Goal: Information Seeking & Learning: Learn about a topic

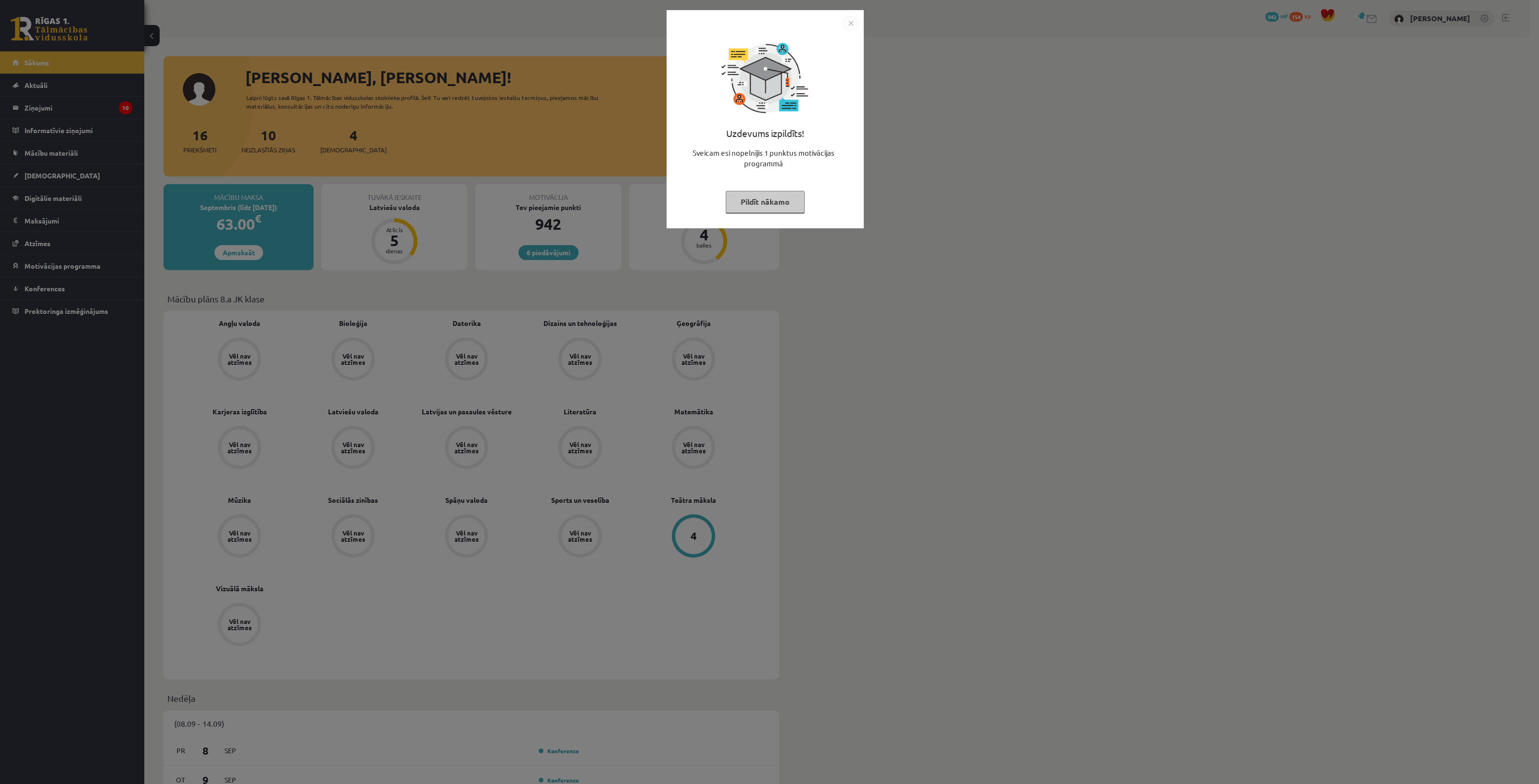
click at [850, 19] on img "Close" at bounding box center [851, 23] width 15 height 15
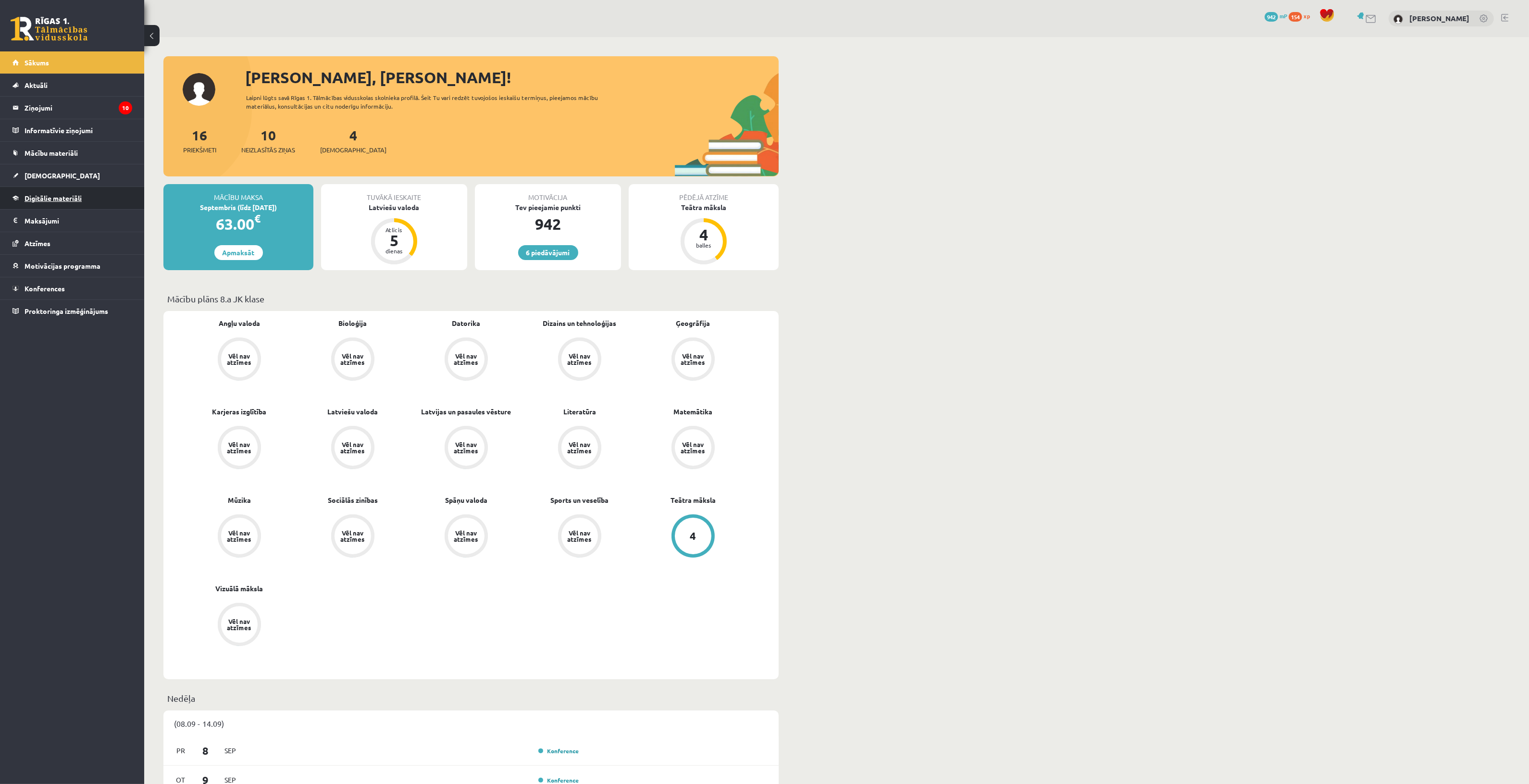
click at [66, 189] on link "Digitālie materiāli" at bounding box center [73, 198] width 120 height 22
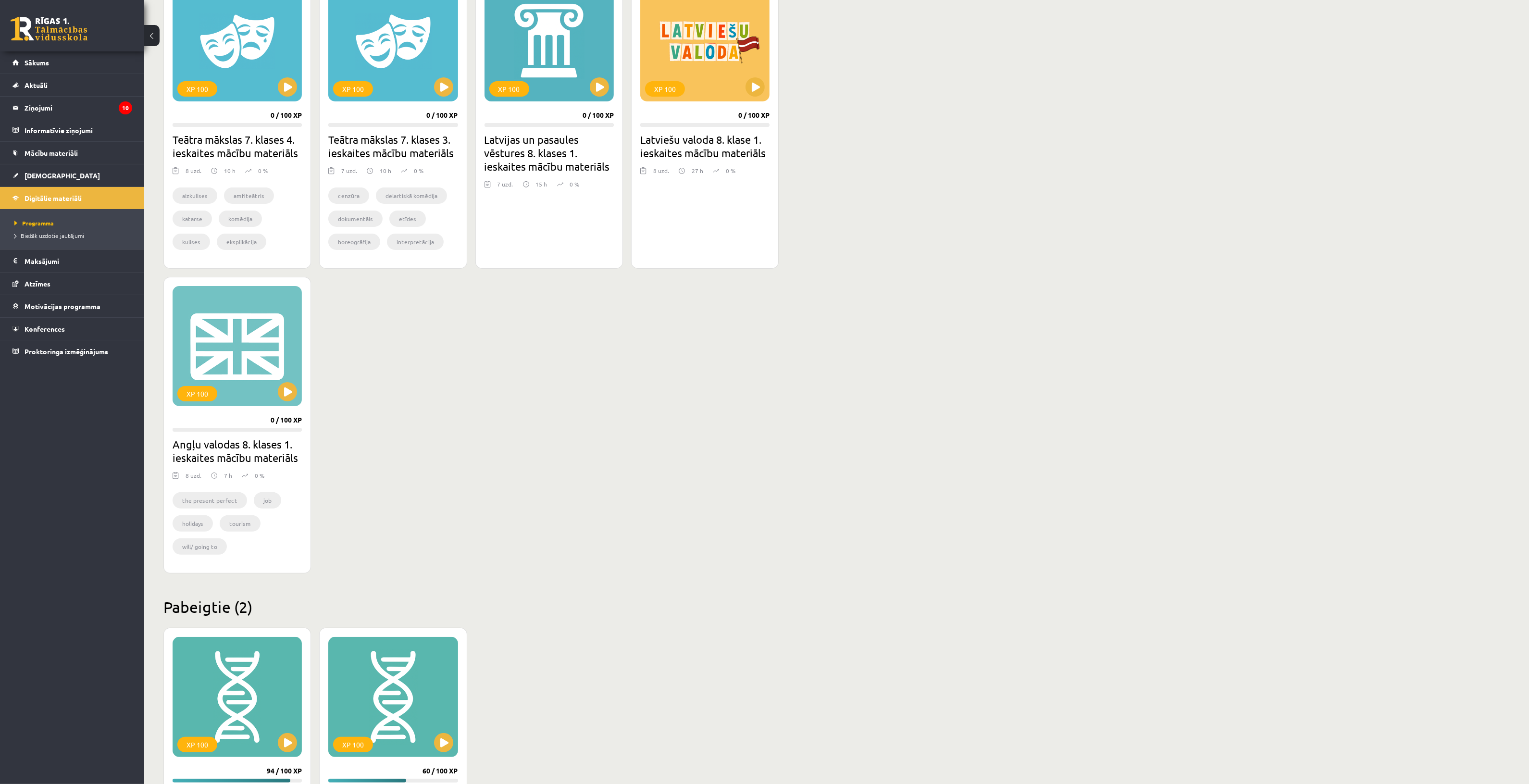
scroll to position [228, 0]
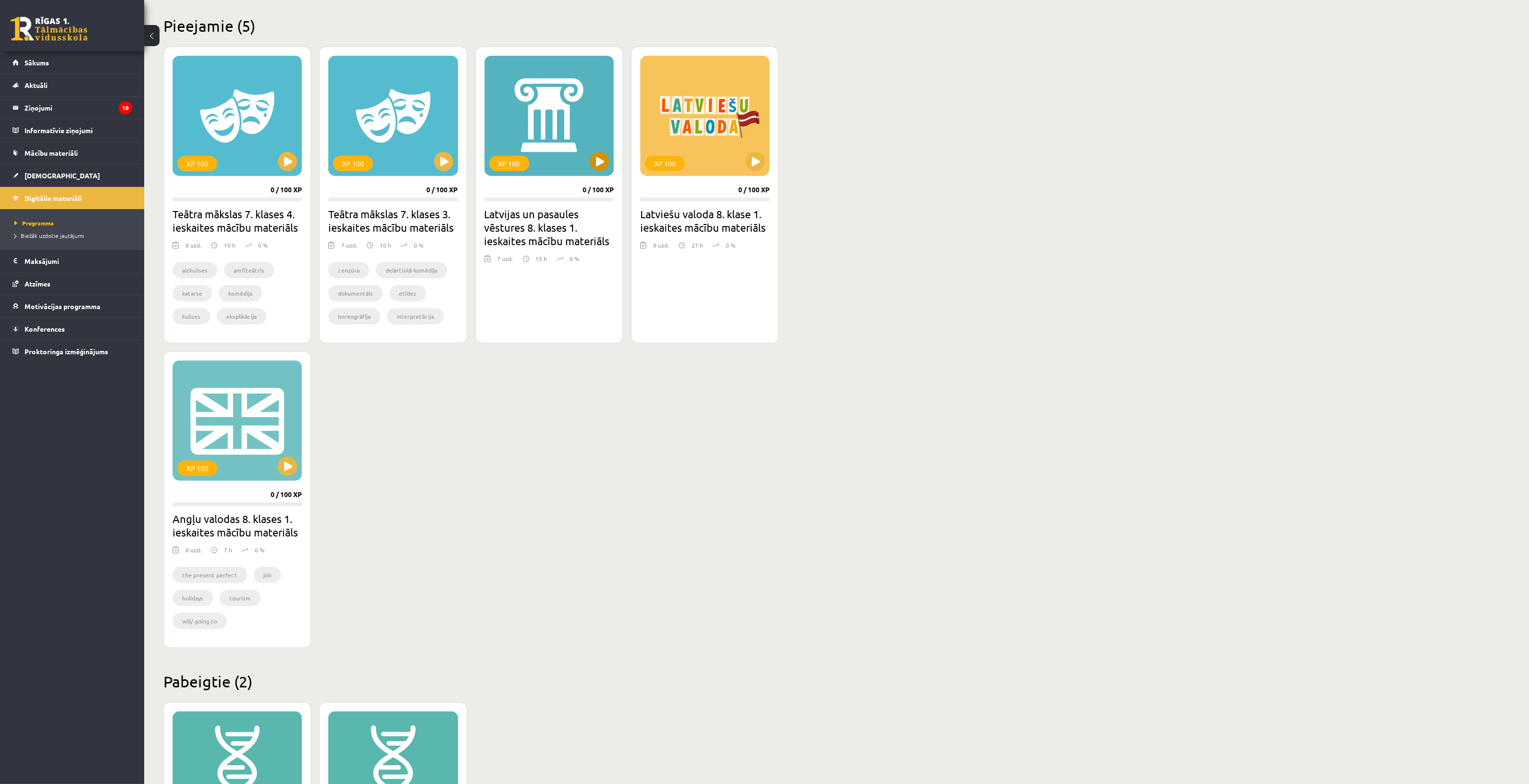
click at [564, 152] on div "XP 100" at bounding box center [549, 115] width 130 height 120
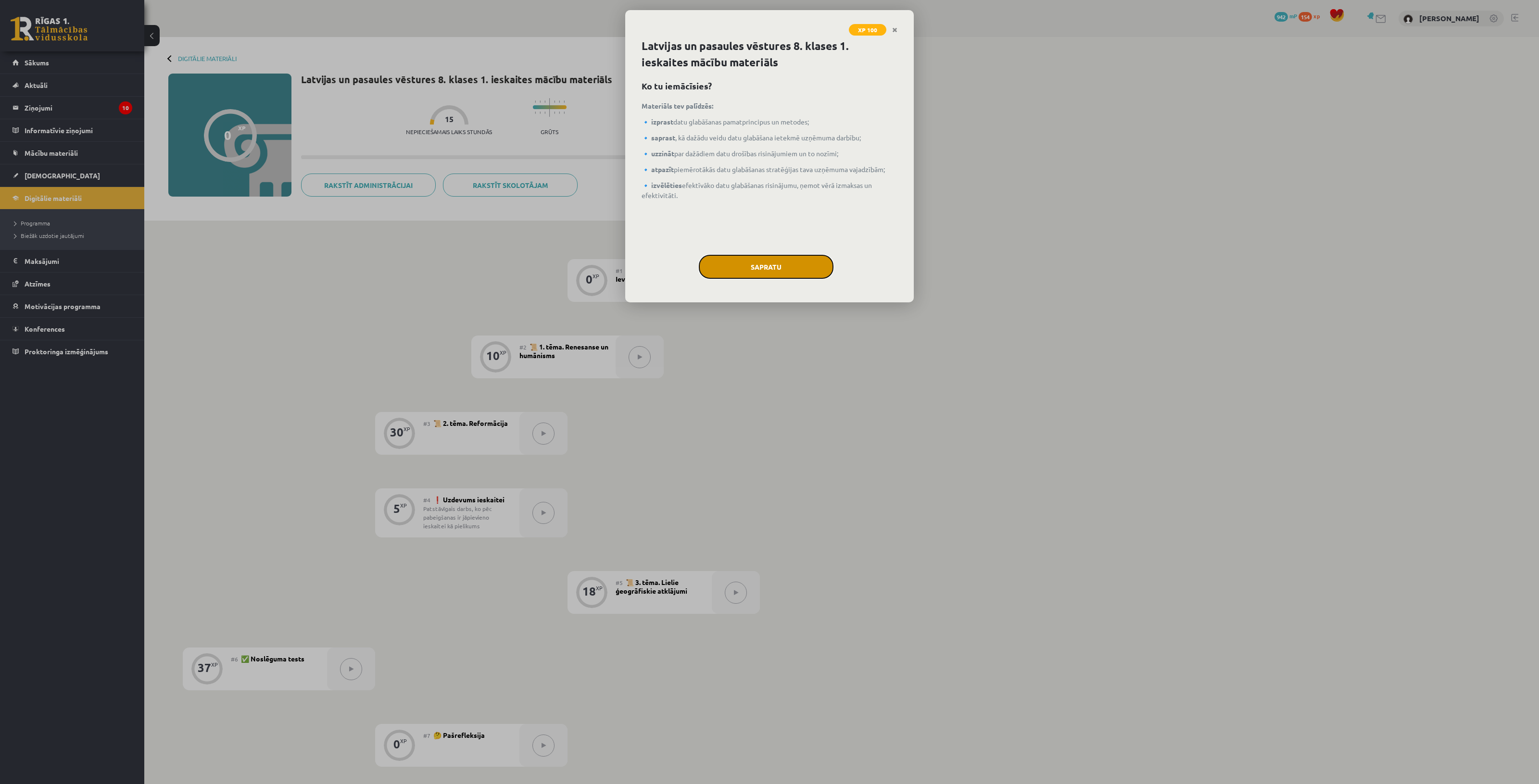
click at [739, 262] on button "Sapratu" at bounding box center [766, 267] width 134 height 24
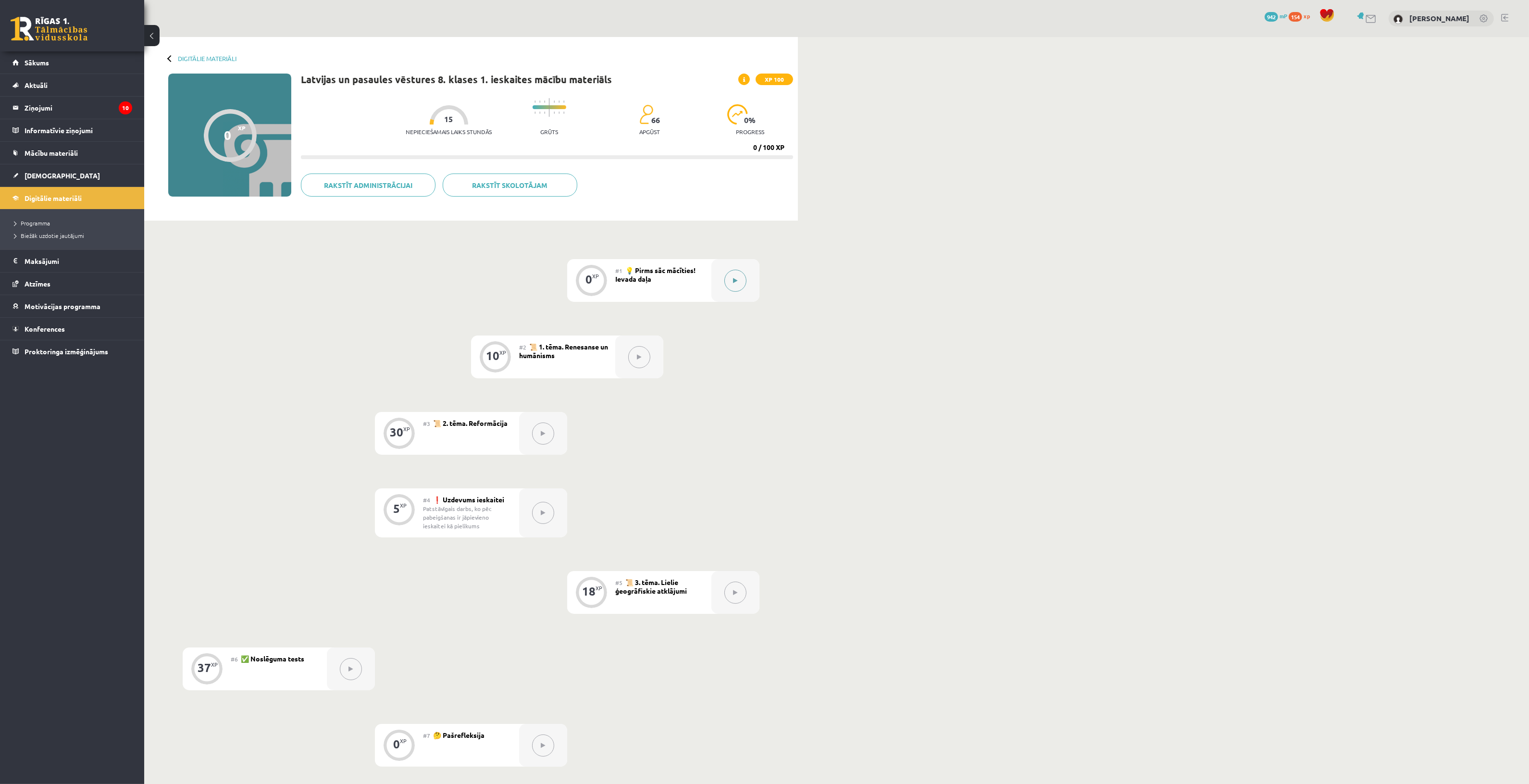
click at [734, 280] on icon at bounding box center [735, 280] width 5 height 5
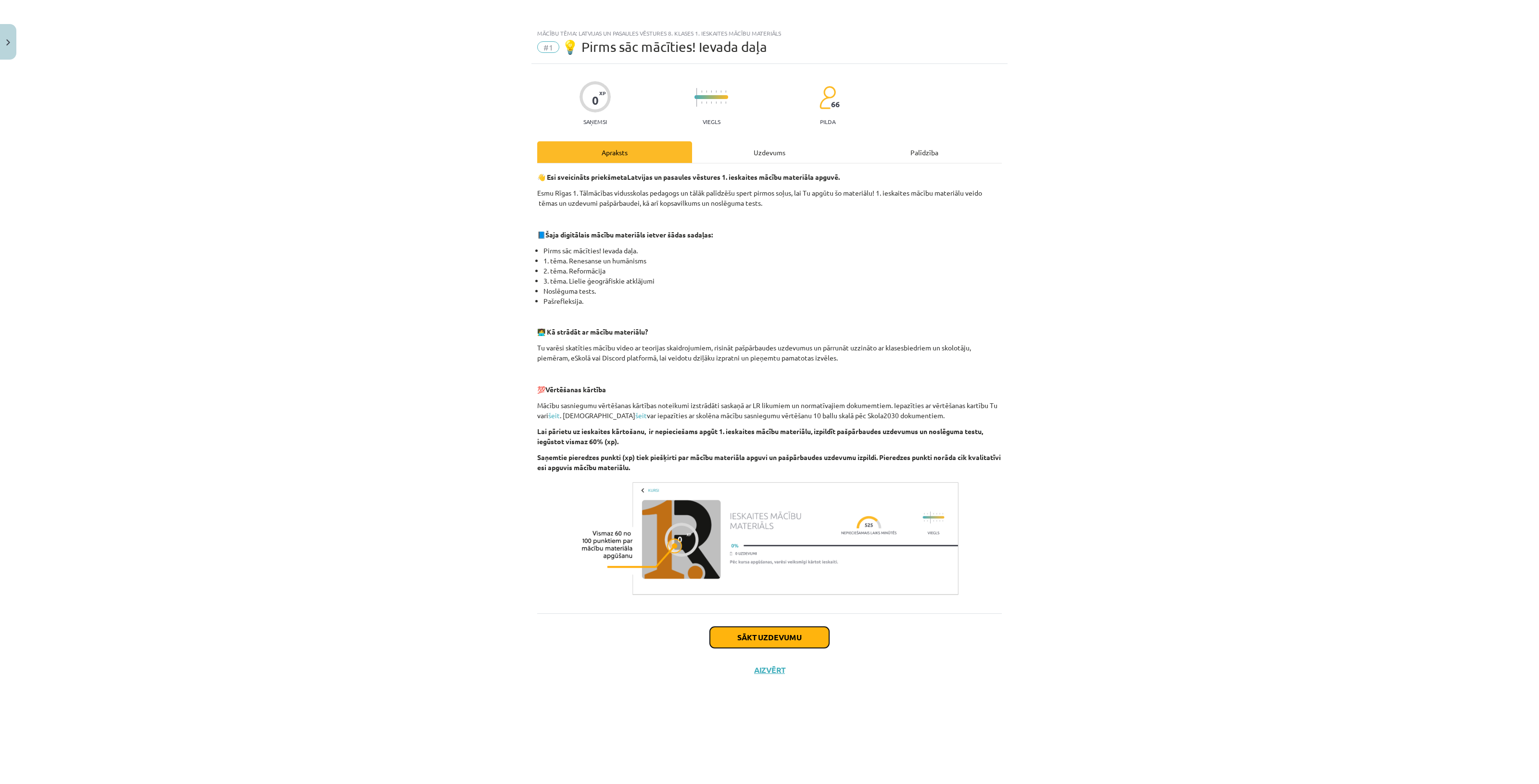
click at [765, 641] on button "Sākt uzdevumu" at bounding box center [769, 637] width 119 height 21
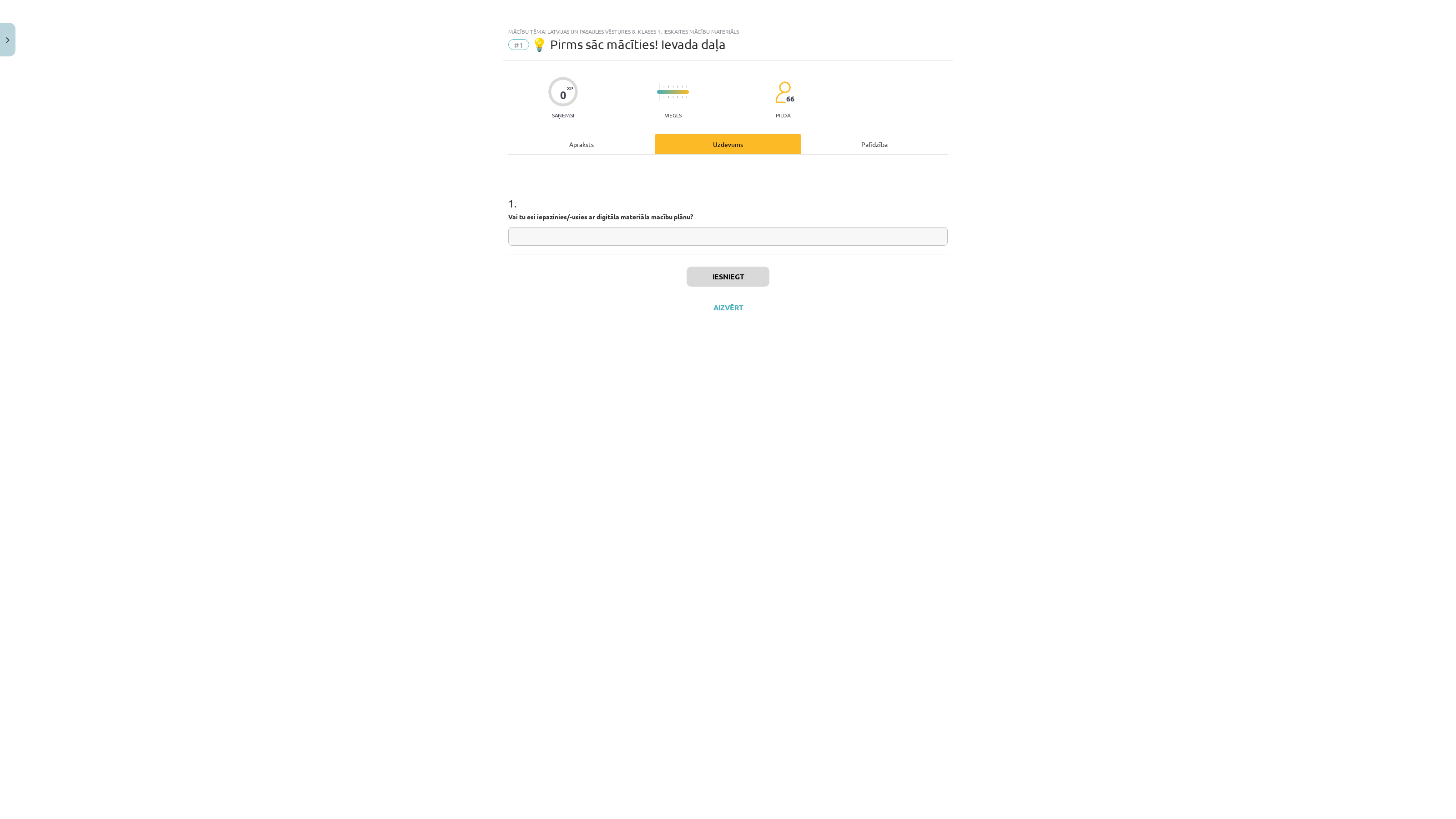
click at [674, 233] on input "text" at bounding box center [728, 236] width 440 height 19
type input "**"
click at [716, 273] on button "Iesniegt" at bounding box center [728, 276] width 82 height 20
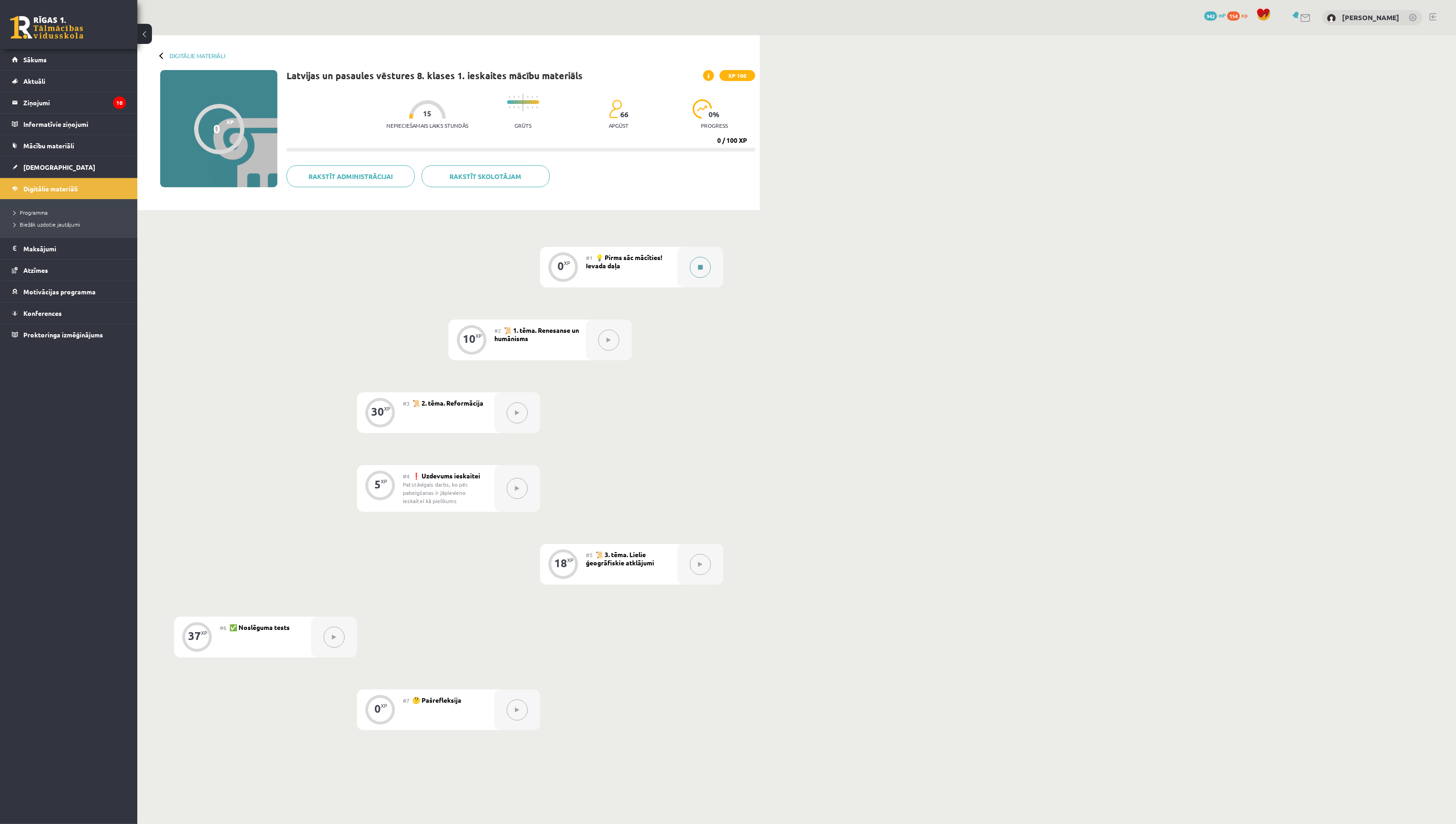
click at [694, 272] on button at bounding box center [700, 267] width 21 height 21
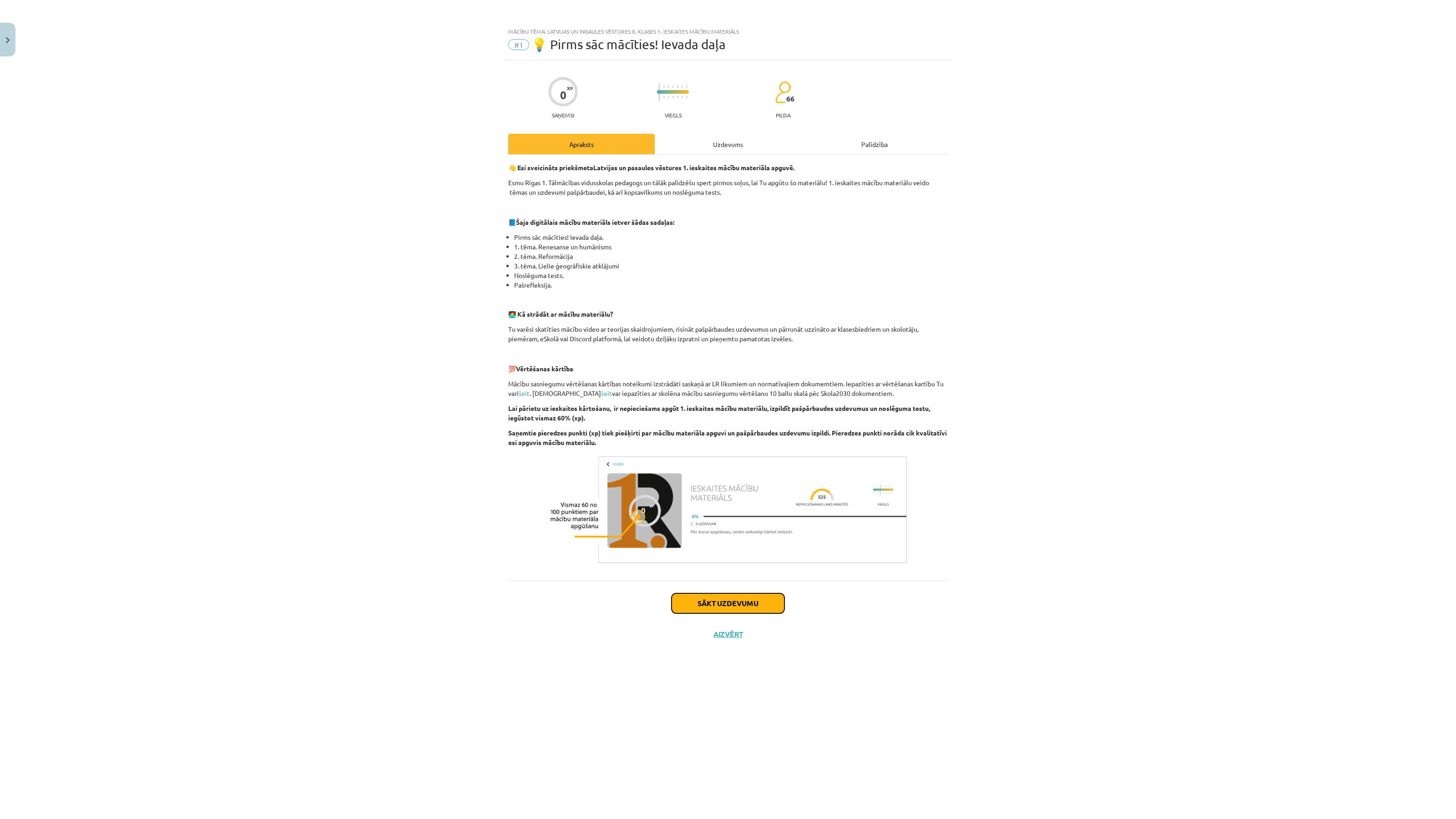
click at [722, 593] on button "Sākt uzdevumu" at bounding box center [728, 603] width 113 height 20
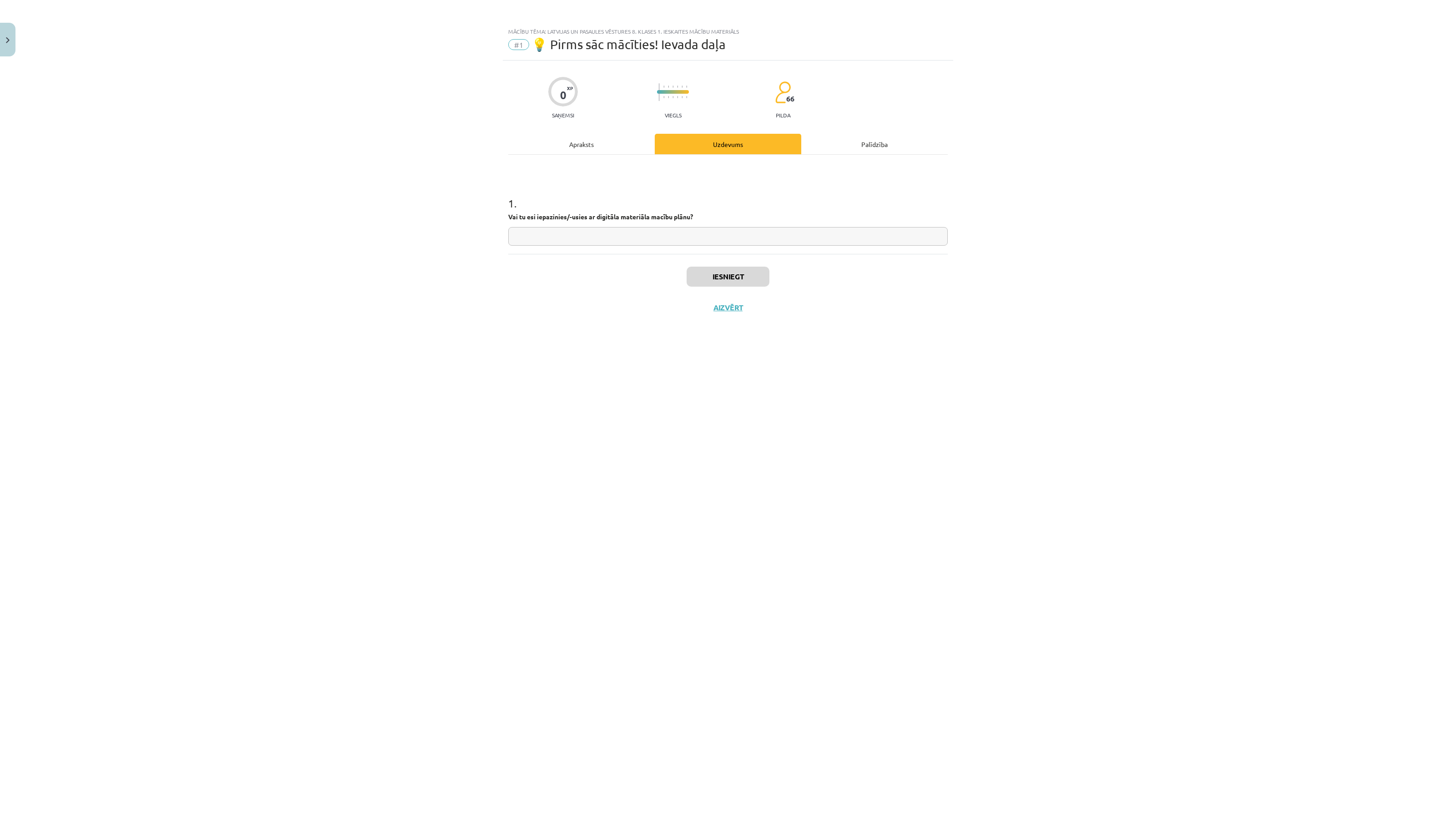
click at [659, 245] on input "text" at bounding box center [728, 236] width 440 height 19
type input "**"
click at [725, 271] on button "Iesniegt" at bounding box center [728, 276] width 82 height 20
click at [717, 312] on button "Nākamā nodarbība" at bounding box center [728, 313] width 89 height 21
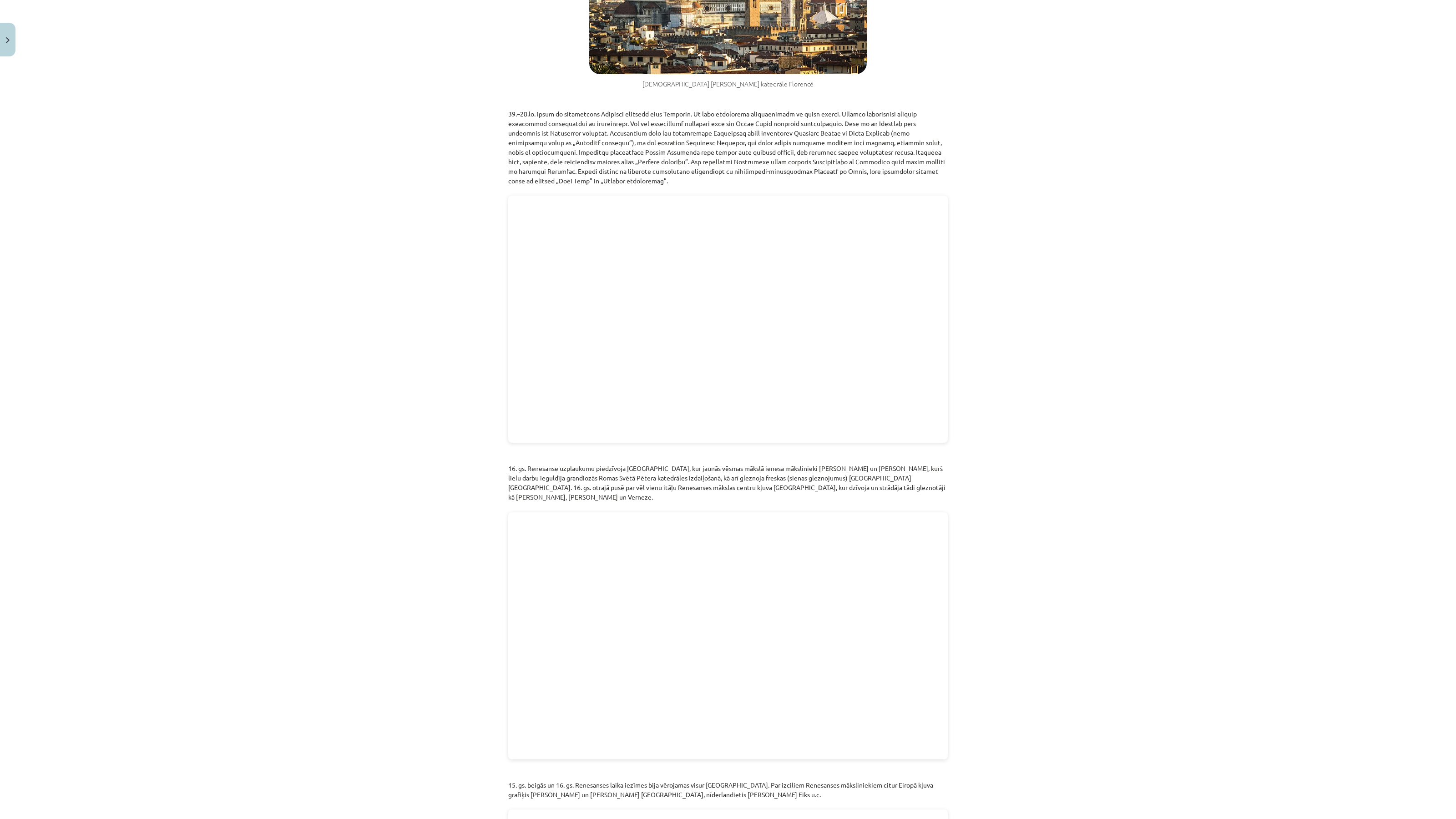
scroll to position [1529, 0]
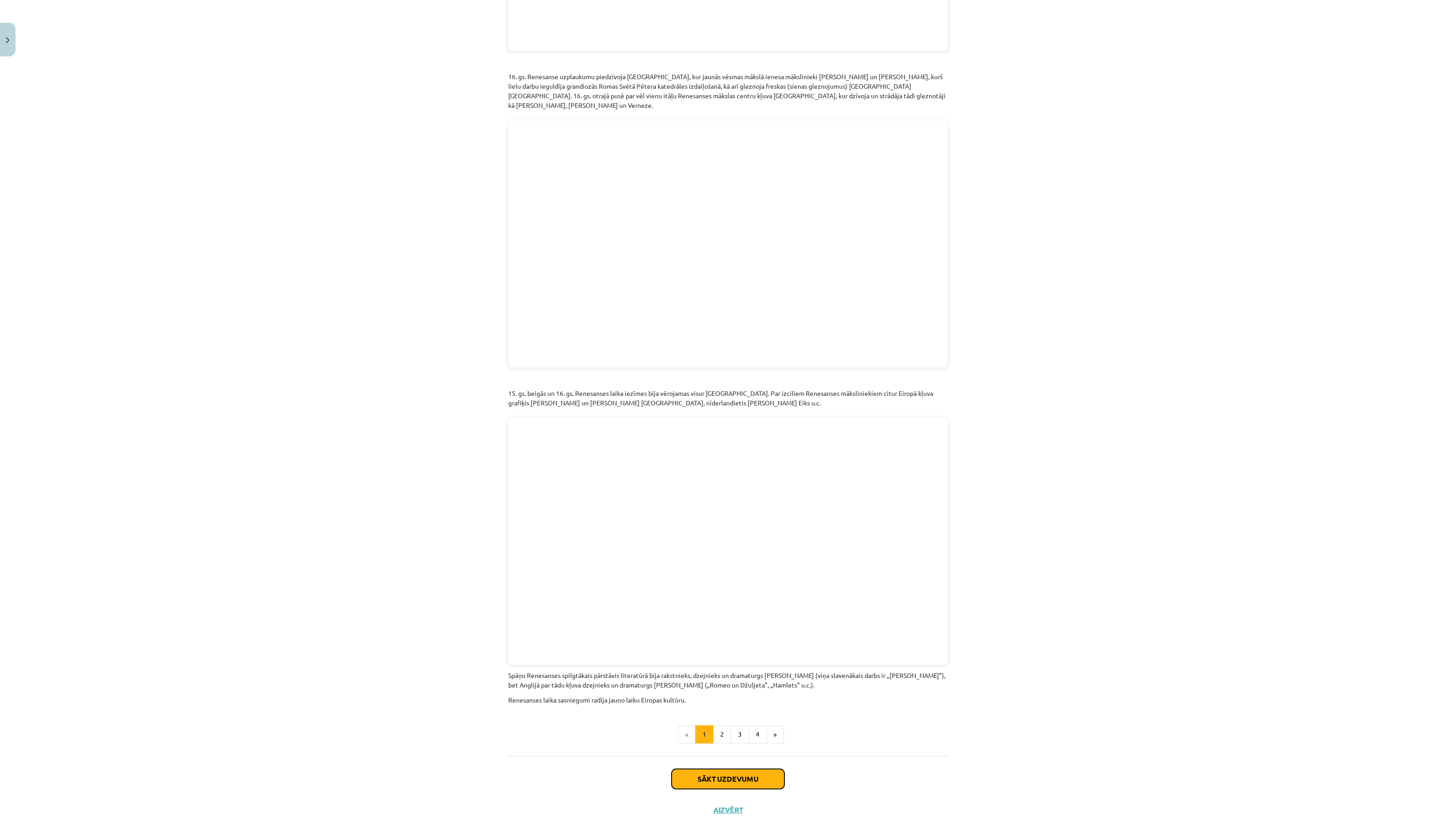
click at [732, 768] on button "Sākt uzdevumu" at bounding box center [728, 778] width 113 height 20
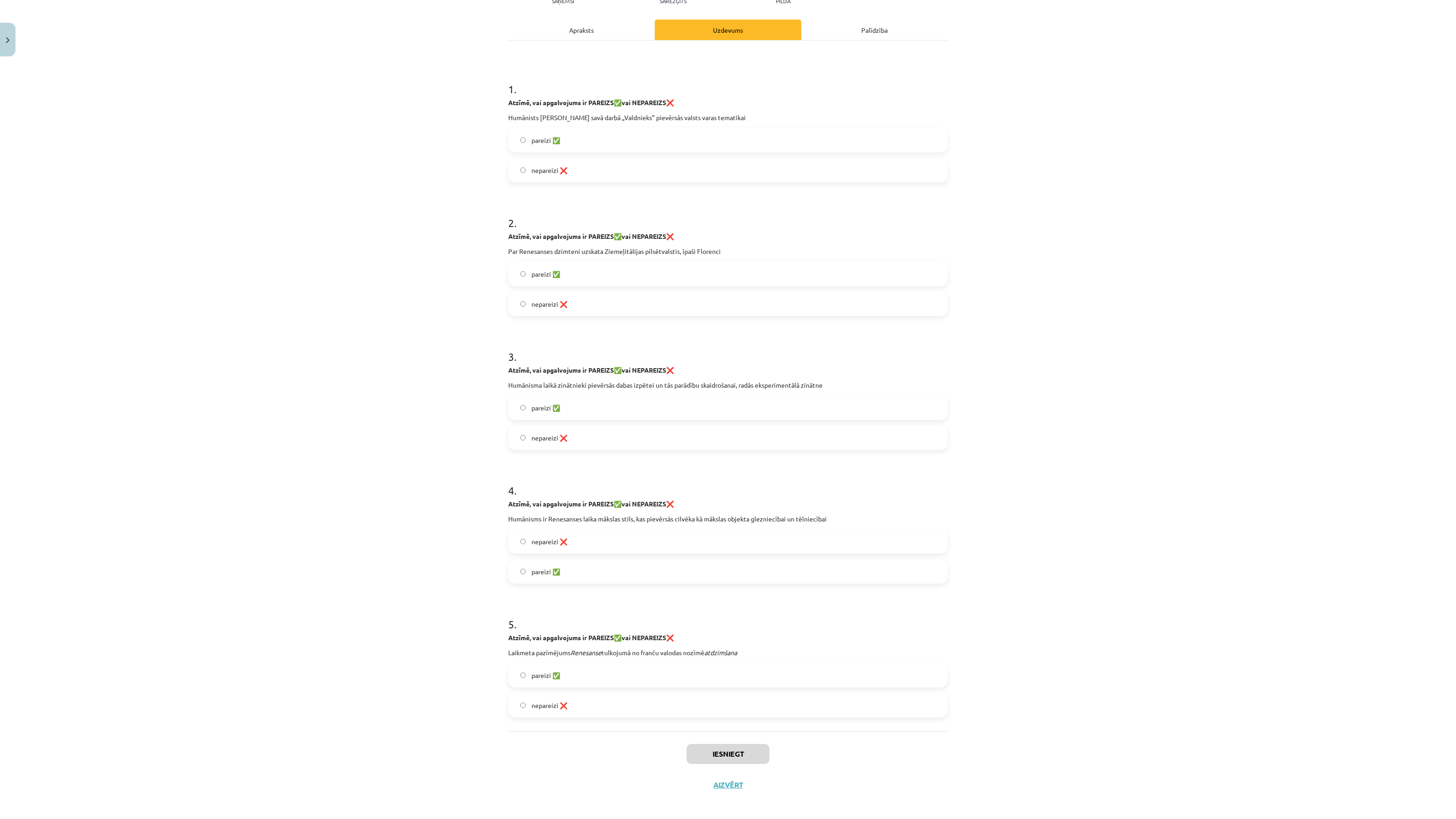
scroll to position [118, 0]
click at [635, 126] on label "pareizi ✅" at bounding box center [728, 136] width 438 height 22
click at [600, 271] on label "pareizi ✅" at bounding box center [728, 270] width 438 height 22
click at [577, 401] on label "pareizi ✅" at bounding box center [728, 403] width 438 height 22
click at [606, 561] on label "pareizi ✅" at bounding box center [728, 567] width 438 height 22
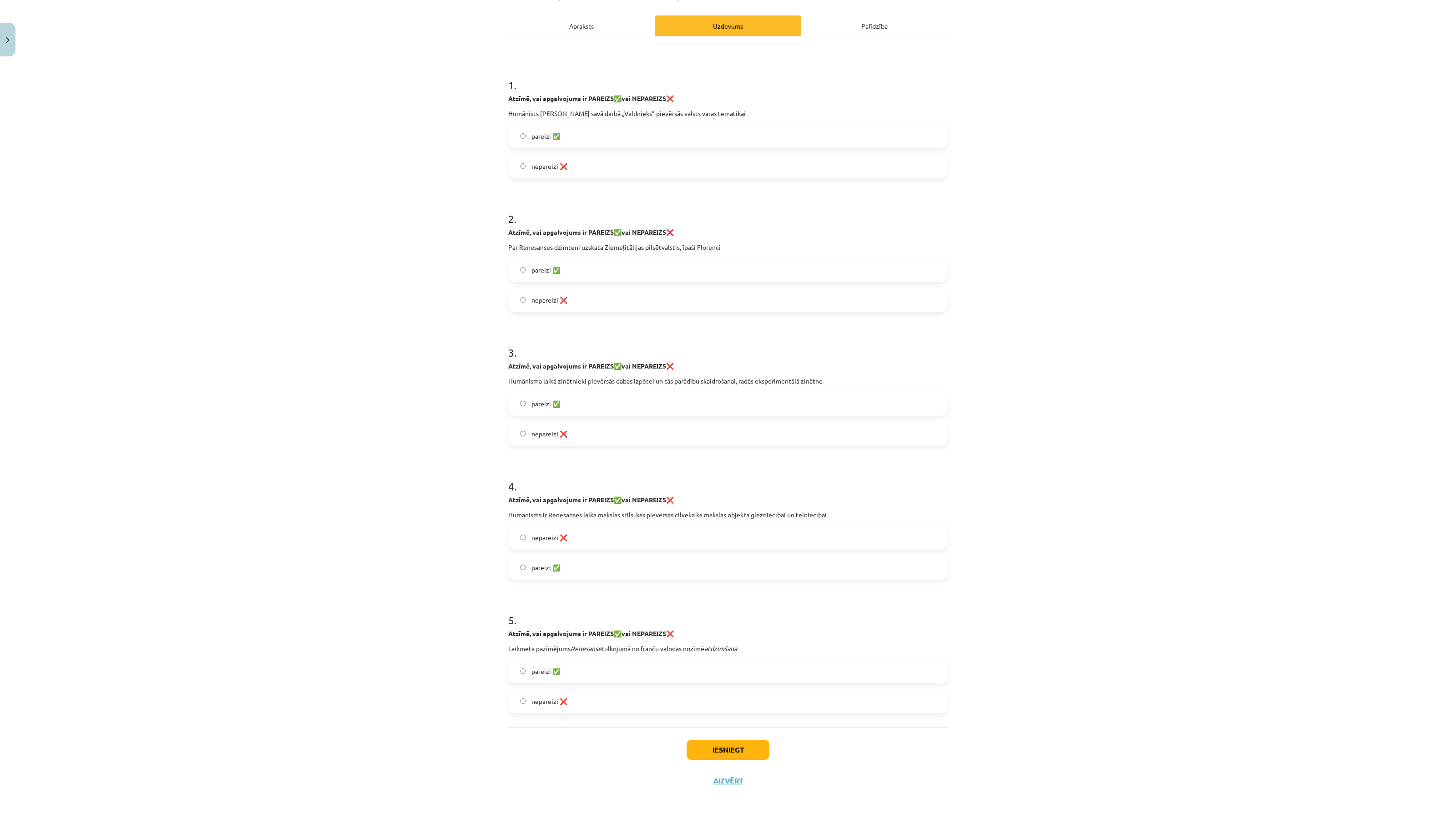
click at [589, 672] on label "pareizi ✅" at bounding box center [728, 670] width 438 height 22
click at [740, 748] on button "Iesniegt" at bounding box center [728, 749] width 82 height 20
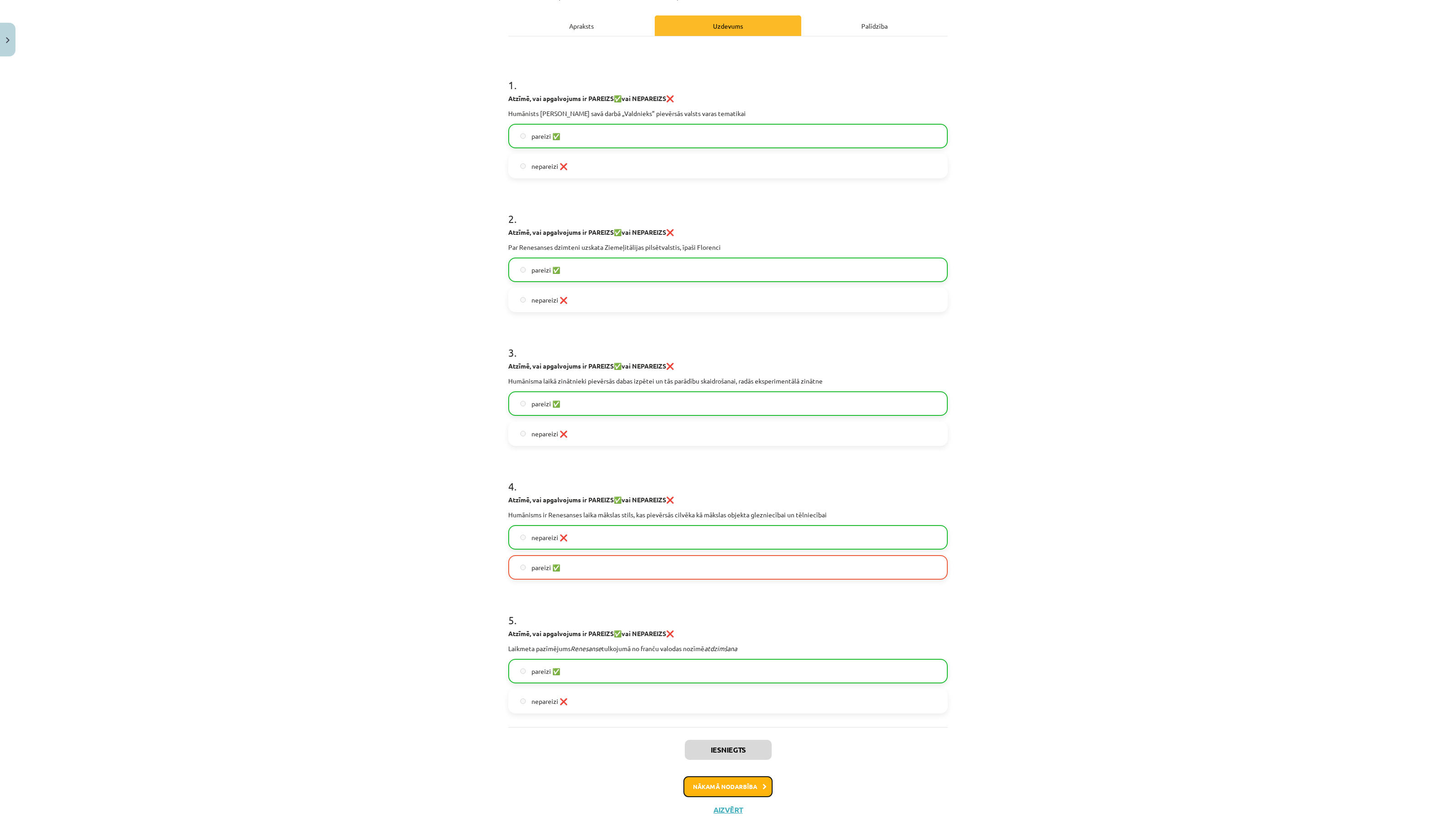
click at [752, 787] on button "Nākamā nodarbība" at bounding box center [728, 786] width 89 height 21
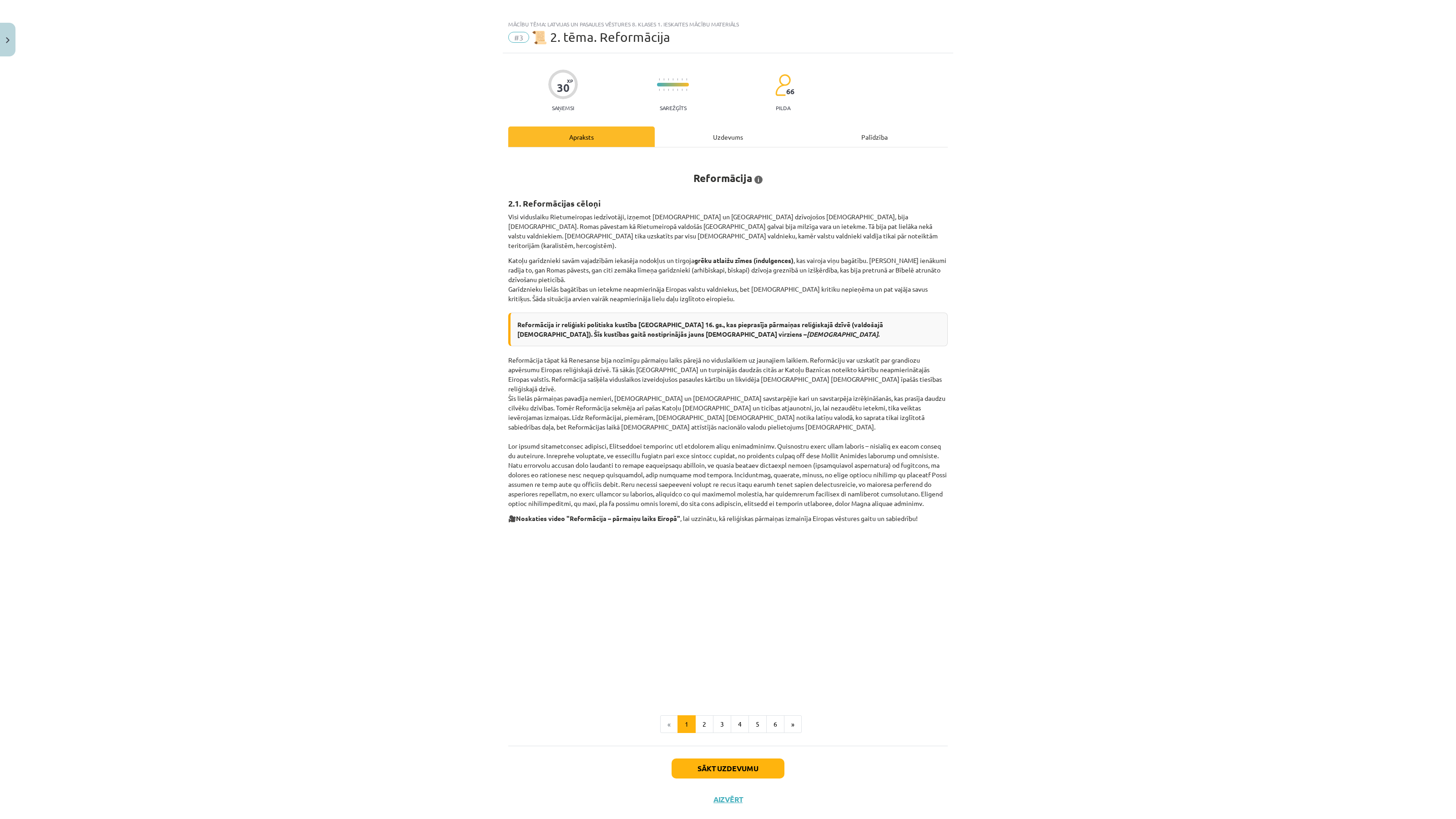
click at [696, 695] on div "Reformācija i Pēc – 1) Cipulis D. Pasaule. Eiropa. Latvija., R.: Zvaigzne ABC, …" at bounding box center [728, 444] width 440 height 577
click at [702, 715] on button "2" at bounding box center [704, 724] width 18 height 18
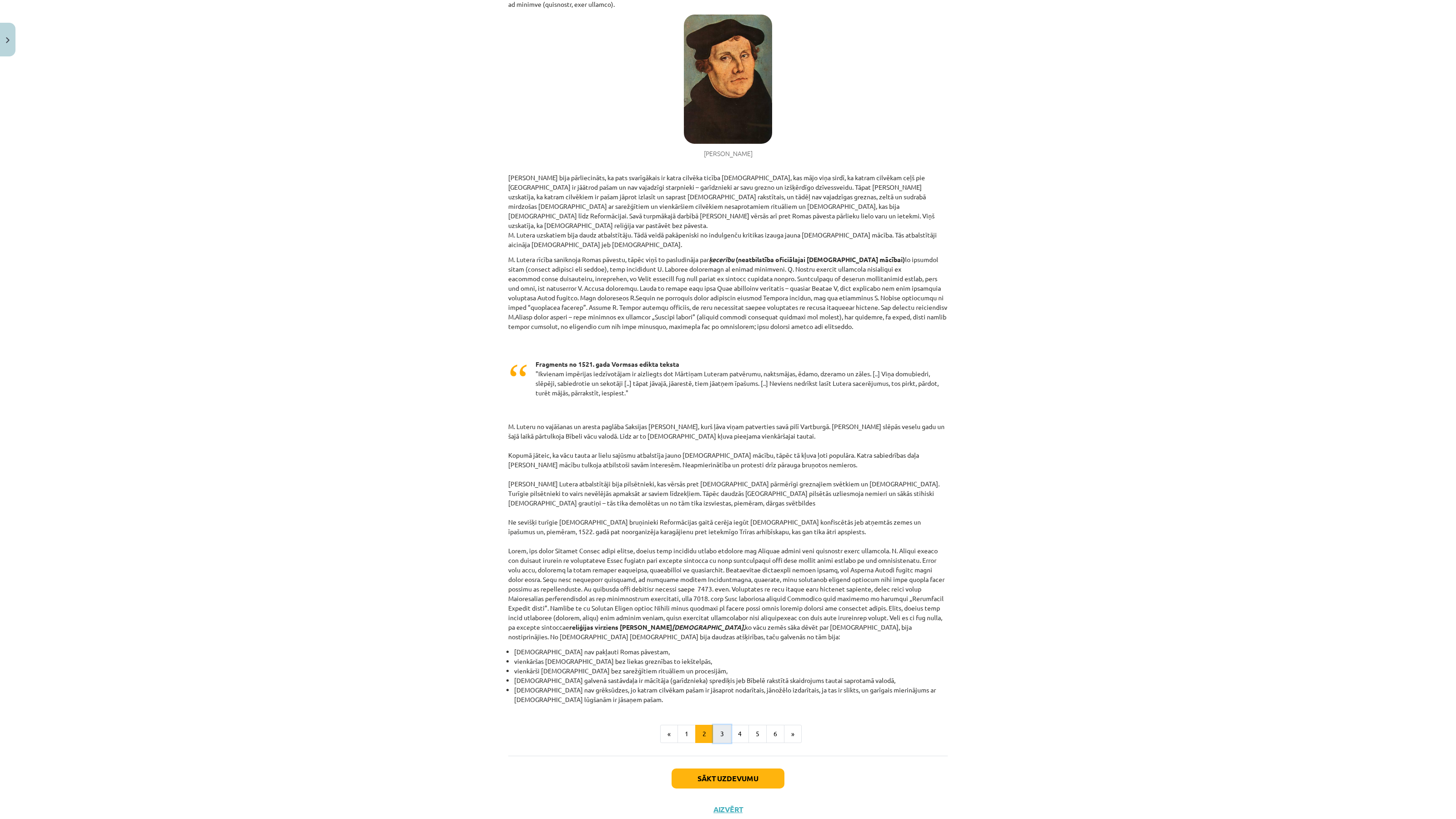
click at [722, 725] on button "3" at bounding box center [722, 733] width 18 height 18
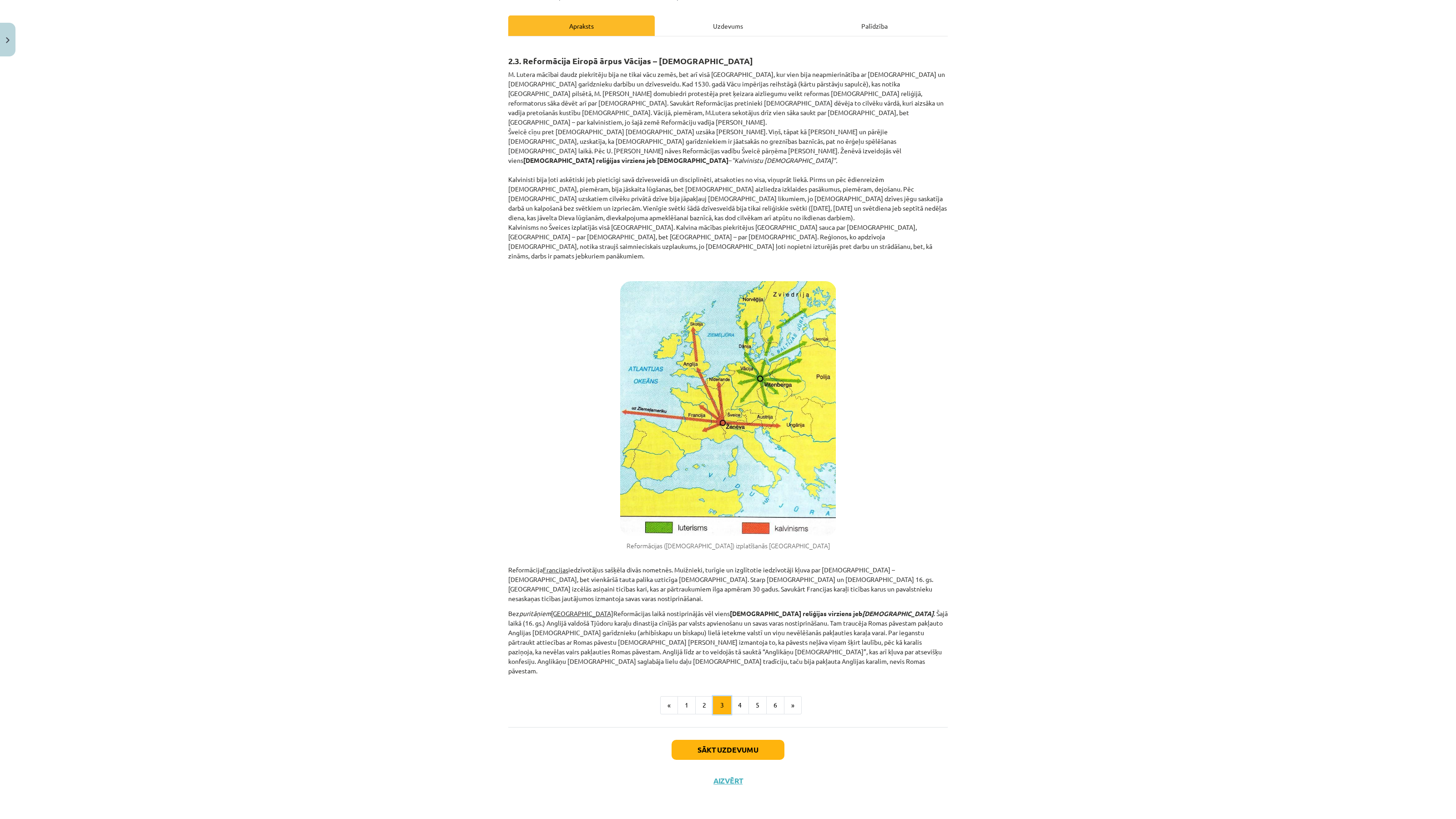
scroll to position [71, 0]
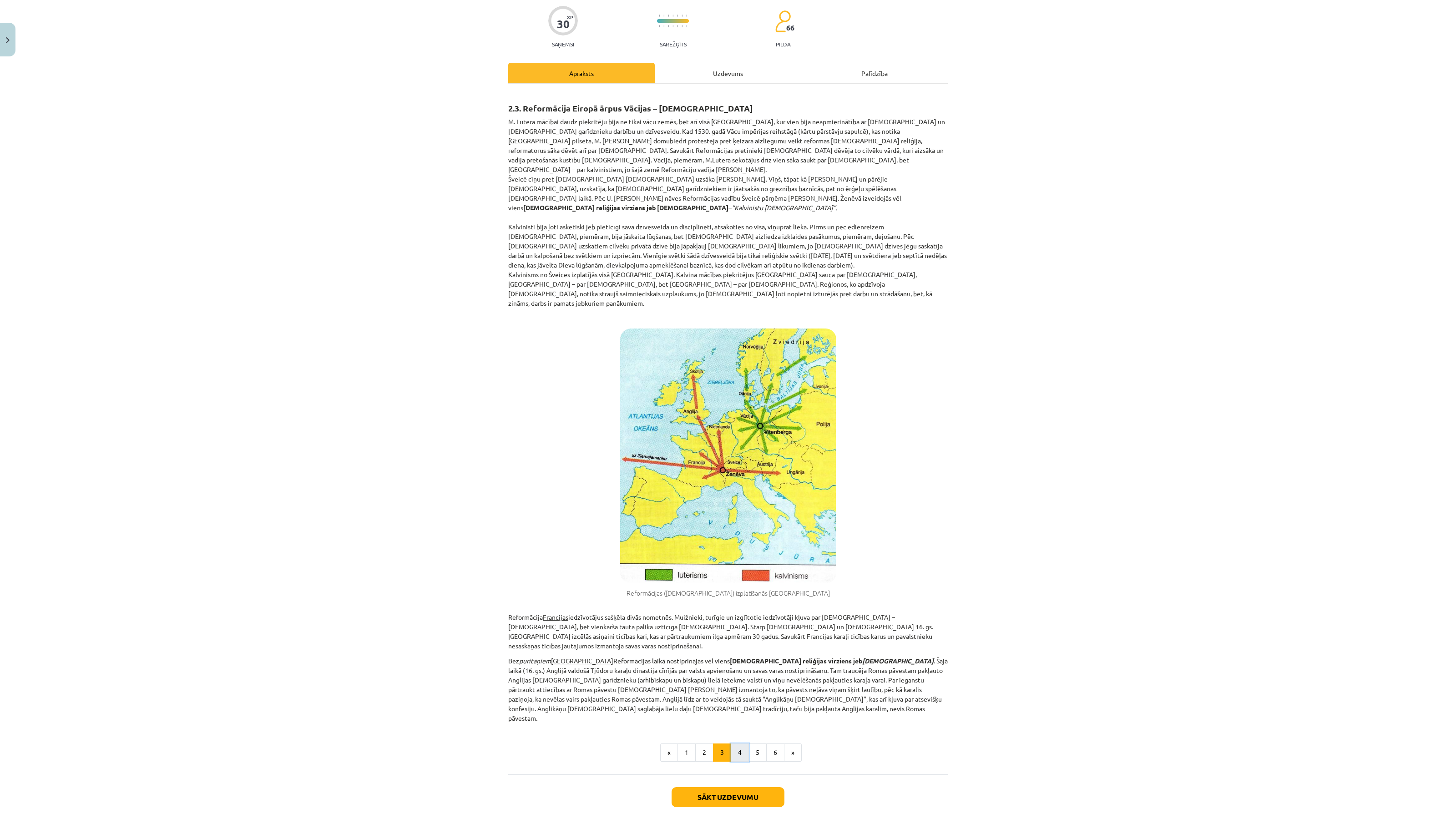
click at [738, 743] on button "4" at bounding box center [740, 752] width 18 height 18
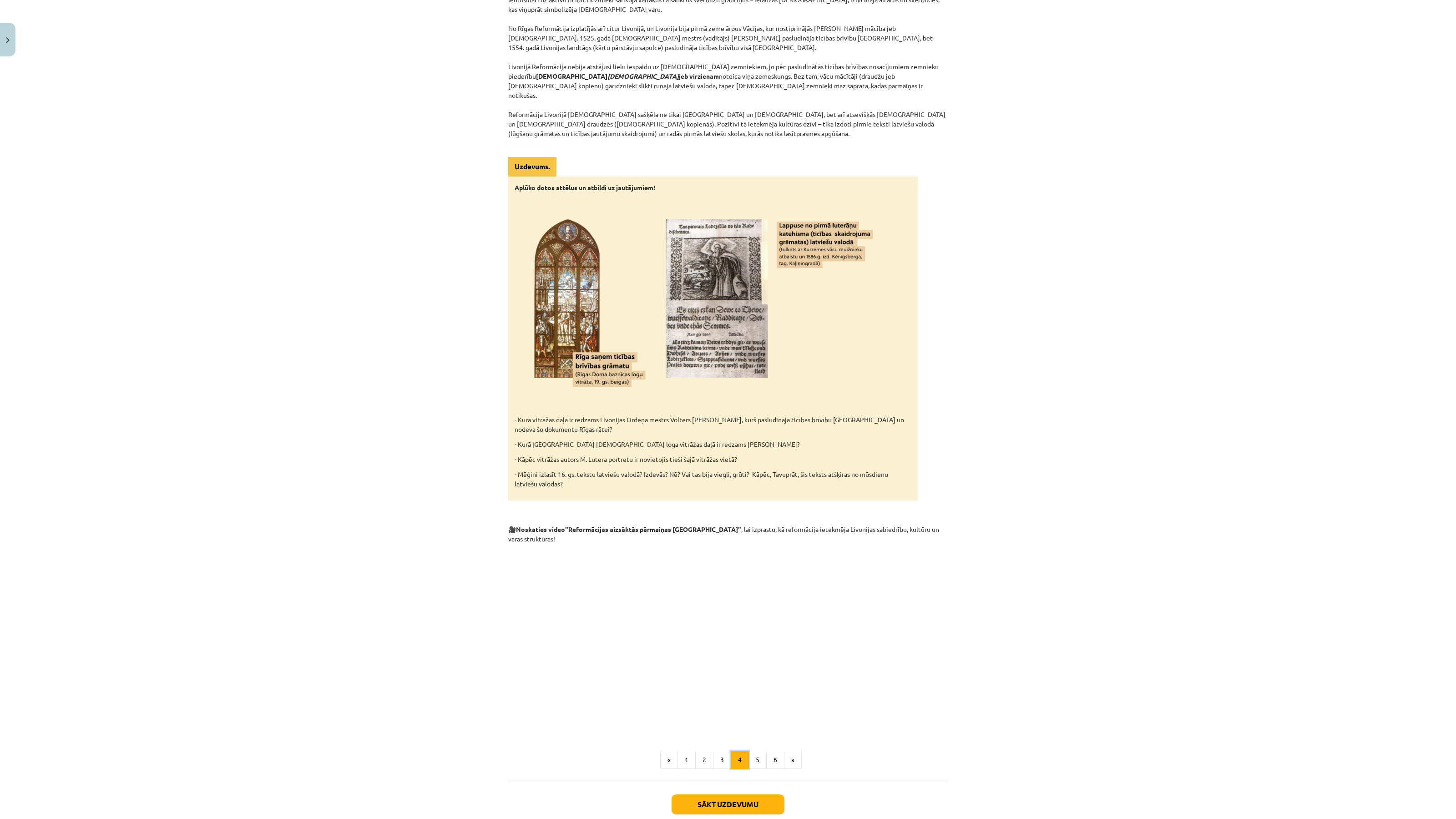
scroll to position [1139, 0]
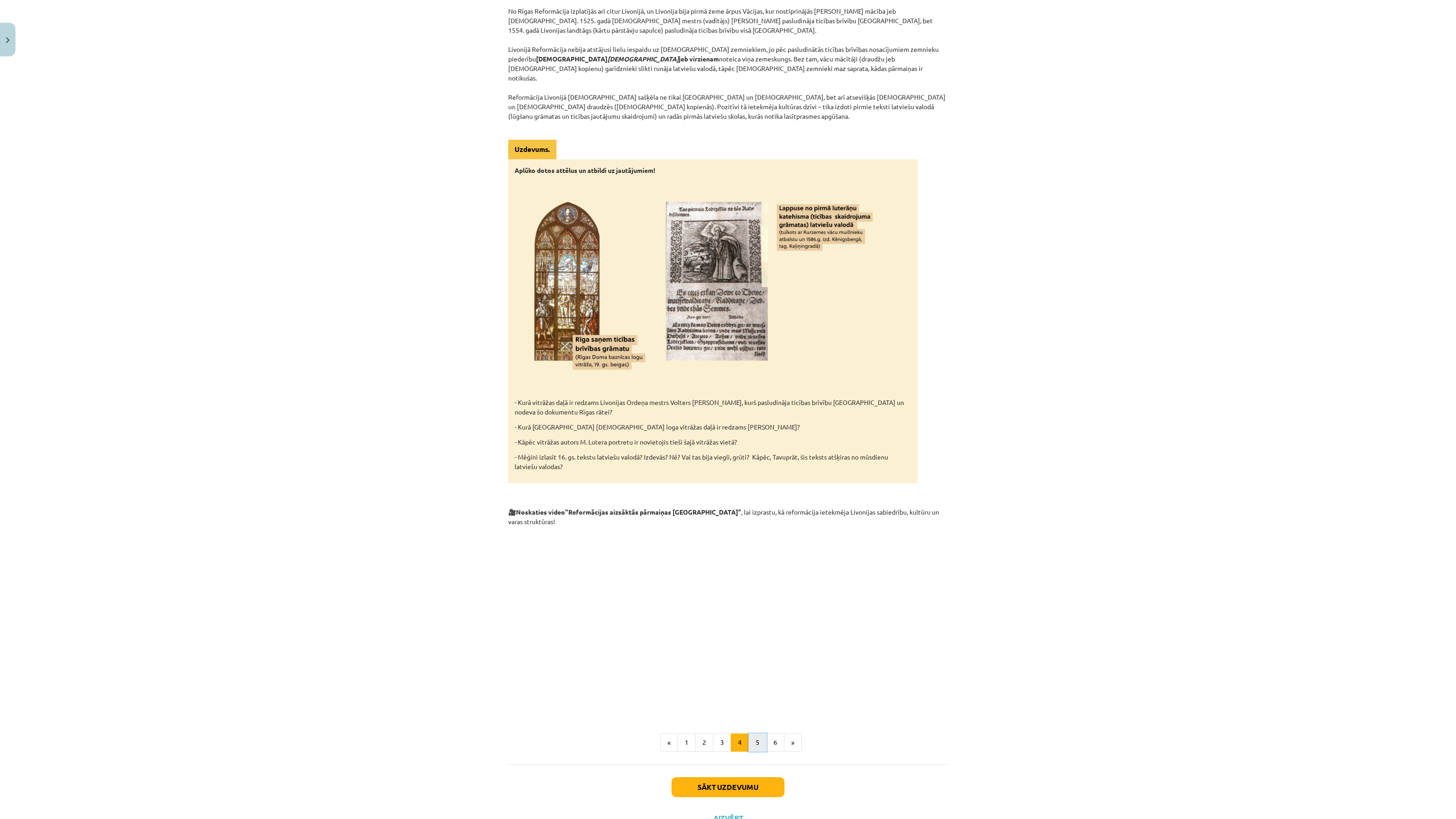
click at [760, 733] on button "5" at bounding box center [757, 742] width 18 height 18
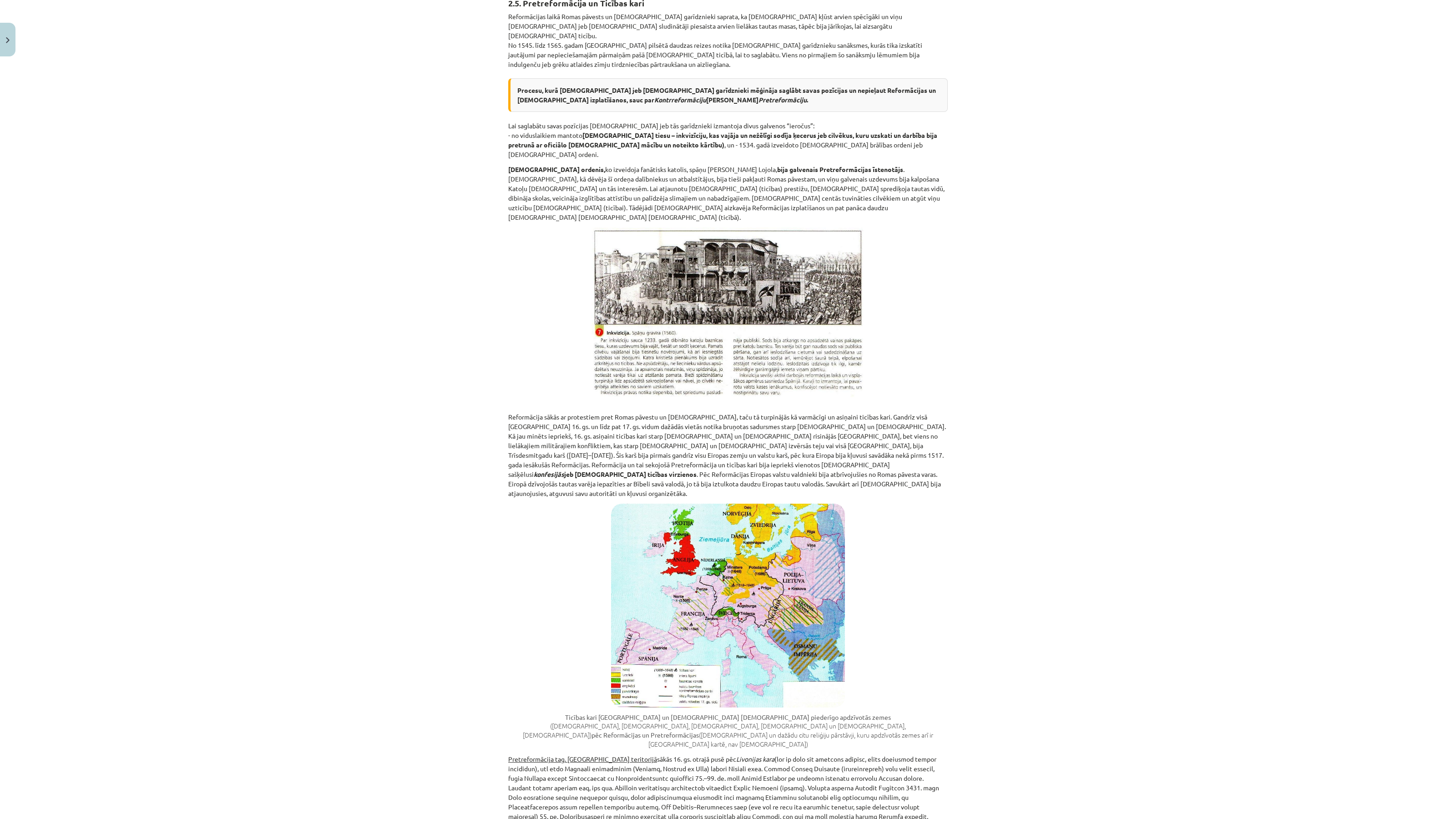
scroll to position [460, 0]
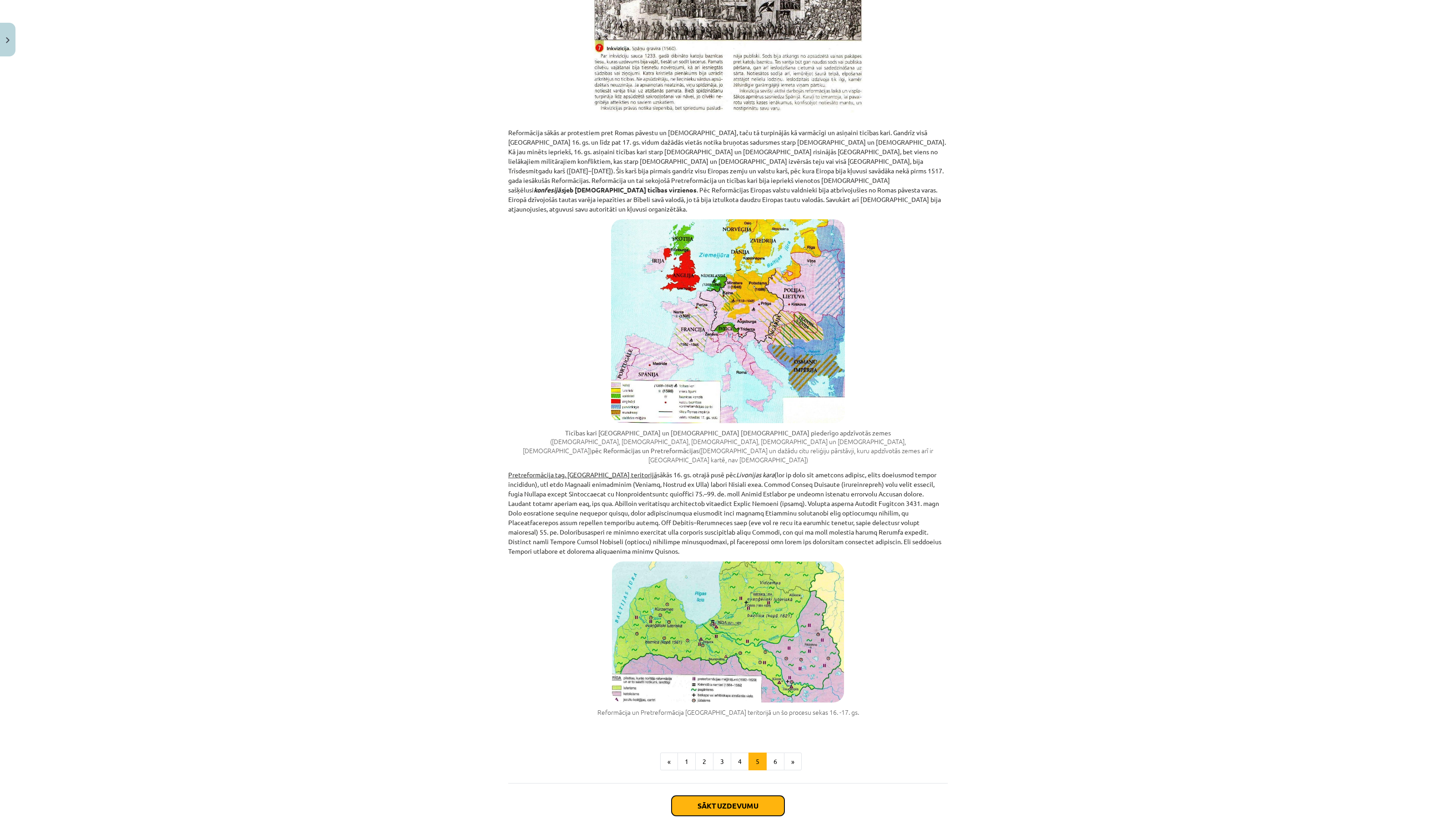
click at [745, 796] on button "Sākt uzdevumu" at bounding box center [728, 805] width 113 height 20
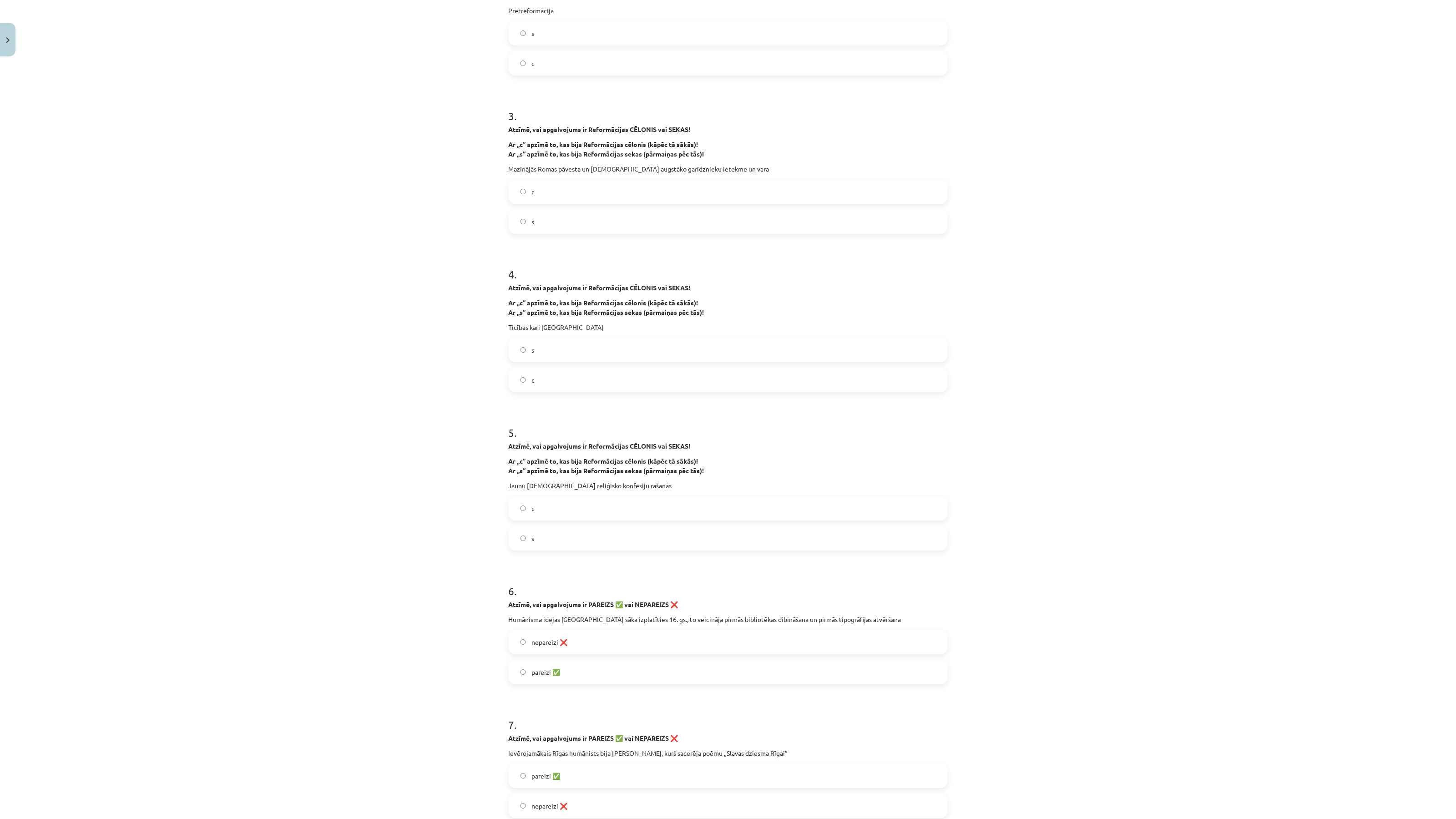
scroll to position [52, 0]
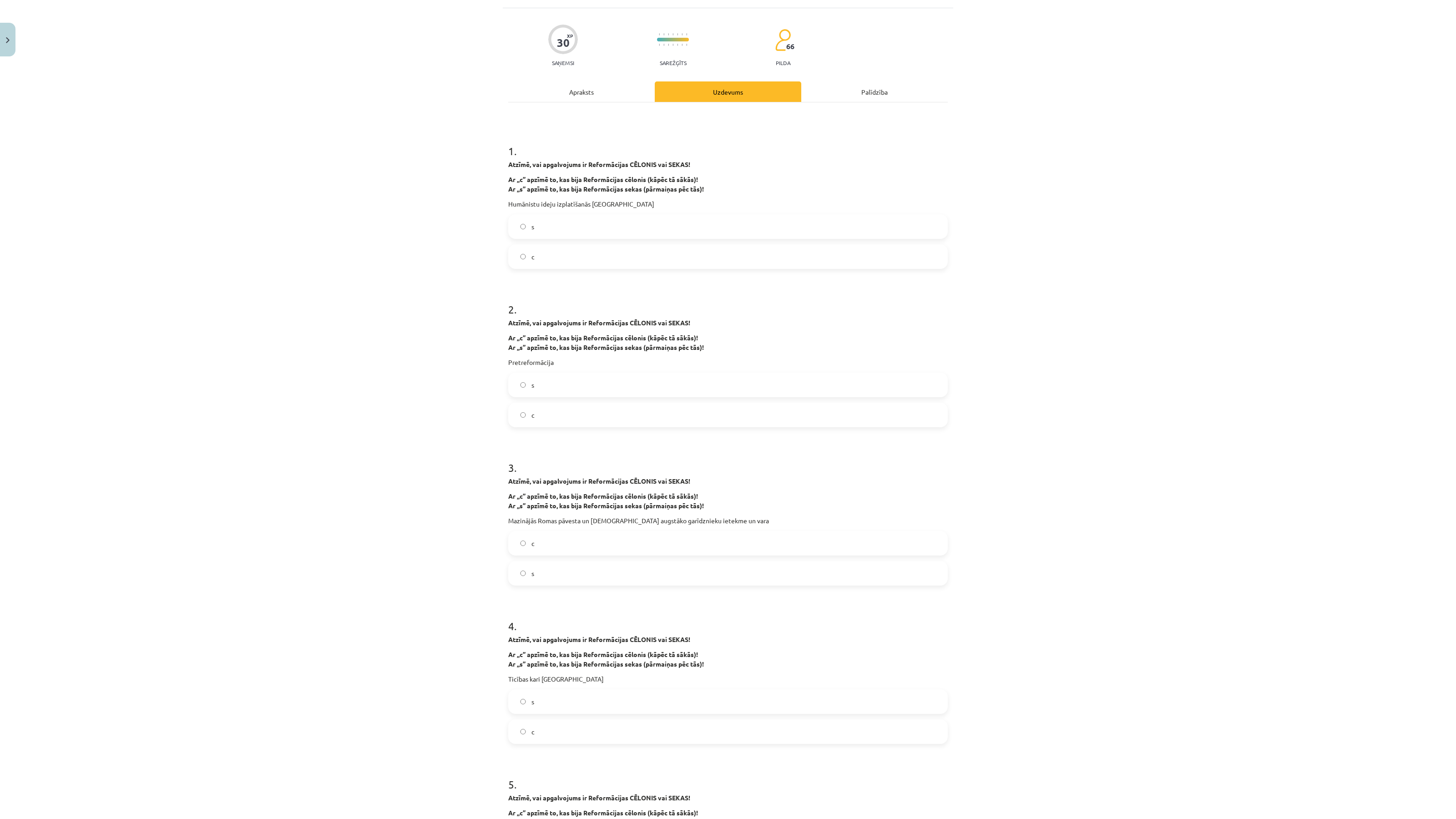
click at [616, 226] on label "s" at bounding box center [728, 227] width 438 height 22
click at [653, 383] on label "s" at bounding box center [728, 385] width 438 height 22
click at [570, 538] on label "c" at bounding box center [728, 543] width 438 height 22
click at [593, 697] on label "s" at bounding box center [728, 701] width 438 height 22
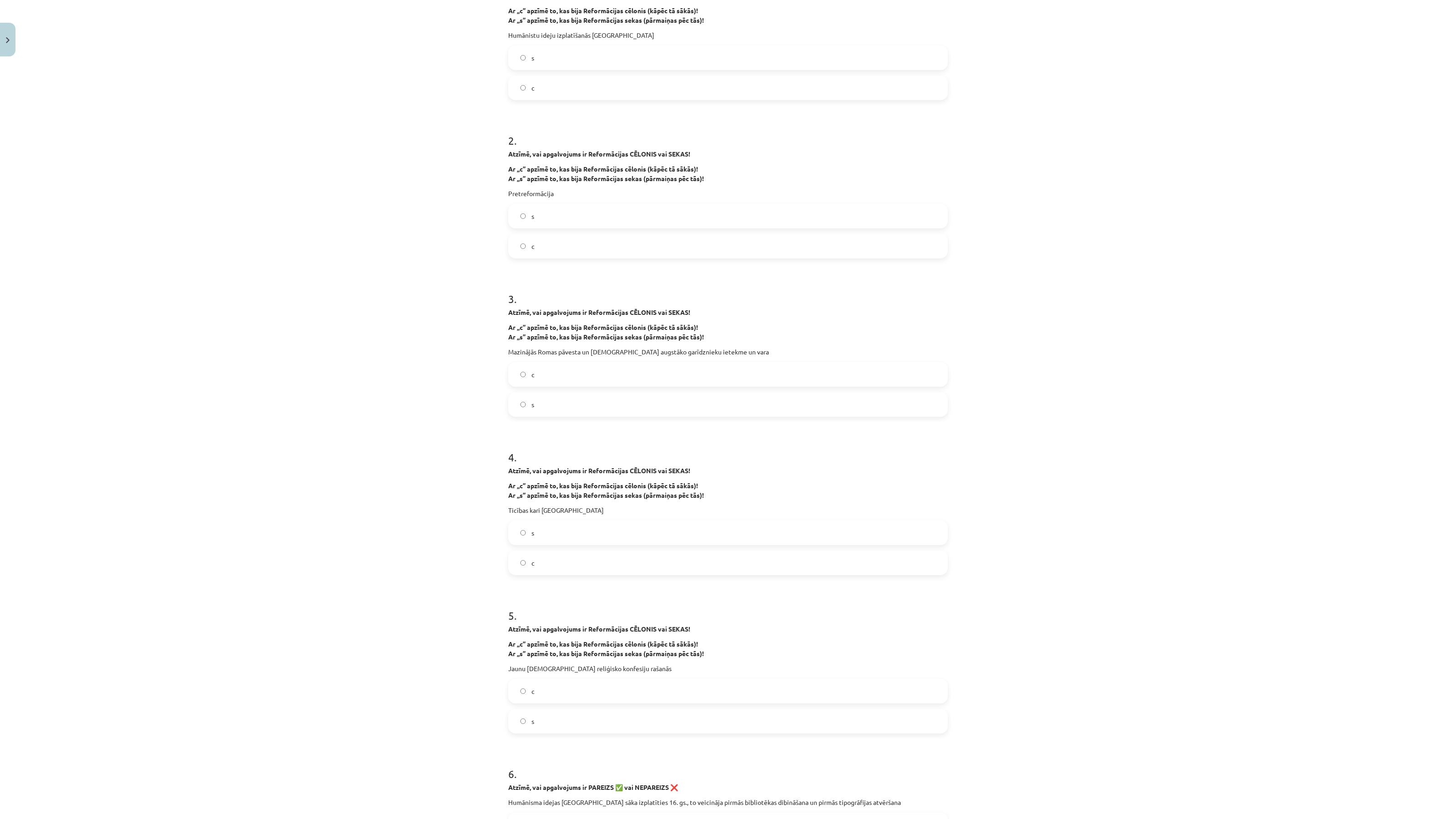
scroll to position [223, 0]
click at [549, 715] on label "s" at bounding box center [728, 719] width 438 height 22
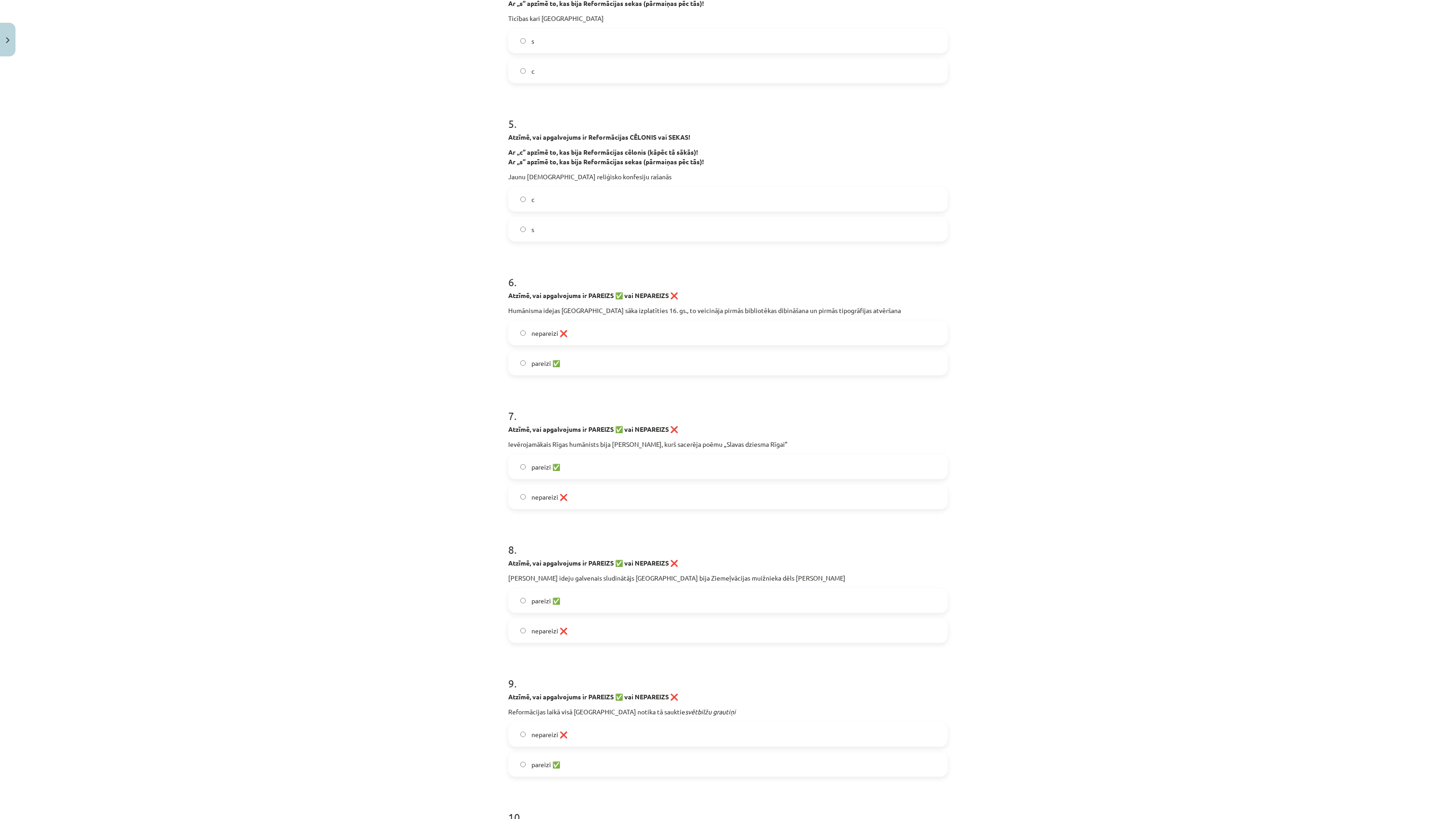
scroll to position [735, 0]
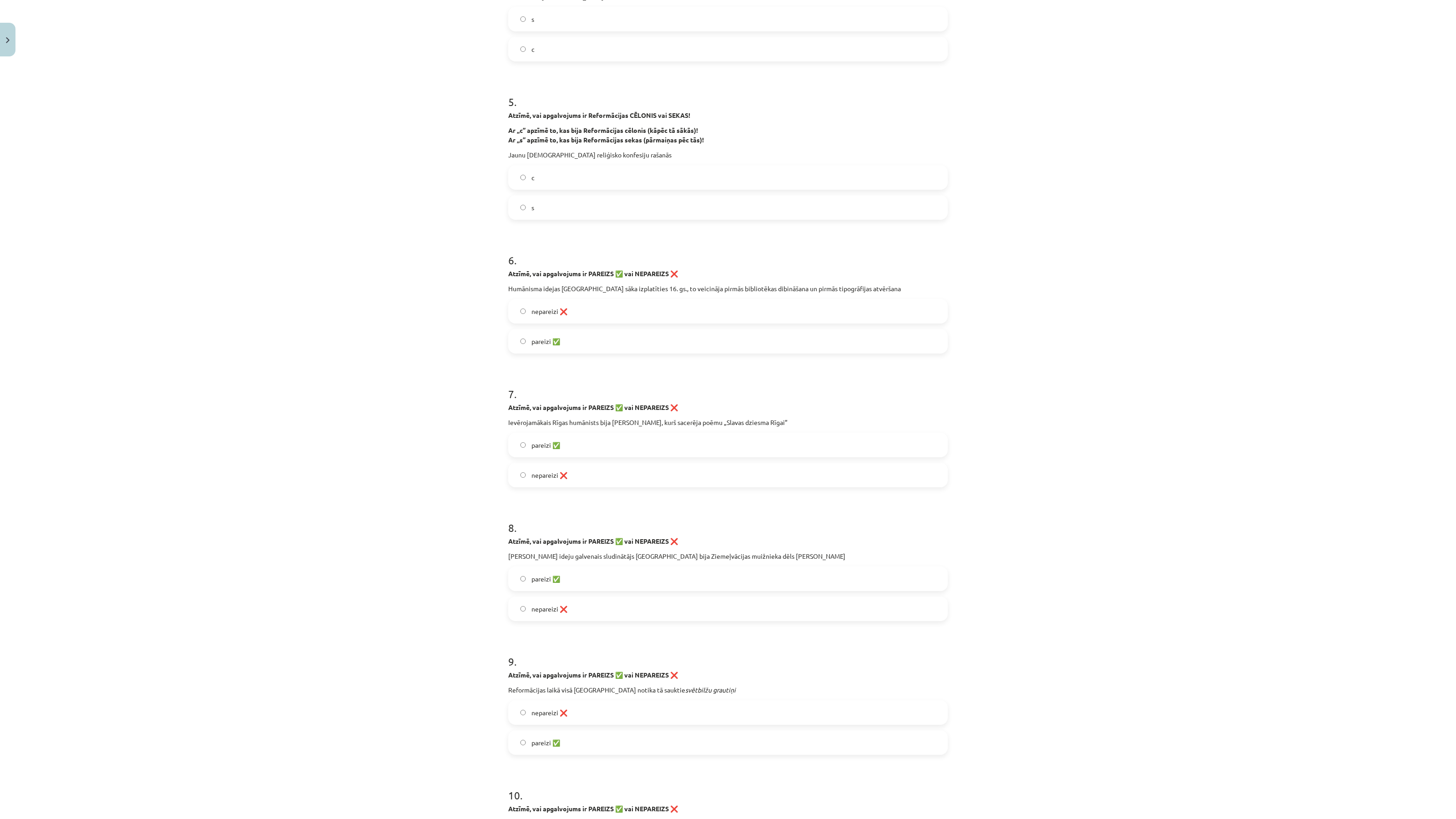
click at [656, 446] on label "pareizi ✅" at bounding box center [728, 445] width 438 height 22
click at [618, 599] on label "nepareizi ❌" at bounding box center [728, 609] width 438 height 22
click at [570, 335] on label "pareizi ✅" at bounding box center [728, 341] width 438 height 22
click at [579, 468] on label "nepareizi ❌" at bounding box center [728, 475] width 438 height 22
click at [584, 577] on label "pareizi ✅" at bounding box center [728, 579] width 438 height 22
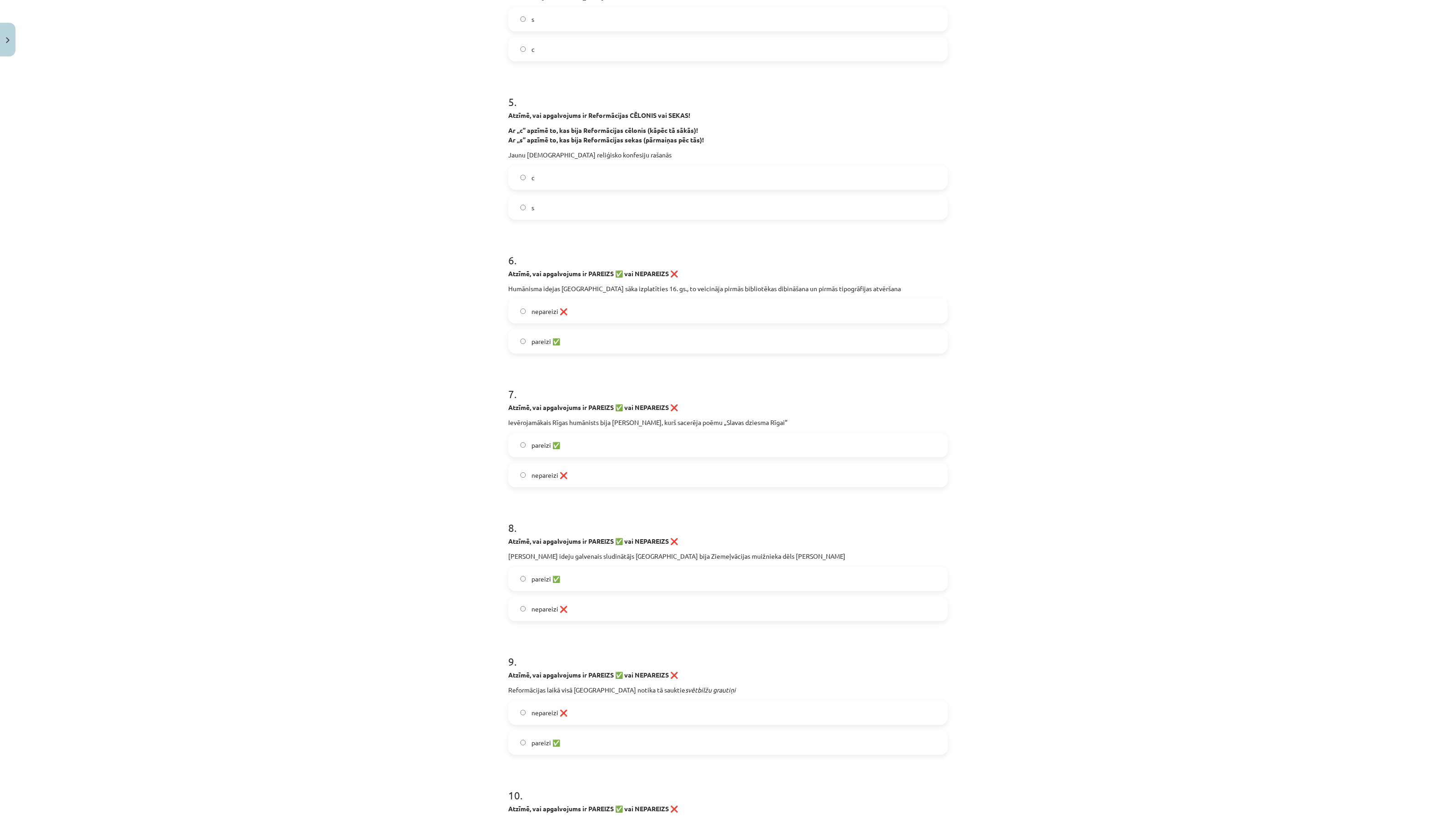
click at [533, 746] on span "pareizi ✅" at bounding box center [545, 742] width 28 height 9
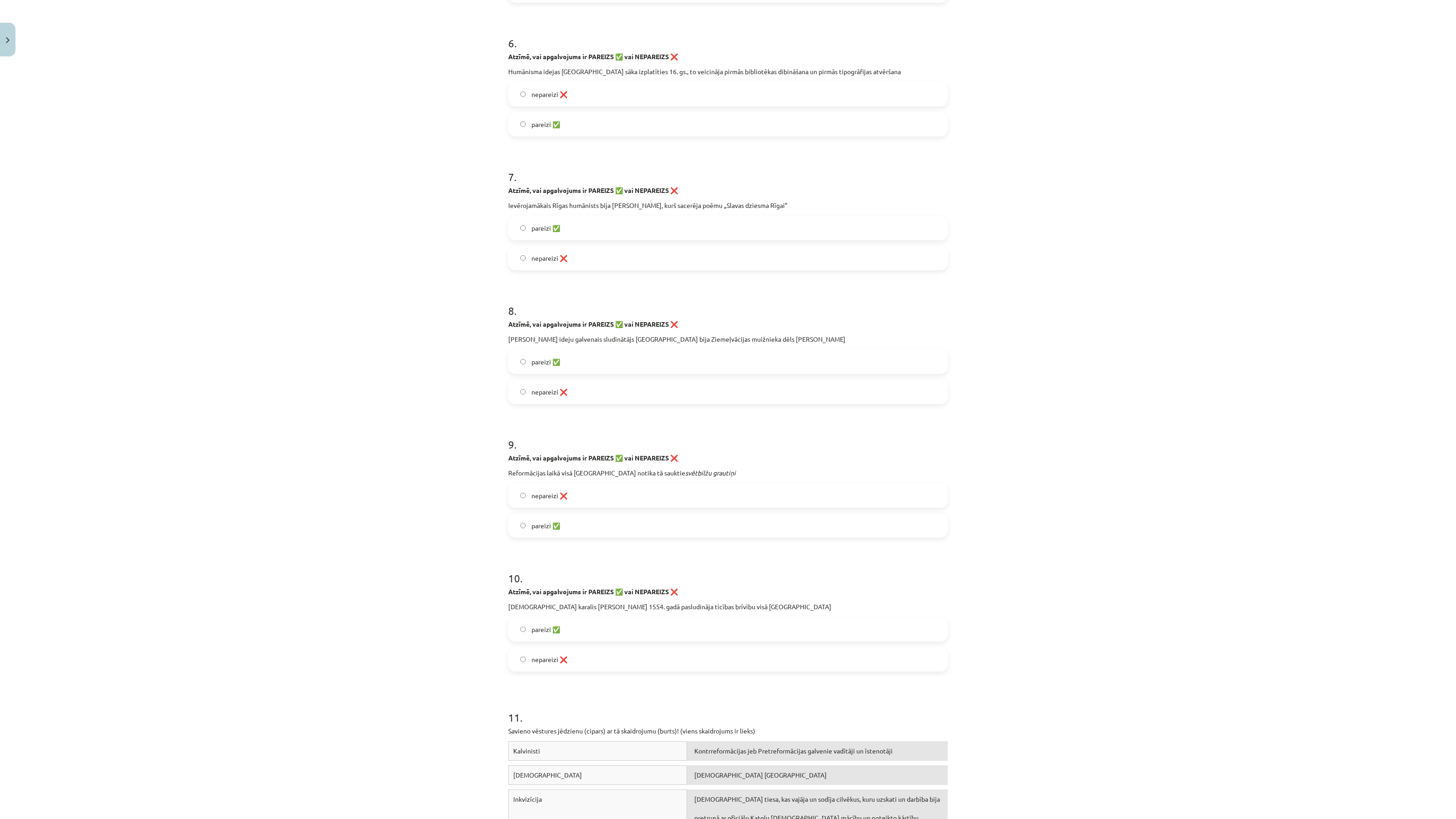
scroll to position [1019, 0]
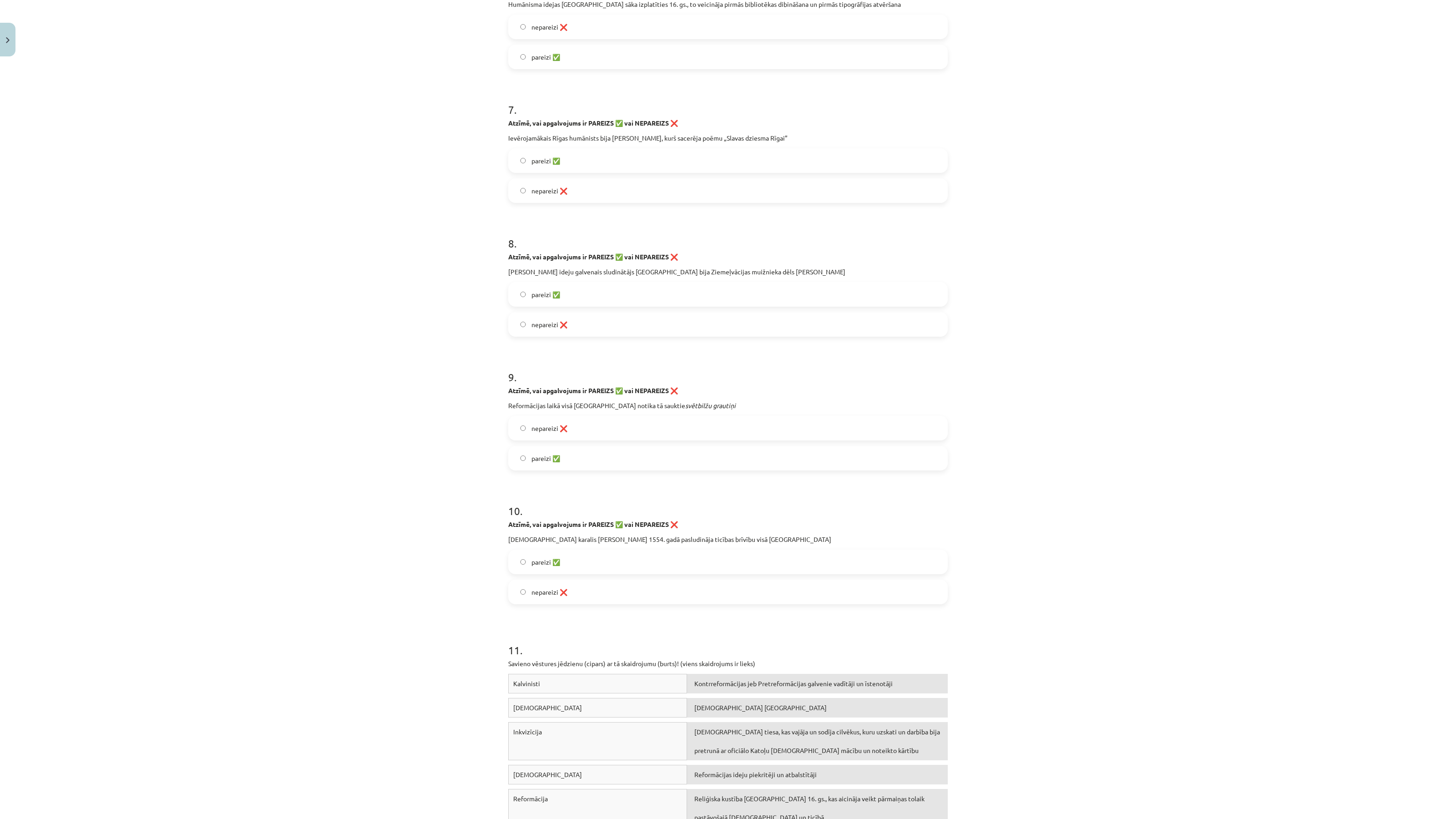
click at [536, 555] on label "pareizi ✅" at bounding box center [728, 561] width 438 height 22
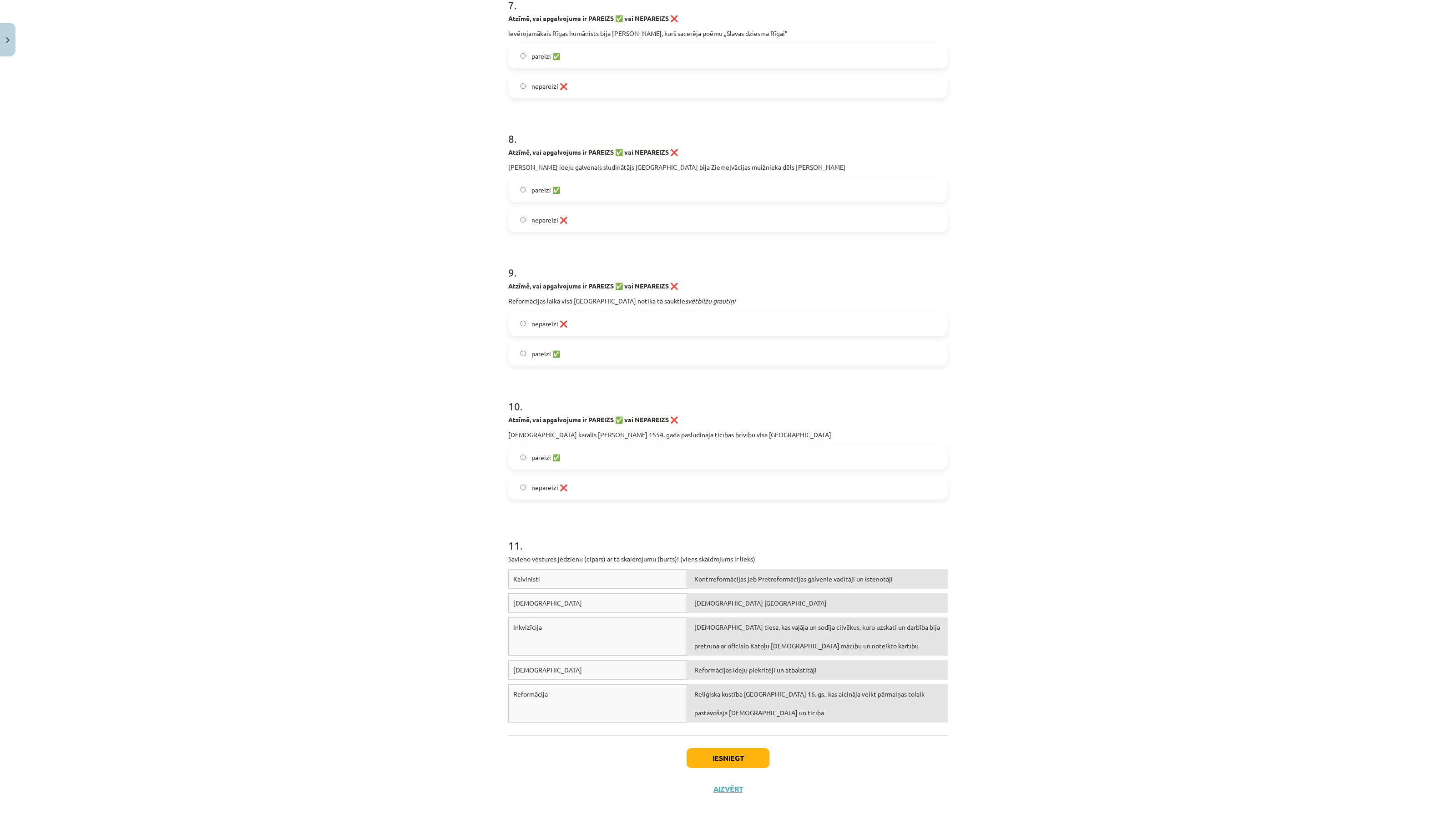
scroll to position [1132, 0]
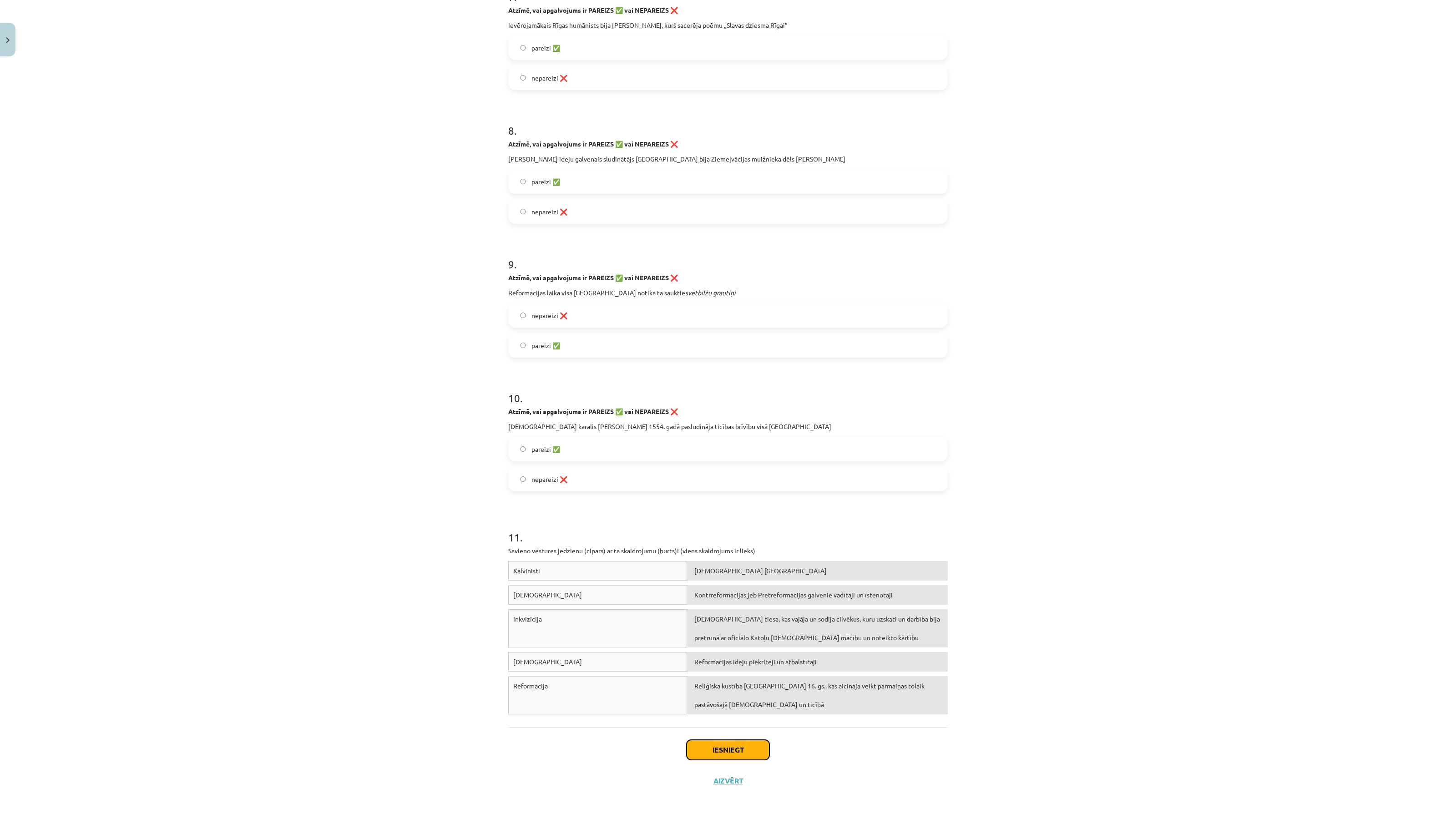
click at [725, 749] on button "Iesniegt" at bounding box center [728, 749] width 82 height 20
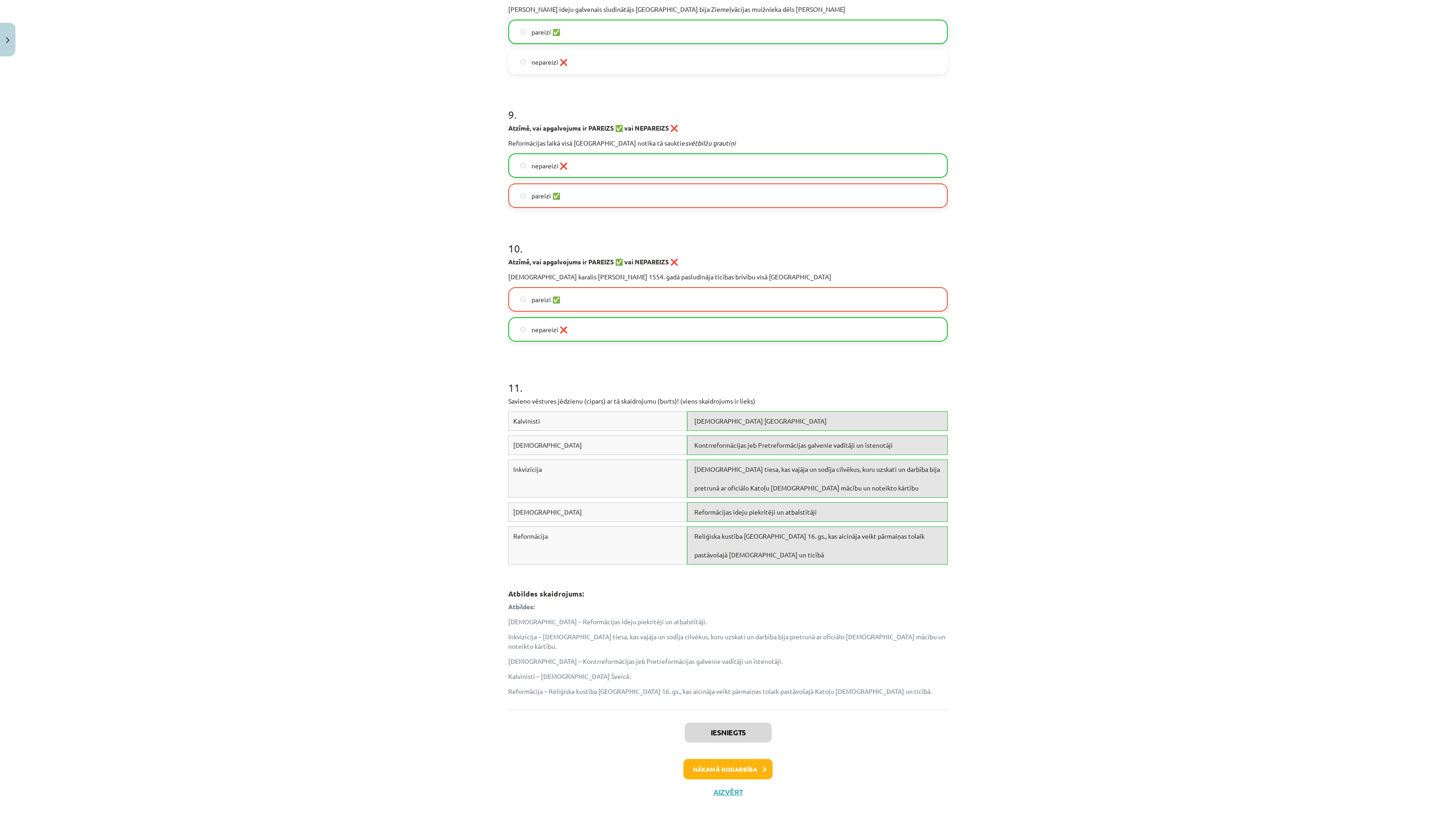
scroll to position [1284, 0]
click at [722, 756] on button "Nākamā nodarbība" at bounding box center [728, 767] width 89 height 21
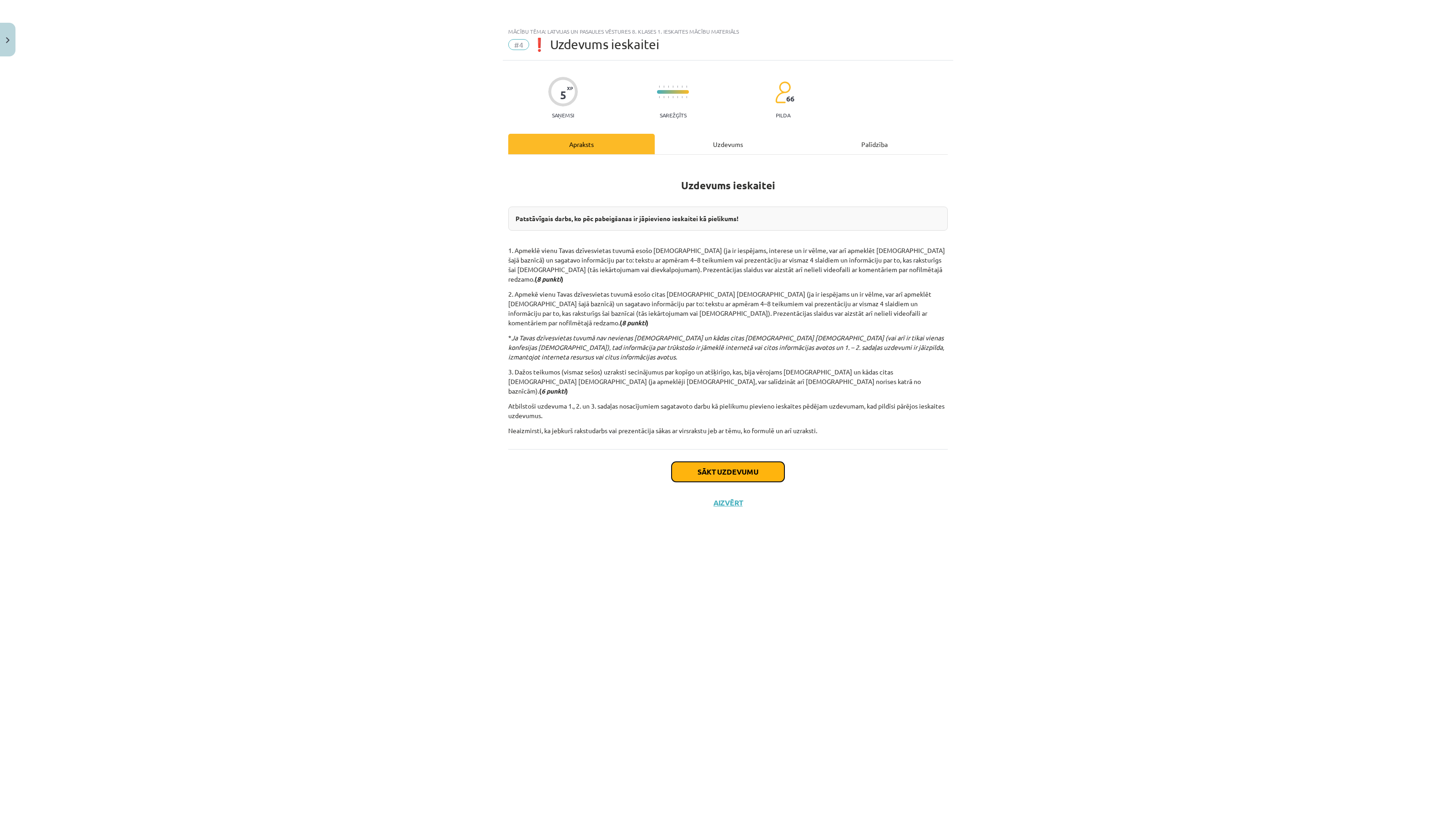
click at [736, 462] on button "Sākt uzdevumu" at bounding box center [728, 471] width 113 height 20
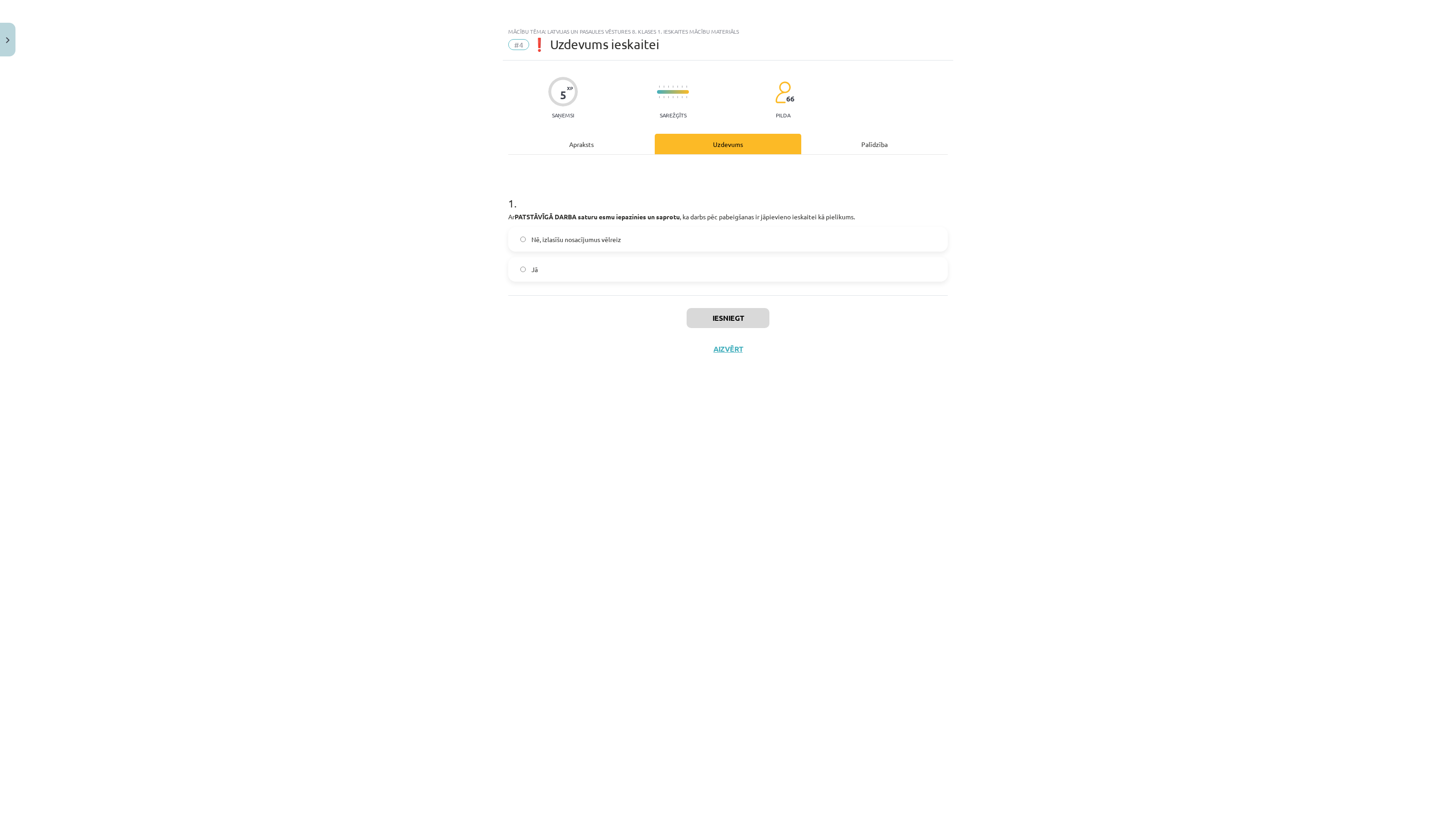
click at [740, 263] on label "Jā" at bounding box center [728, 269] width 438 height 22
click at [731, 305] on div "Iesniegt Aizvērt" at bounding box center [728, 327] width 440 height 64
click at [729, 310] on button "Iesniegt" at bounding box center [728, 318] width 82 height 20
click at [740, 353] on button "Nākamā nodarbība" at bounding box center [728, 355] width 89 height 21
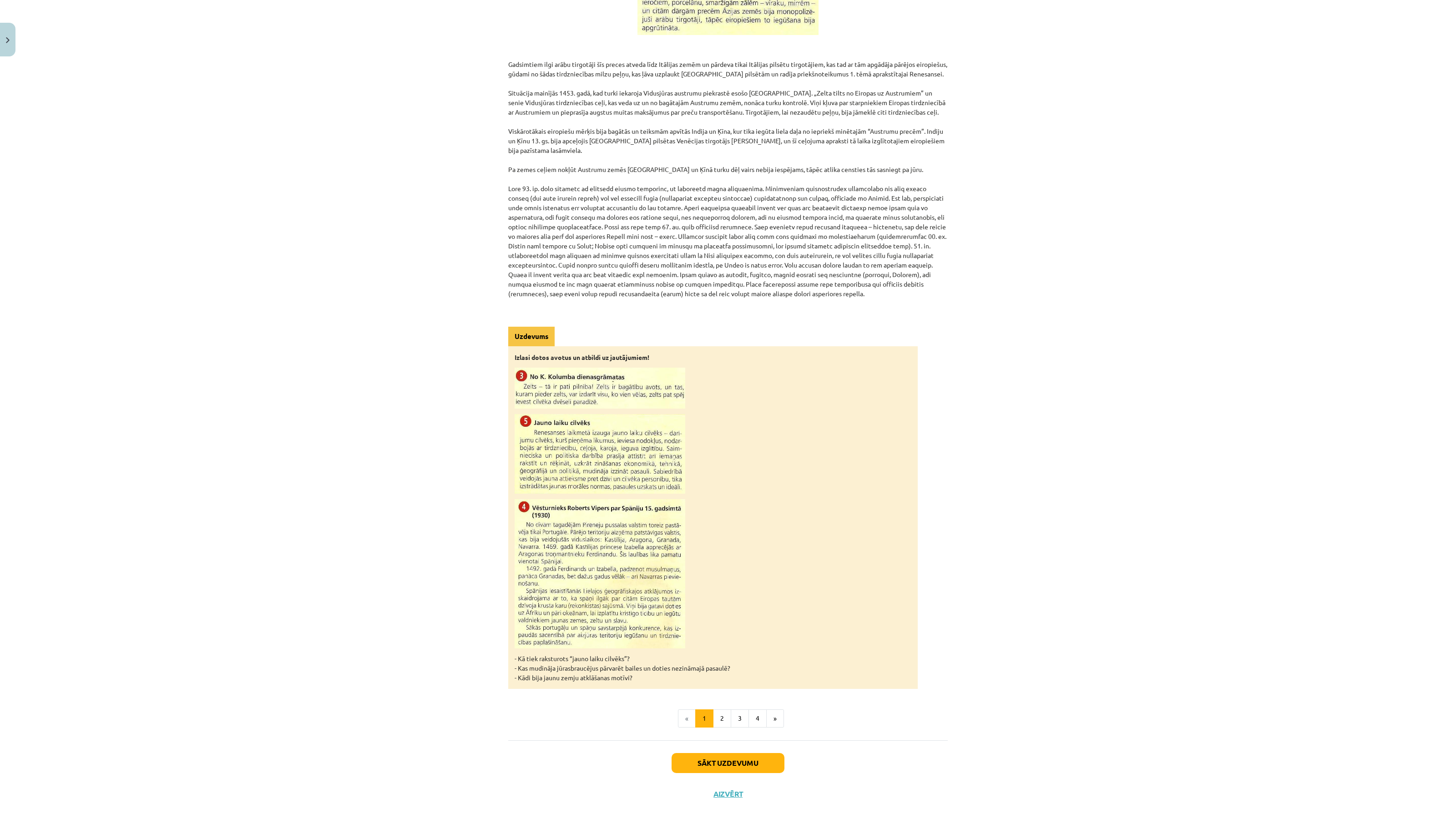
scroll to position [434, 0]
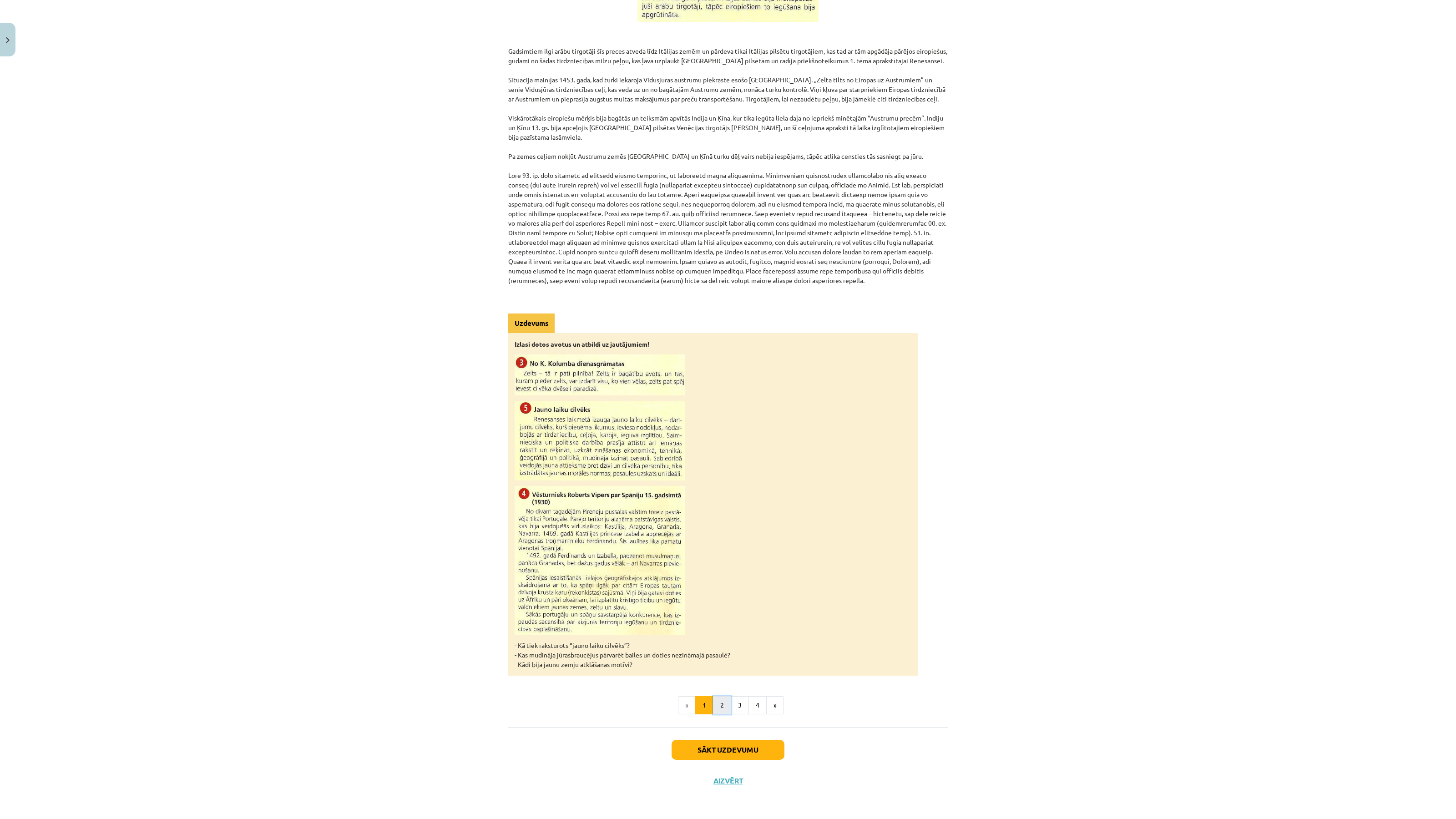
click at [716, 713] on button "2" at bounding box center [722, 705] width 18 height 18
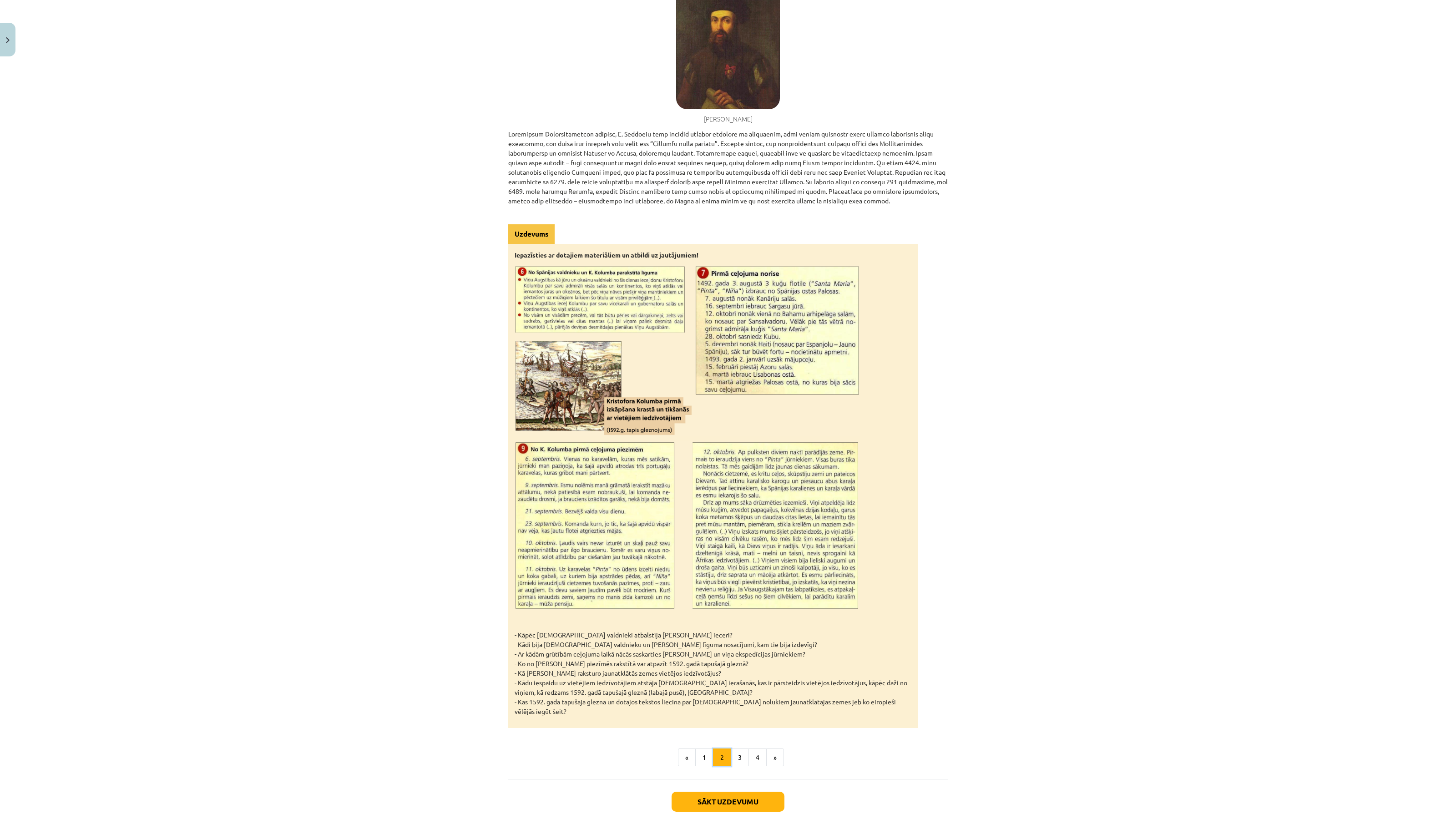
scroll to position [904, 0]
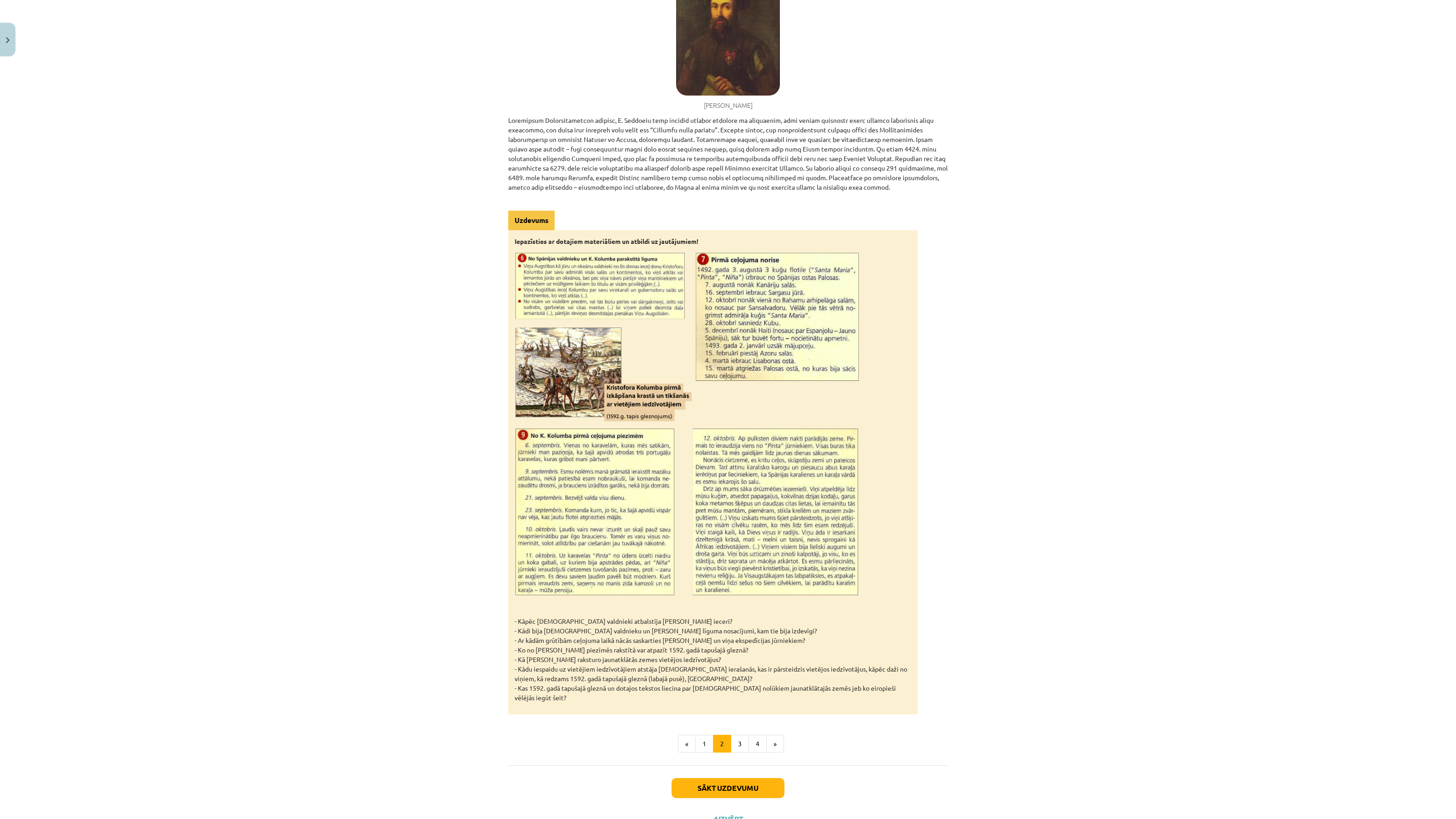
click at [535, 252] on img at bounding box center [687, 337] width 345 height 171
click at [538, 210] on div "Uzdevums" at bounding box center [532, 220] width 46 height 20
click at [564, 428] on img at bounding box center [686, 512] width 344 height 168
click at [685, 778] on button "Sākt uzdevumu" at bounding box center [728, 787] width 113 height 20
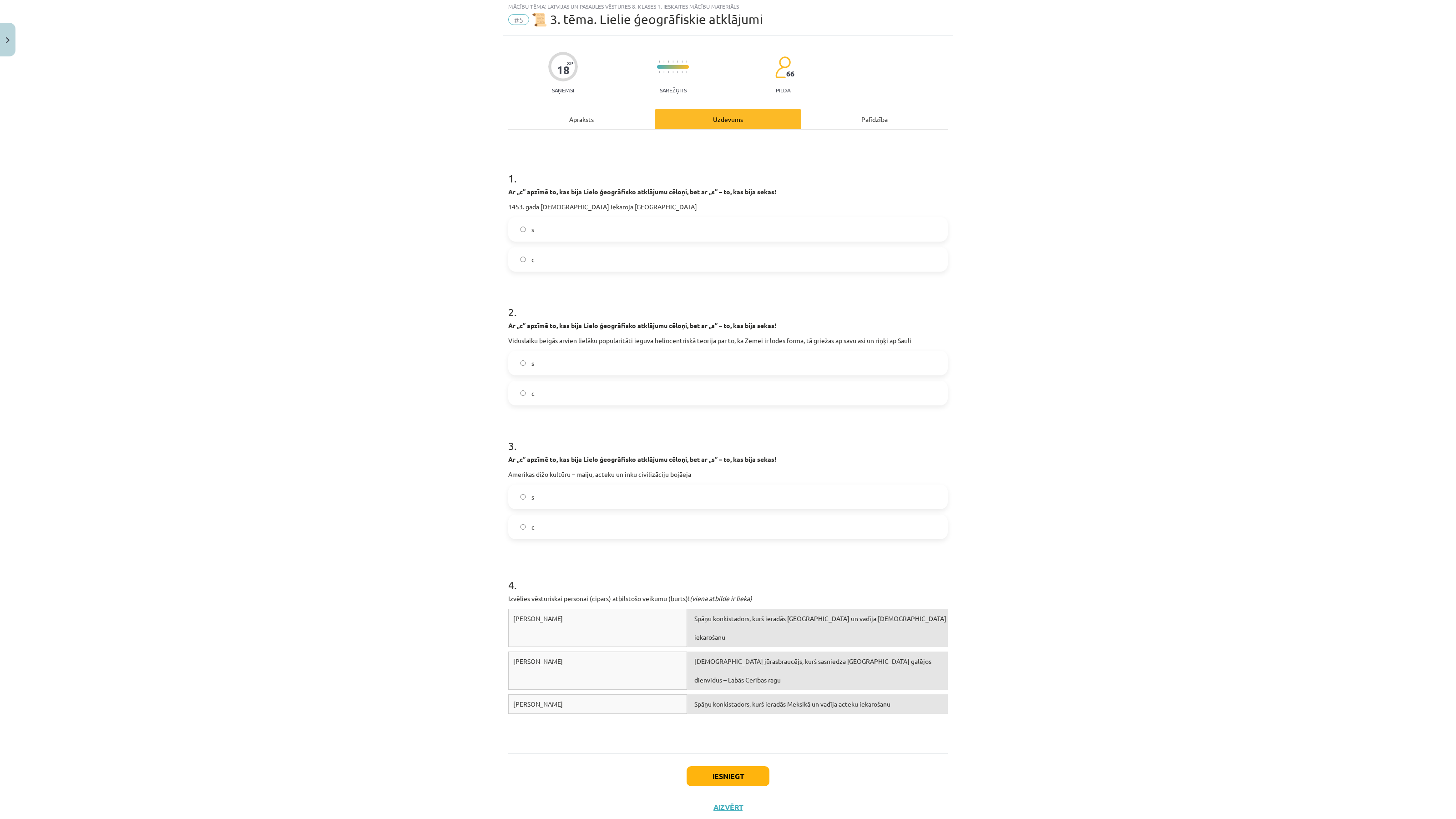
scroll to position [22, 0]
click at [761, 256] on label "c" at bounding box center [728, 261] width 438 height 22
click at [533, 362] on label "s" at bounding box center [728, 365] width 438 height 22
click at [561, 496] on label "s" at bounding box center [728, 499] width 438 height 22
click at [701, 780] on button "Iesniegt" at bounding box center [728, 778] width 82 height 20
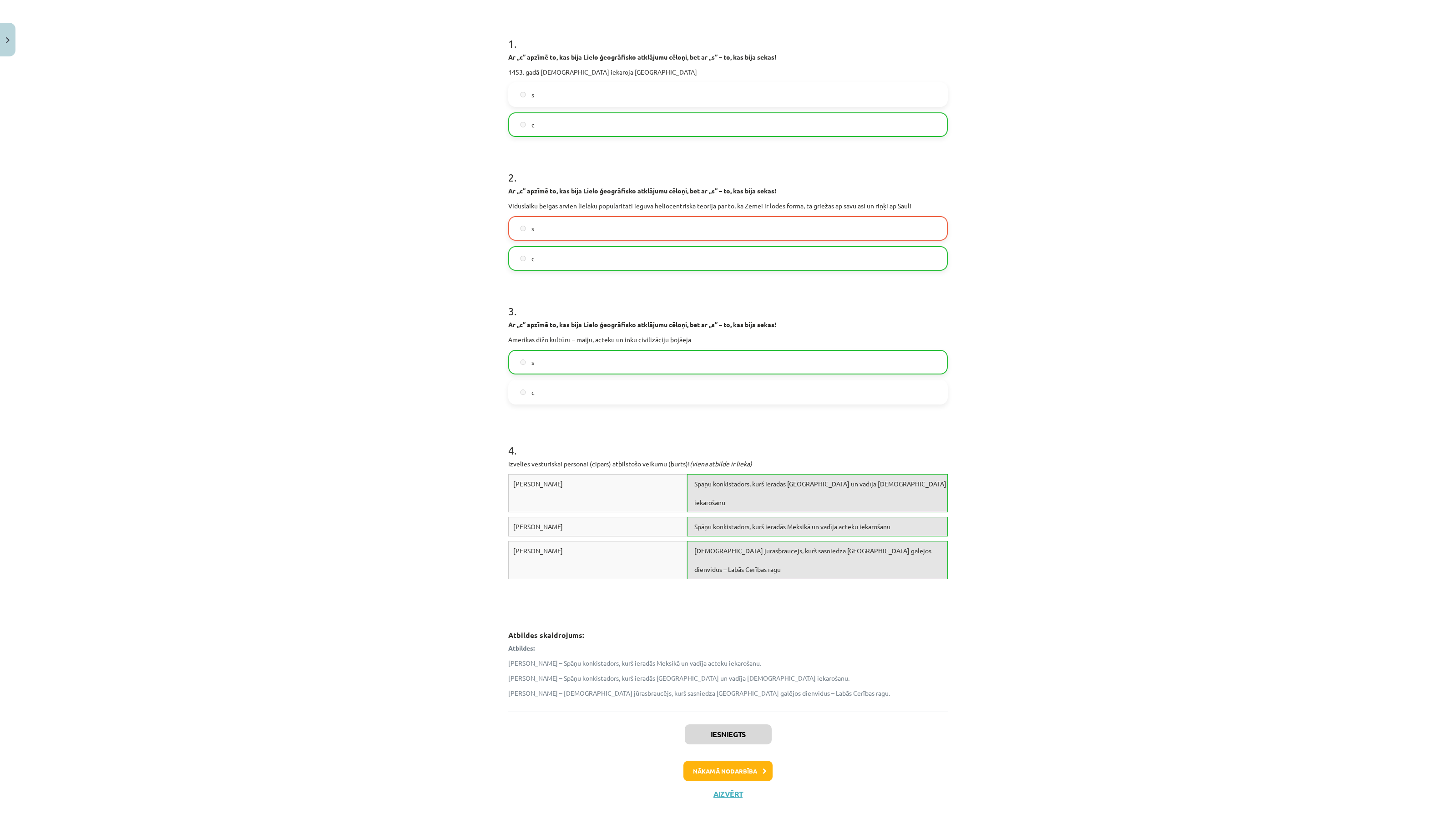
scroll to position [173, 0]
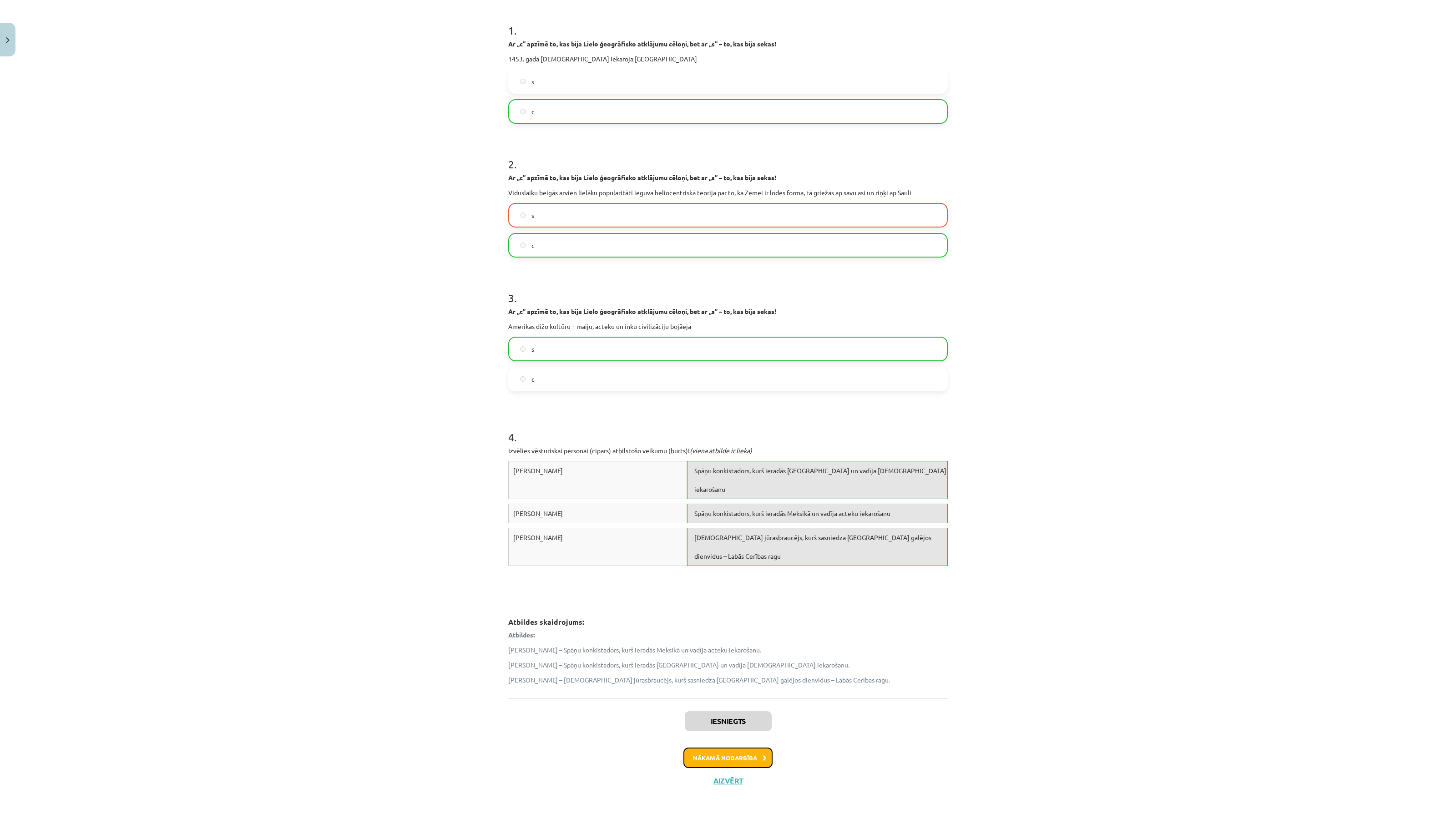
click at [700, 754] on button "Nākamā nodarbība" at bounding box center [728, 757] width 89 height 21
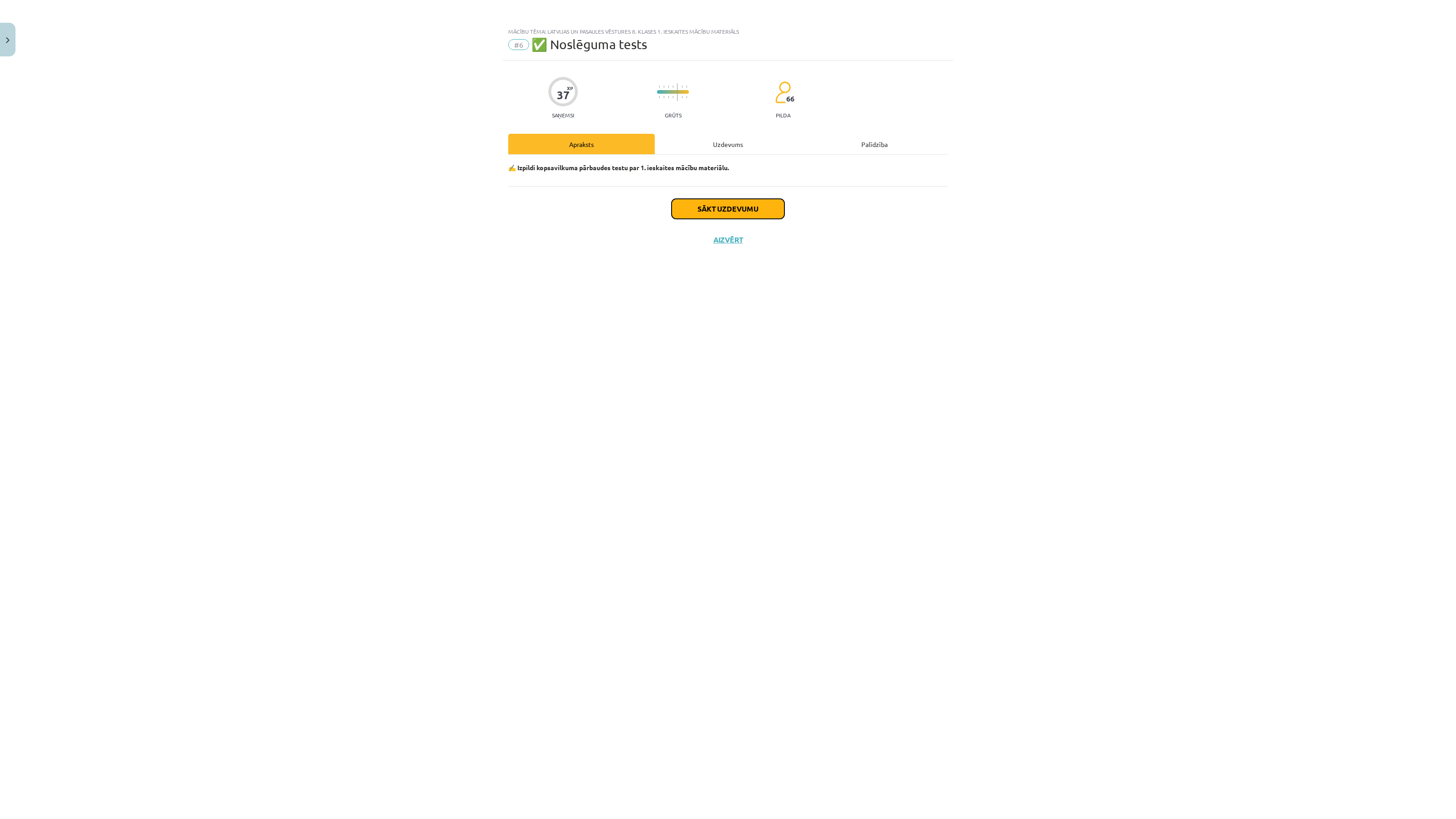
click at [709, 214] on button "Sākt uzdevumu" at bounding box center [728, 209] width 113 height 20
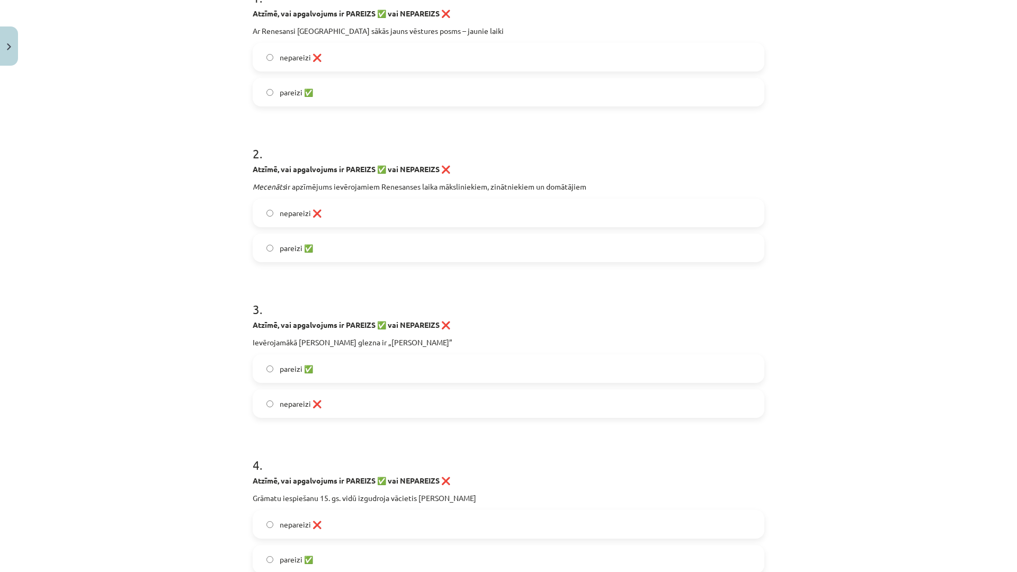
scroll to position [236, 0]
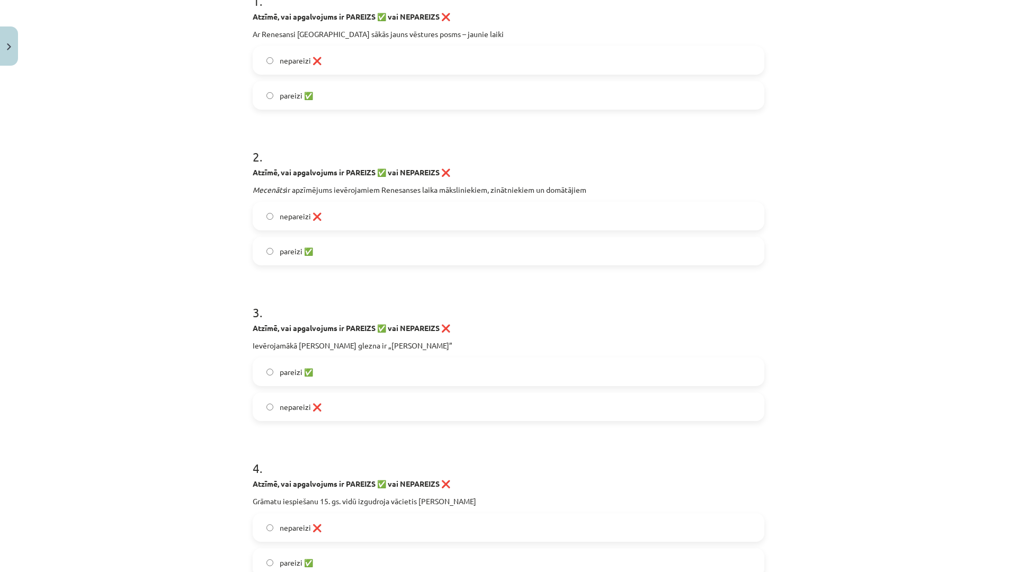
click at [679, 90] on label "pareizi ✅" at bounding box center [509, 95] width 510 height 26
click at [572, 243] on label "pareizi ✅" at bounding box center [509, 251] width 510 height 26
click at [562, 363] on label "pareizi ✅" at bounding box center [509, 372] width 510 height 26
click at [367, 558] on label "pareizi ✅" at bounding box center [509, 562] width 510 height 26
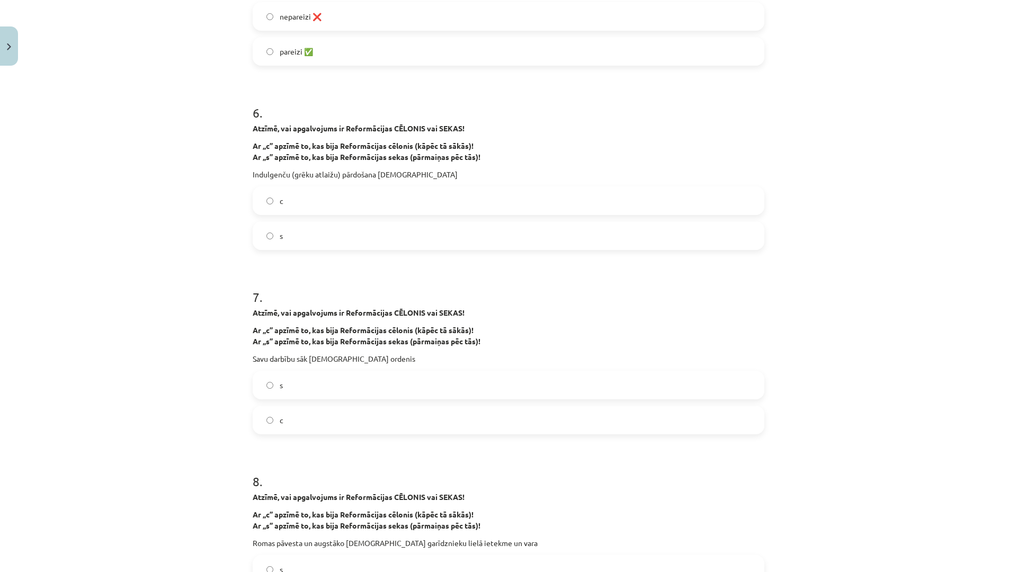
scroll to position [832, 0]
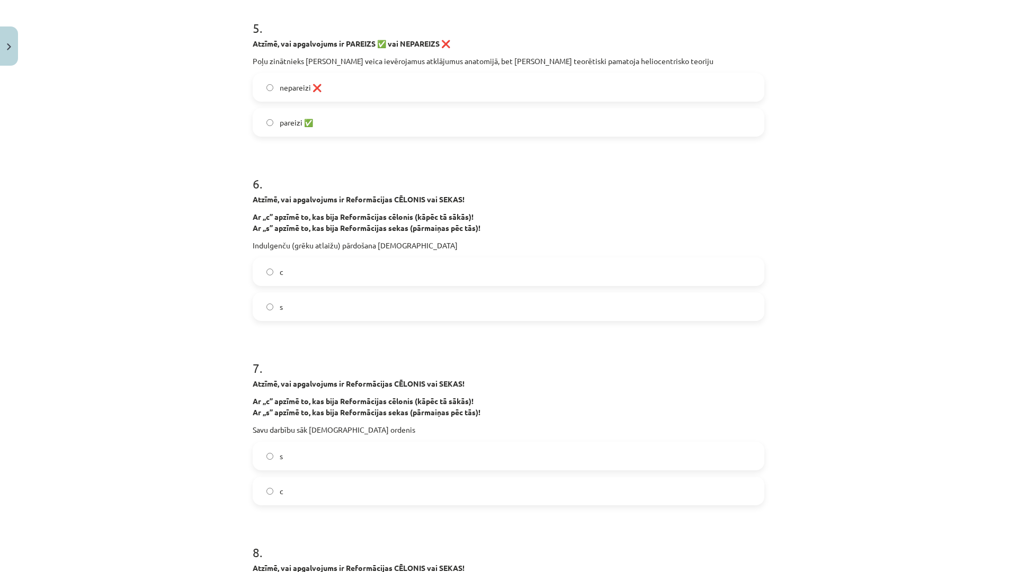
click at [369, 88] on label "nepareizi ❌" at bounding box center [509, 87] width 510 height 26
click at [321, 265] on label "c" at bounding box center [509, 272] width 510 height 26
click at [429, 447] on label "s" at bounding box center [509, 456] width 510 height 26
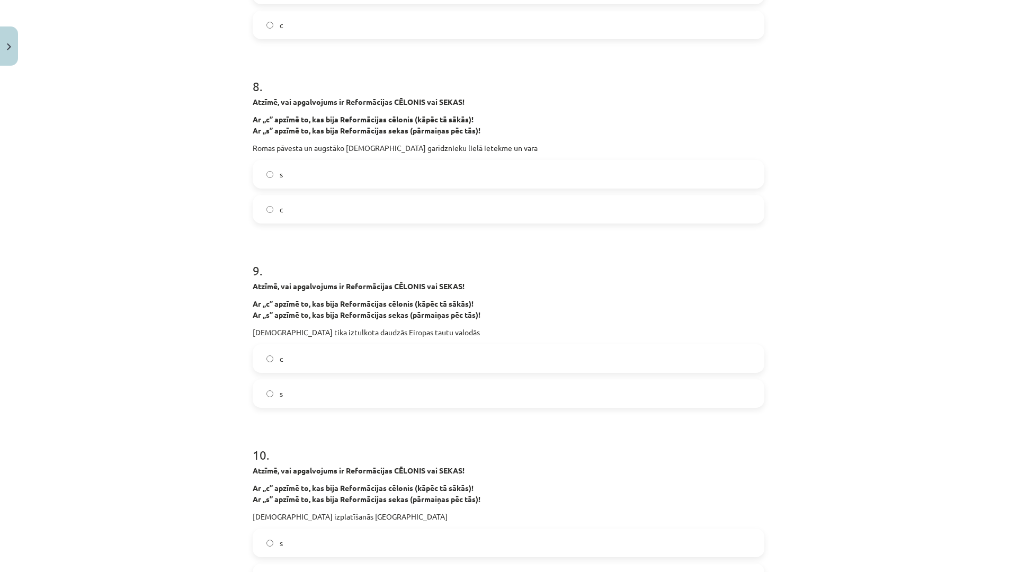
scroll to position [1362, 0]
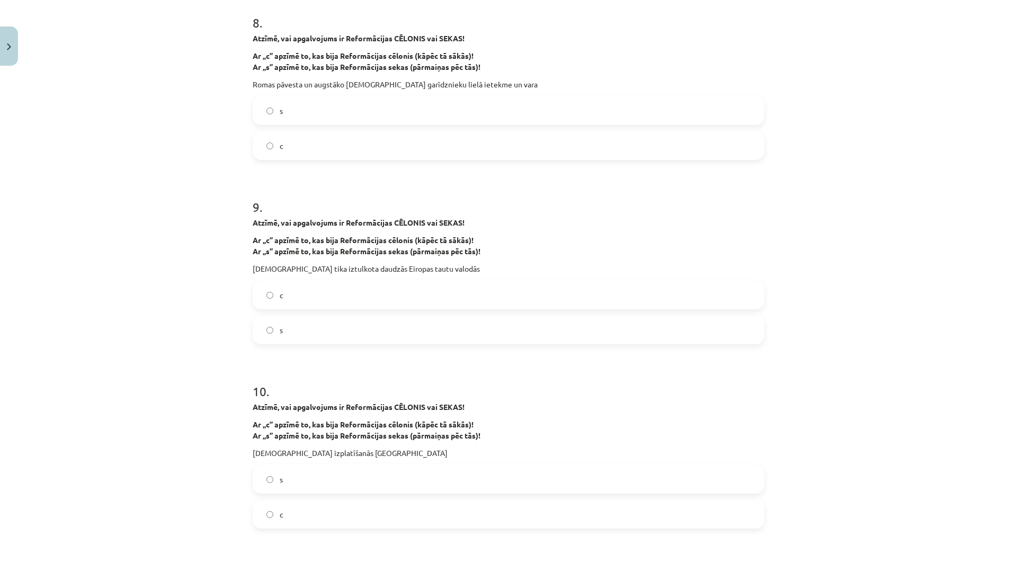
click at [398, 138] on label "c" at bounding box center [509, 145] width 510 height 26
click at [457, 325] on label "s" at bounding box center [509, 330] width 510 height 26
click at [395, 476] on label "s" at bounding box center [509, 479] width 510 height 26
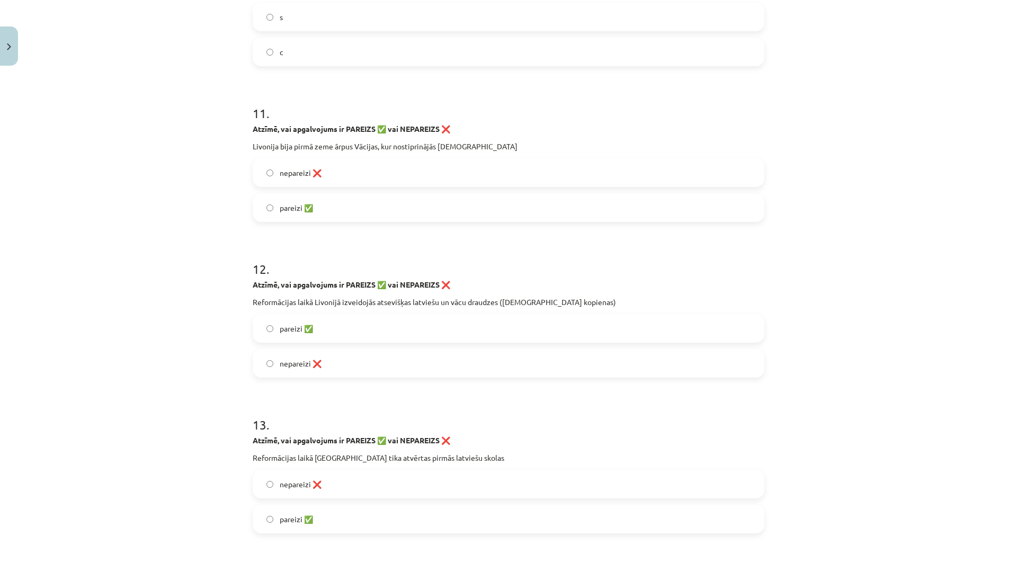
scroll to position [1882, 0]
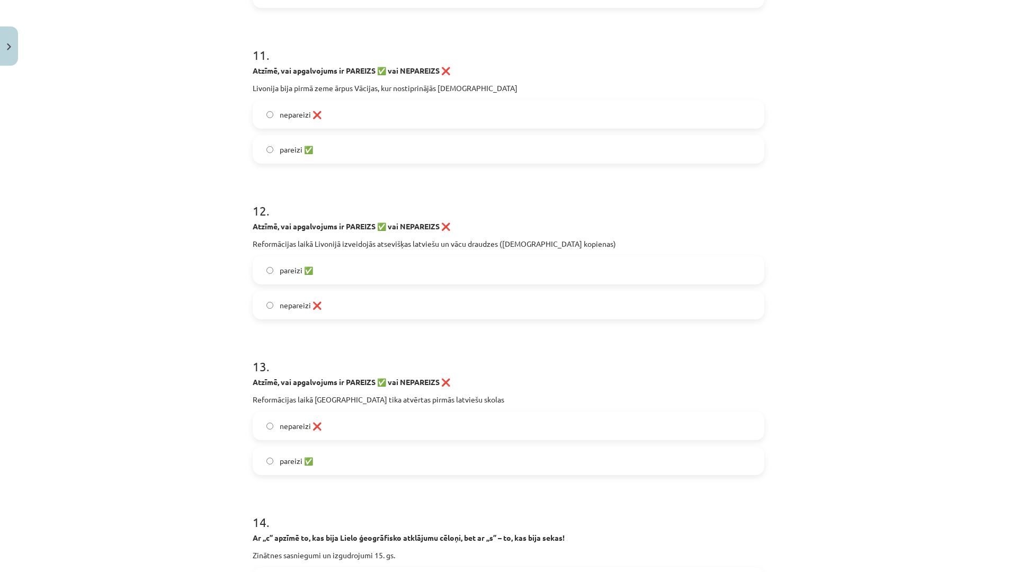
click at [475, 147] on label "pareizi ✅" at bounding box center [509, 149] width 510 height 26
click at [369, 272] on label "pareizi ✅" at bounding box center [509, 270] width 510 height 26
click at [333, 463] on label "pareizi ✅" at bounding box center [509, 461] width 510 height 26
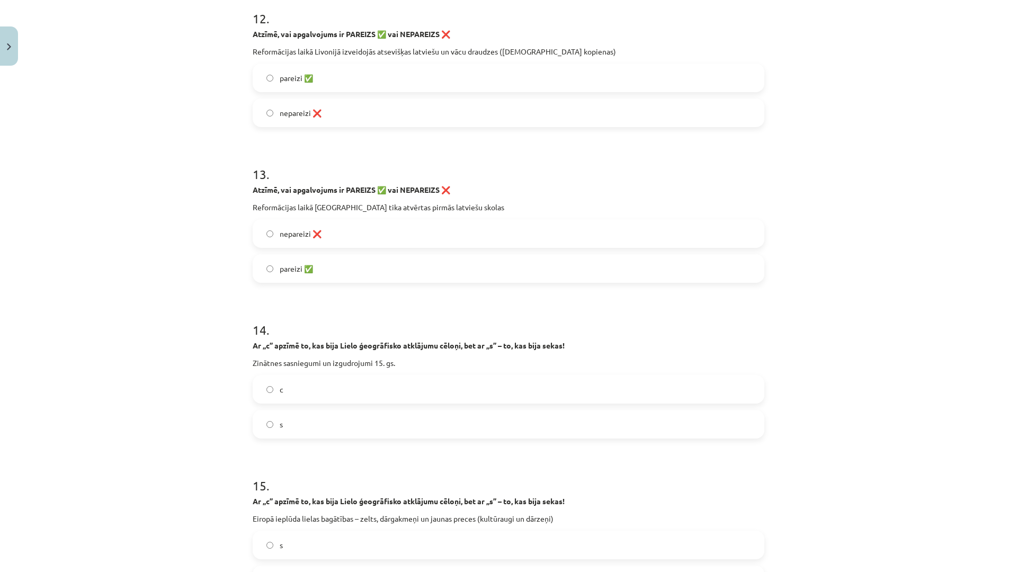
scroll to position [2081, 0]
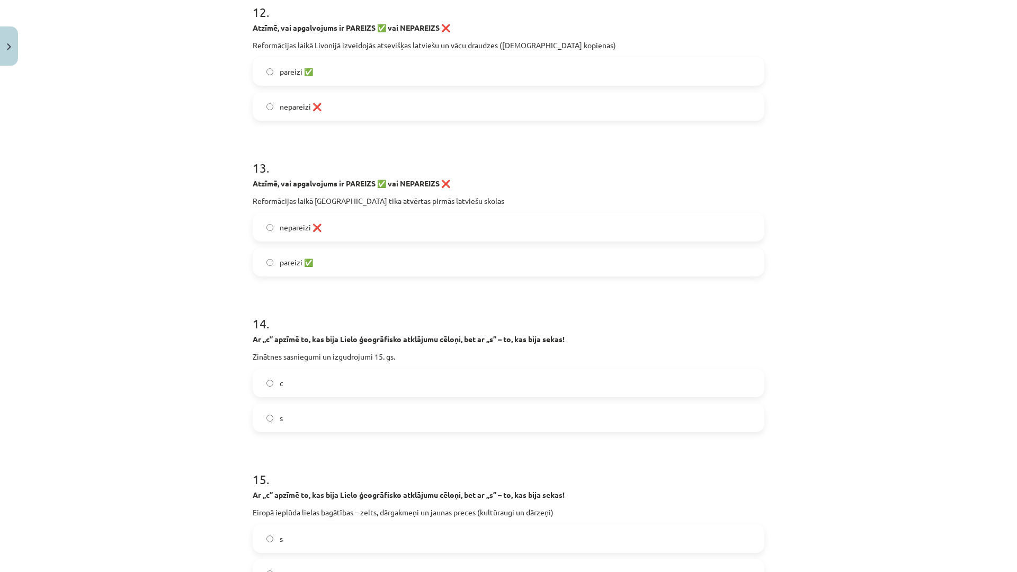
click at [335, 386] on label "c" at bounding box center [509, 383] width 510 height 26
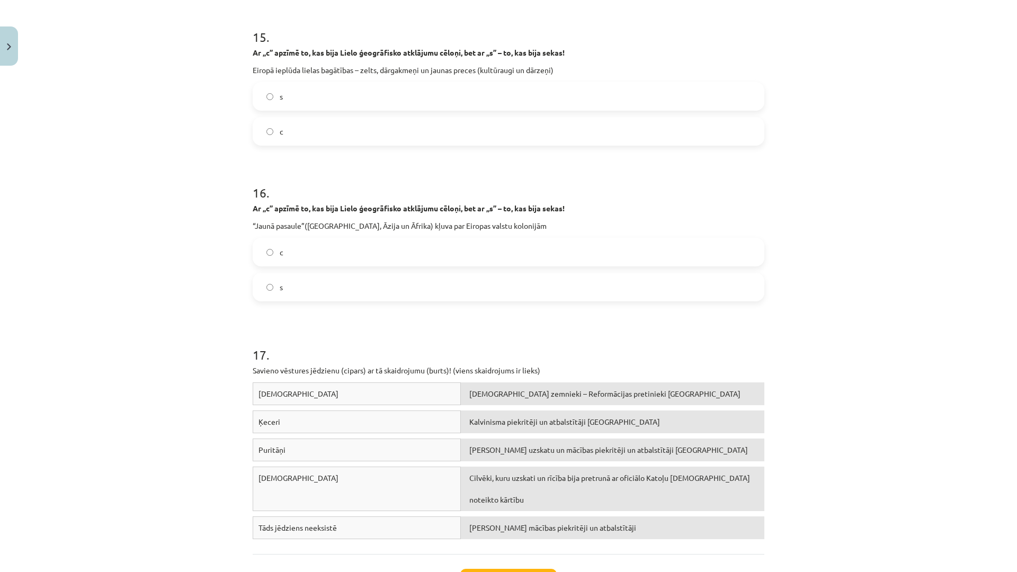
scroll to position [2545, 0]
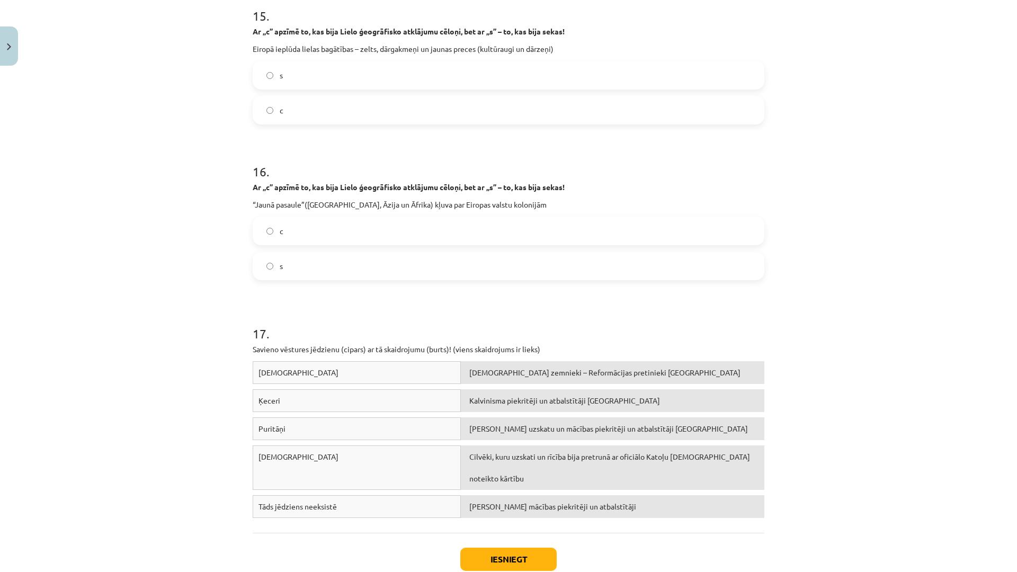
click at [299, 79] on label "s" at bounding box center [509, 75] width 510 height 26
click at [280, 266] on span "s" at bounding box center [281, 266] width 3 height 11
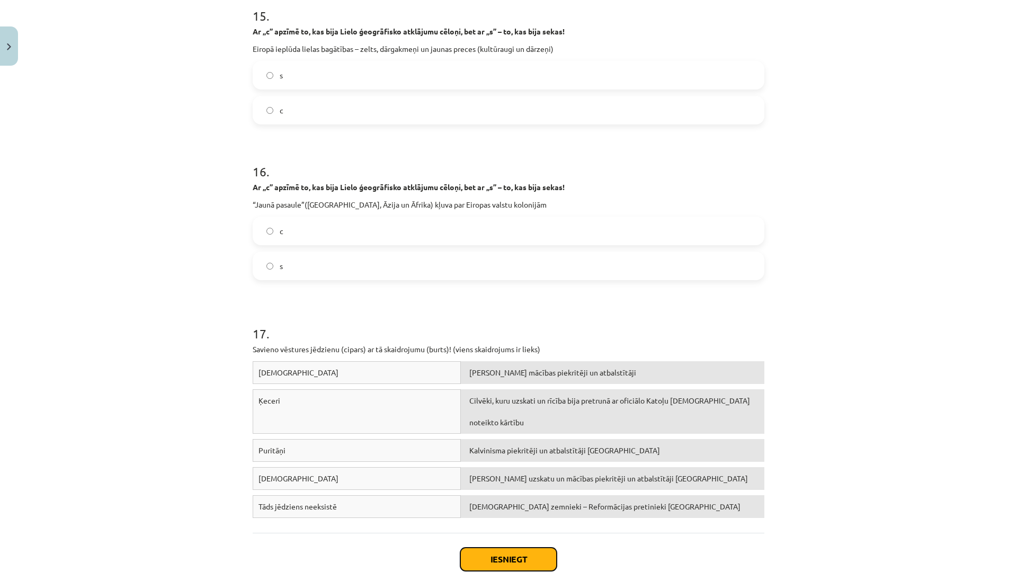
click at [504, 548] on button "Iesniegt" at bounding box center [508, 559] width 96 height 23
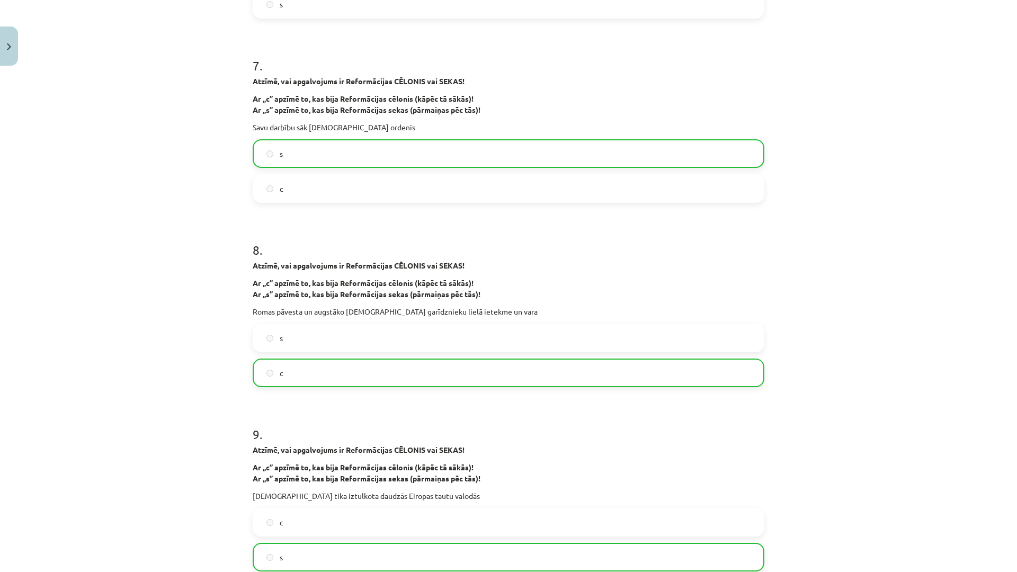
scroll to position [2786, 0]
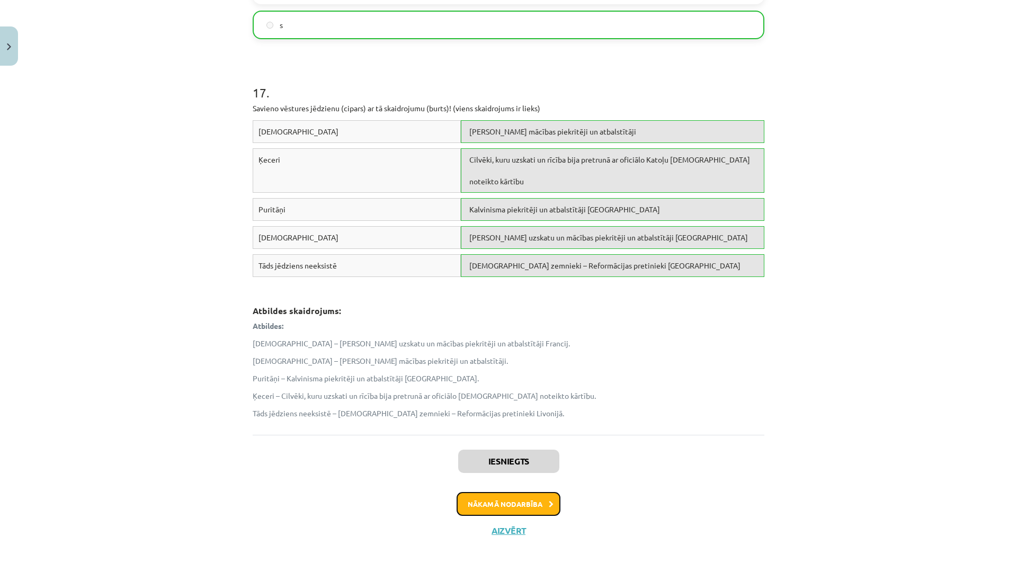
click at [532, 504] on button "Nākamā nodarbība" at bounding box center [509, 504] width 104 height 24
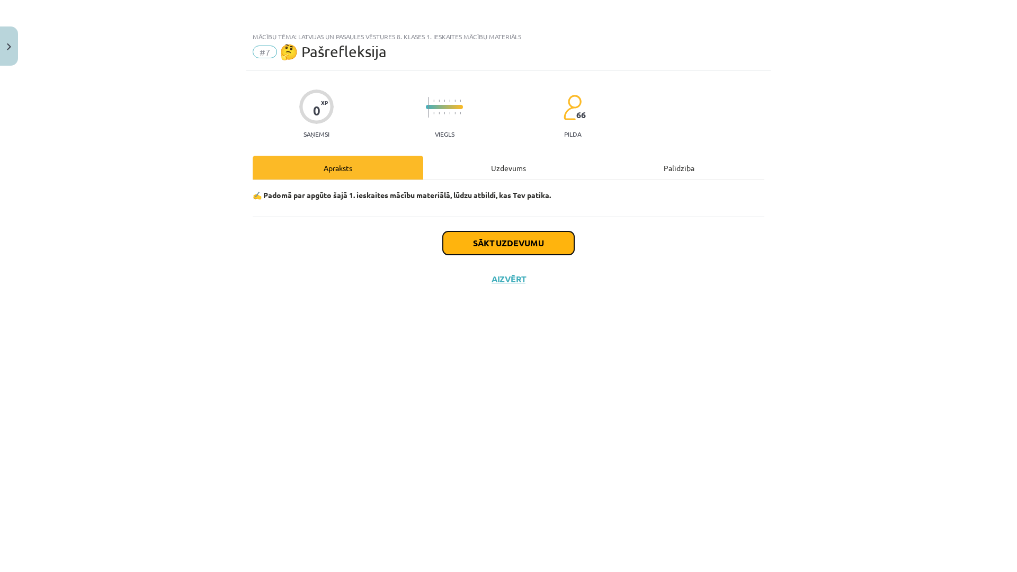
click at [467, 242] on button "Sākt uzdevumu" at bounding box center [508, 243] width 131 height 23
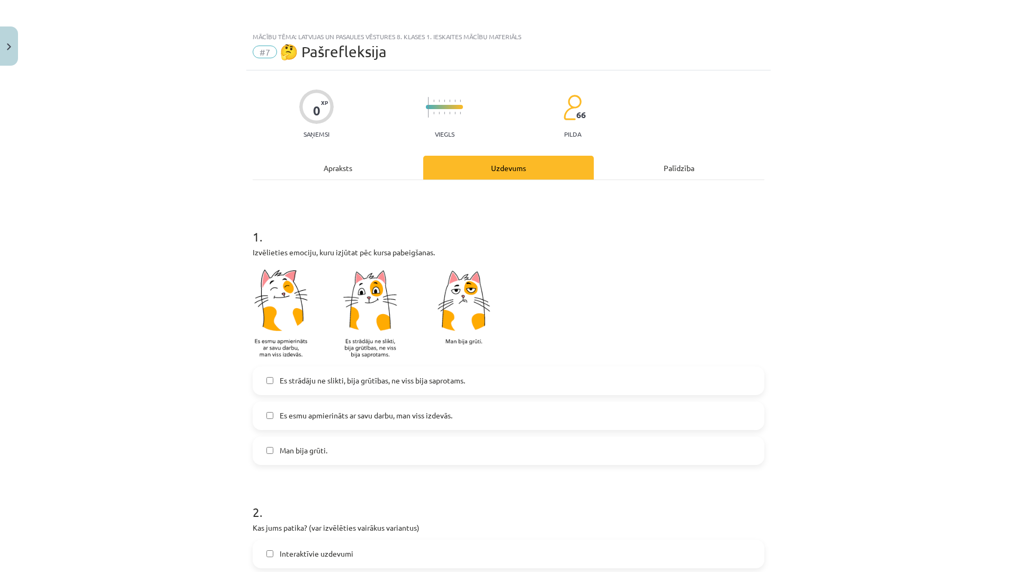
click at [357, 456] on label "Man bija grūti." at bounding box center [509, 451] width 510 height 26
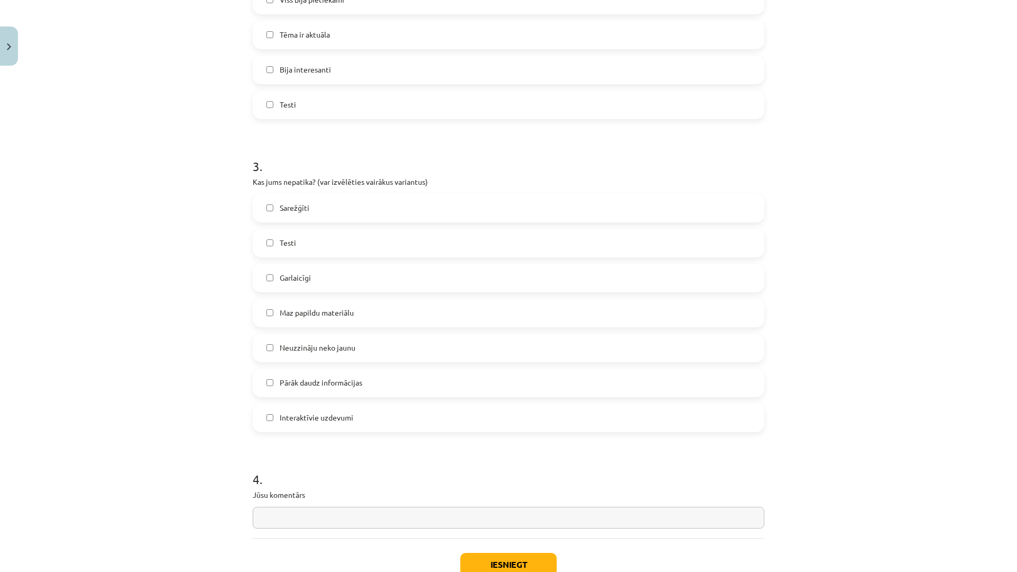
scroll to position [662, 0]
click at [298, 273] on span "Garlaicīgi" at bounding box center [295, 274] width 31 height 11
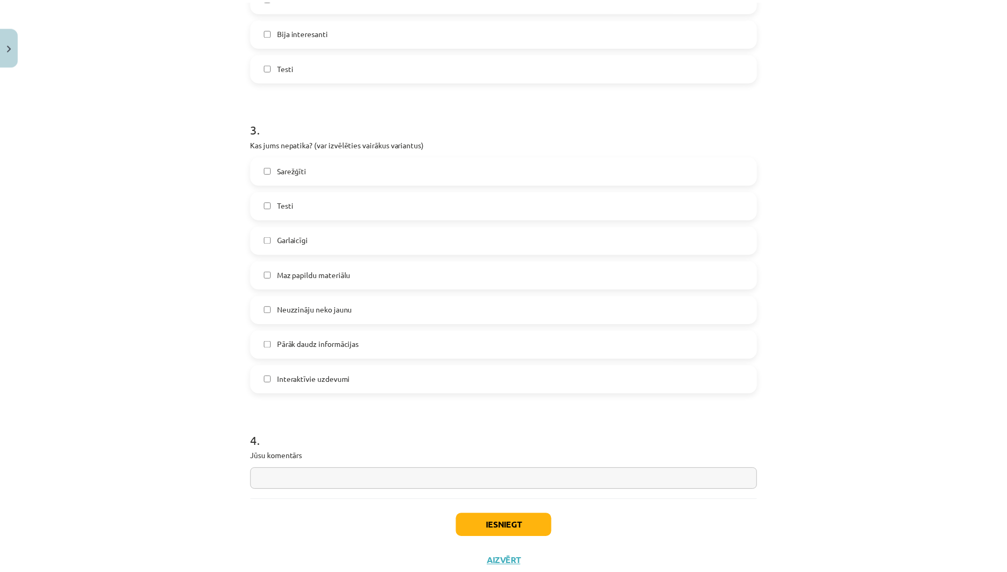
scroll to position [732, 0]
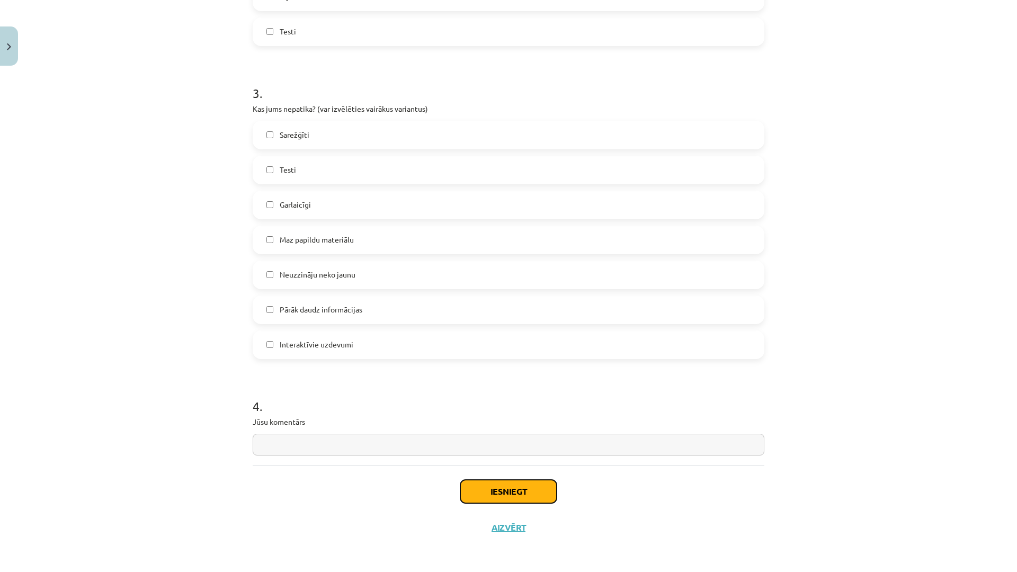
click at [519, 487] on button "Iesniegt" at bounding box center [508, 491] width 96 height 23
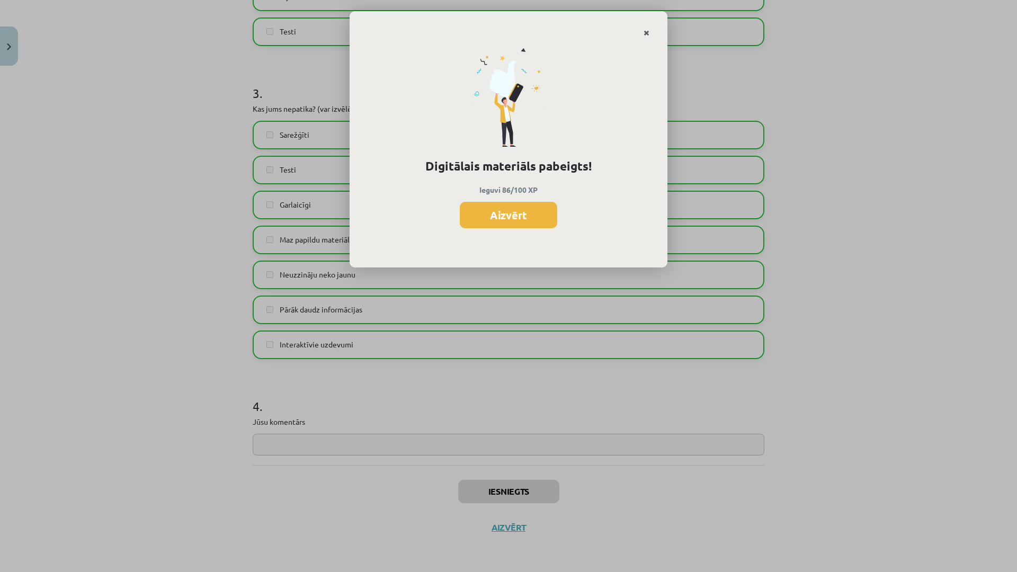
click at [648, 34] on icon "Close" at bounding box center [647, 33] width 6 height 7
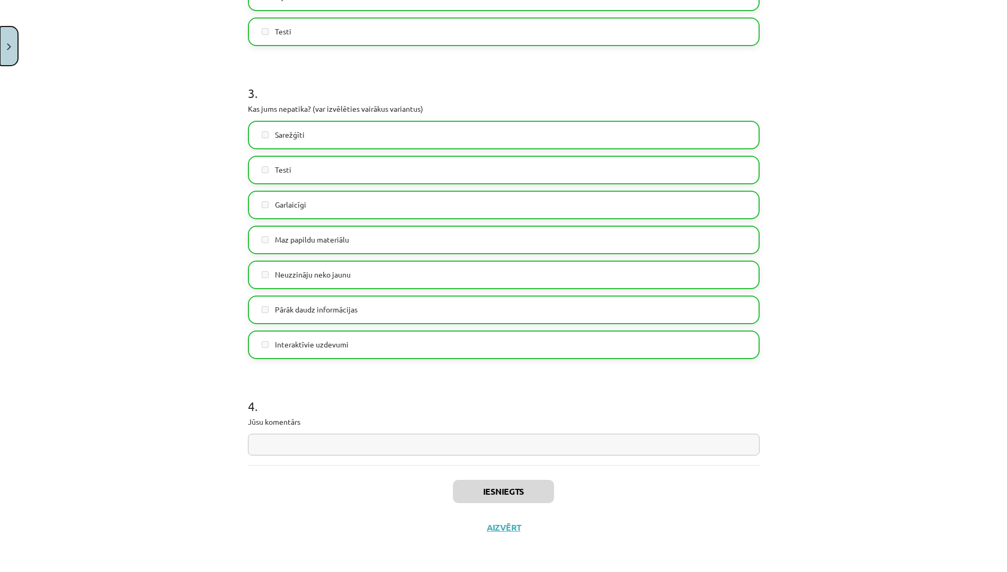
click at [3, 35] on button "Close" at bounding box center [9, 45] width 18 height 39
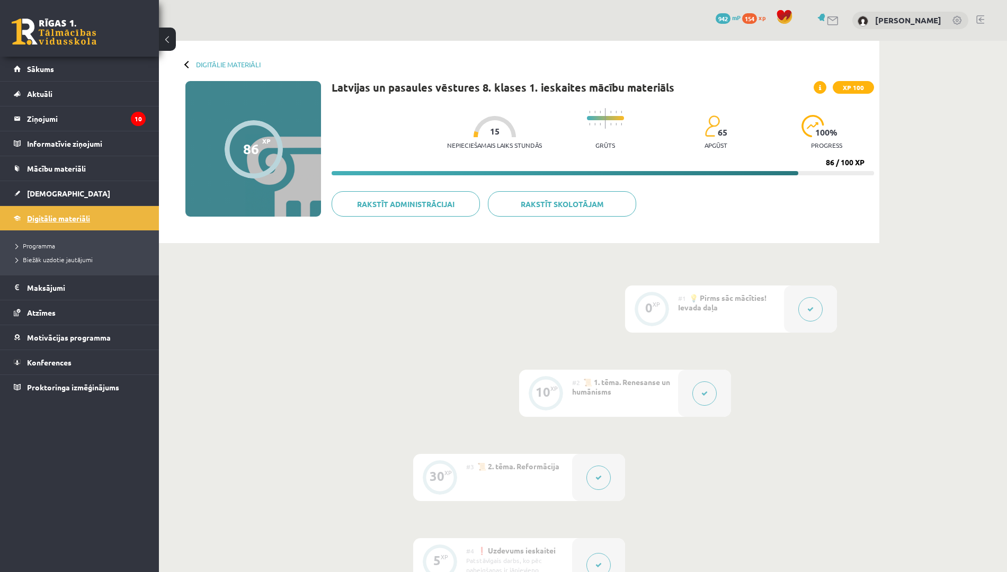
click at [91, 210] on link "Digitālie materiāli" at bounding box center [80, 218] width 132 height 24
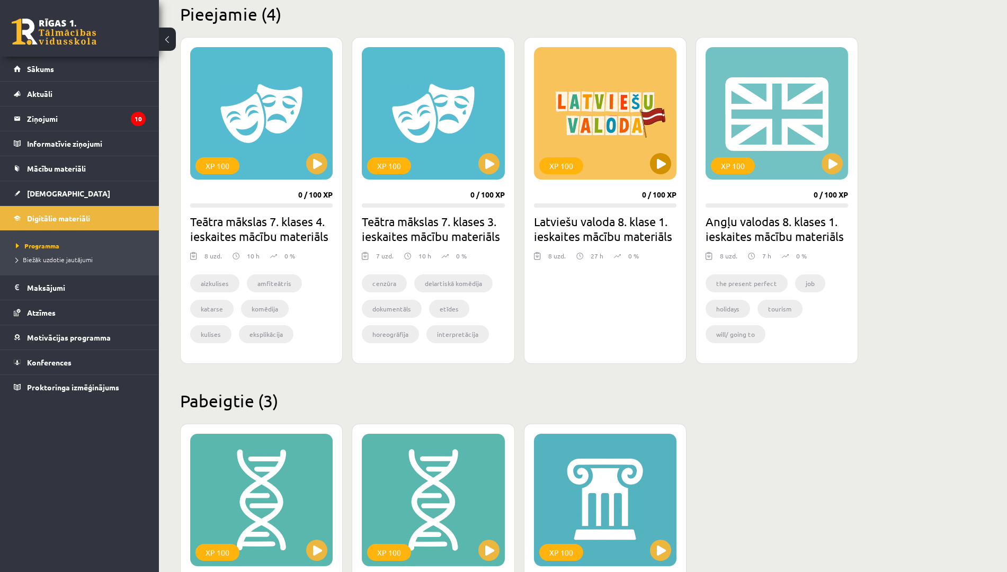
scroll to position [331, 0]
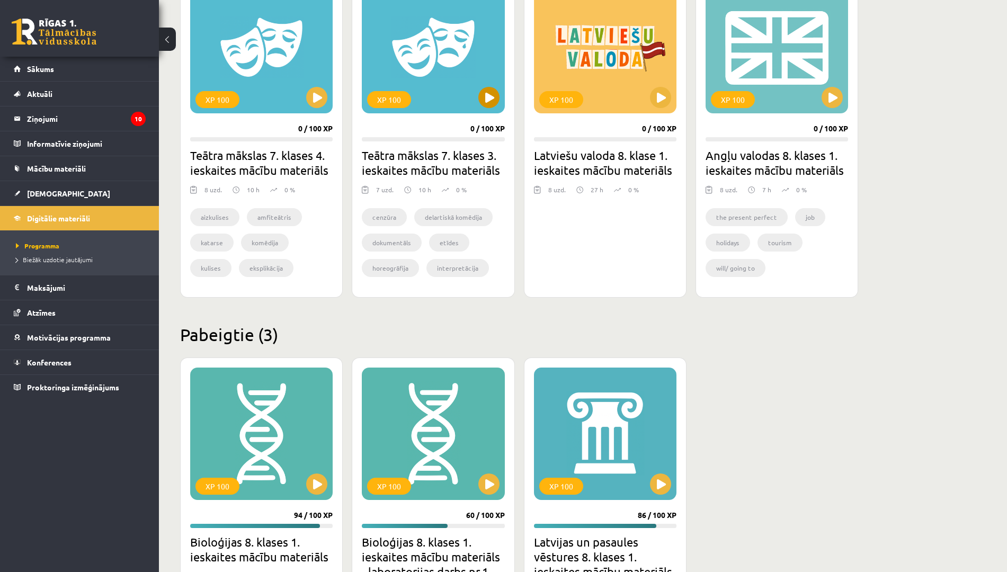
click at [423, 67] on div "XP 100" at bounding box center [433, 47] width 143 height 132
click at [408, 76] on div "XP 100" at bounding box center [433, 47] width 143 height 132
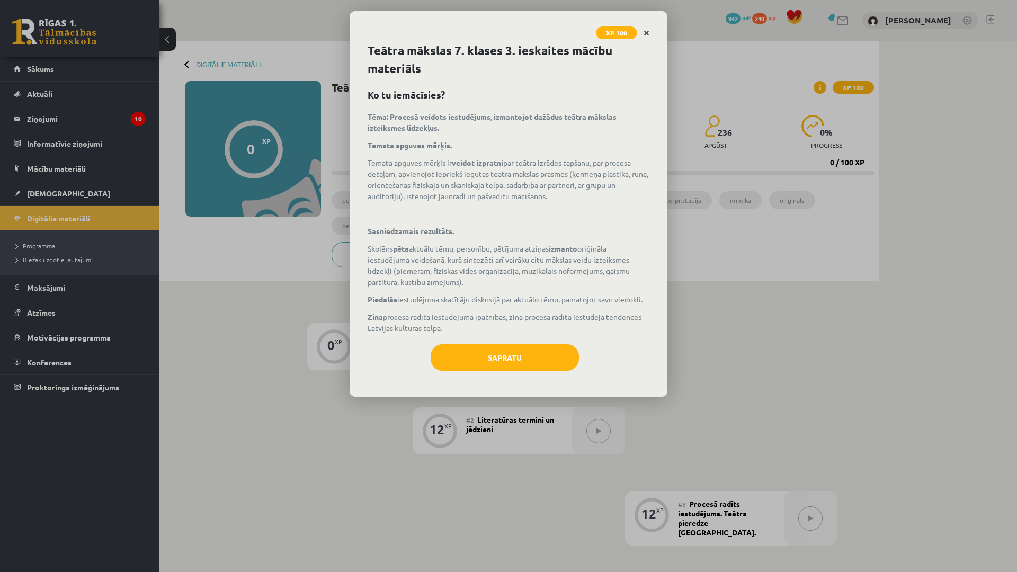
click at [642, 30] on link "Close" at bounding box center [646, 33] width 19 height 21
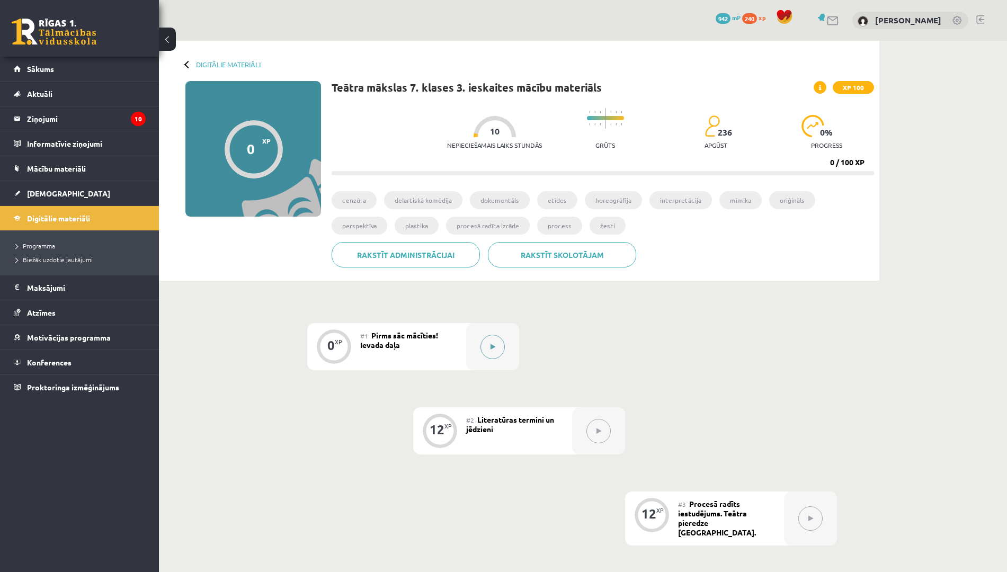
click at [491, 354] on button at bounding box center [493, 347] width 24 height 24
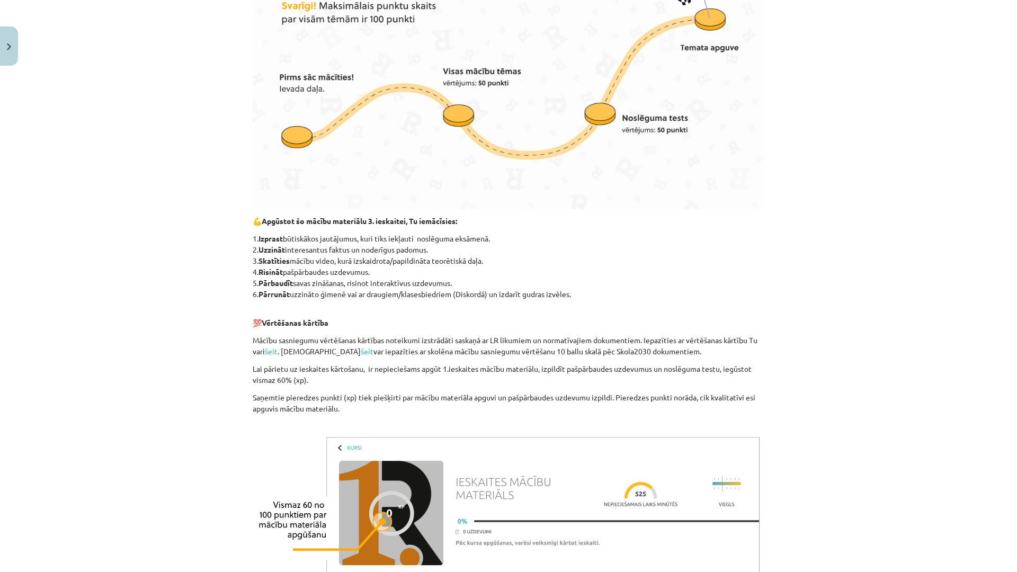
scroll to position [558, 0]
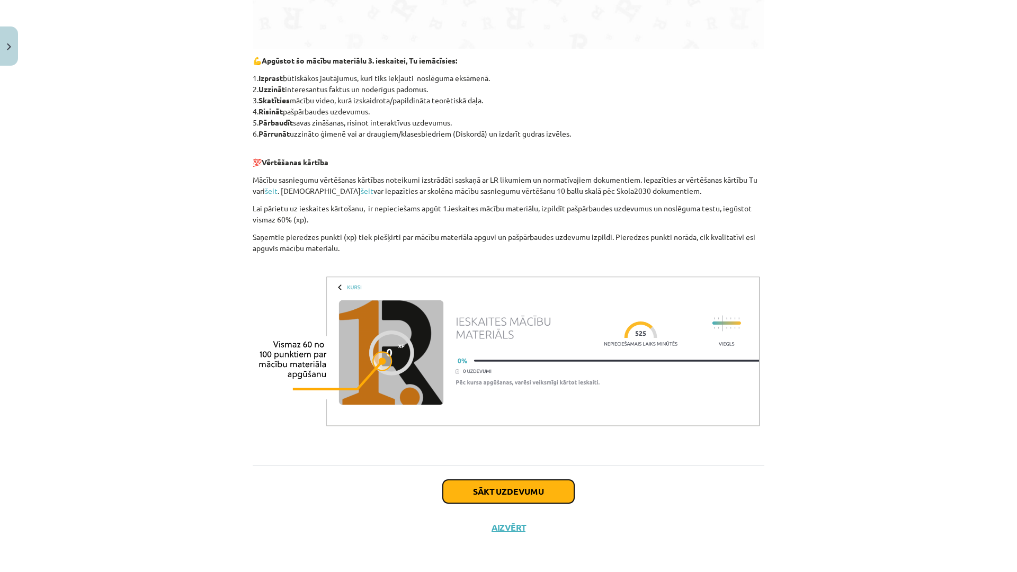
click at [513, 495] on button "Sākt uzdevumu" at bounding box center [508, 491] width 131 height 23
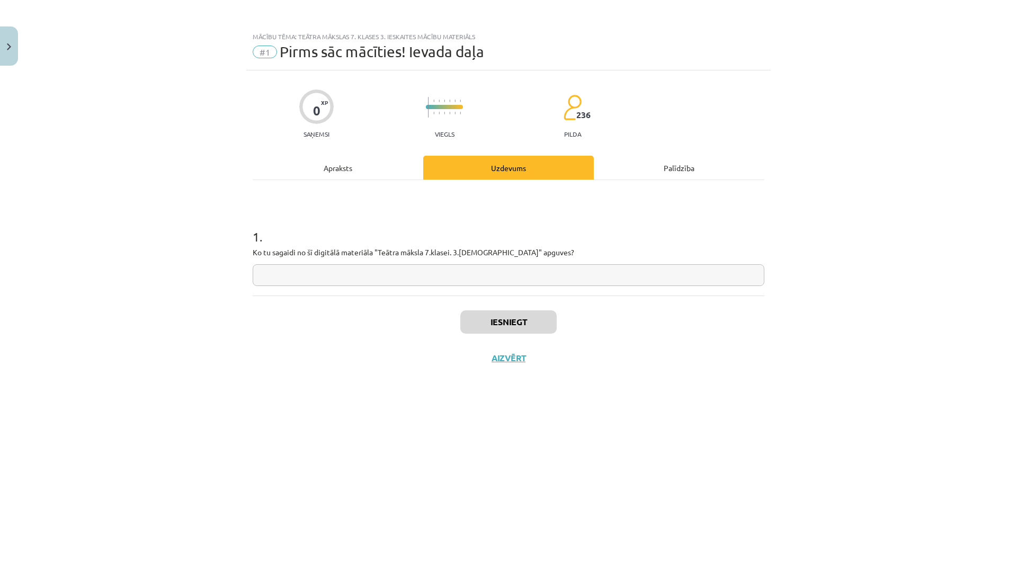
click at [524, 278] on input "text" at bounding box center [509, 275] width 512 height 22
type input "**"
click at [523, 323] on button "Iesniegt" at bounding box center [508, 321] width 96 height 23
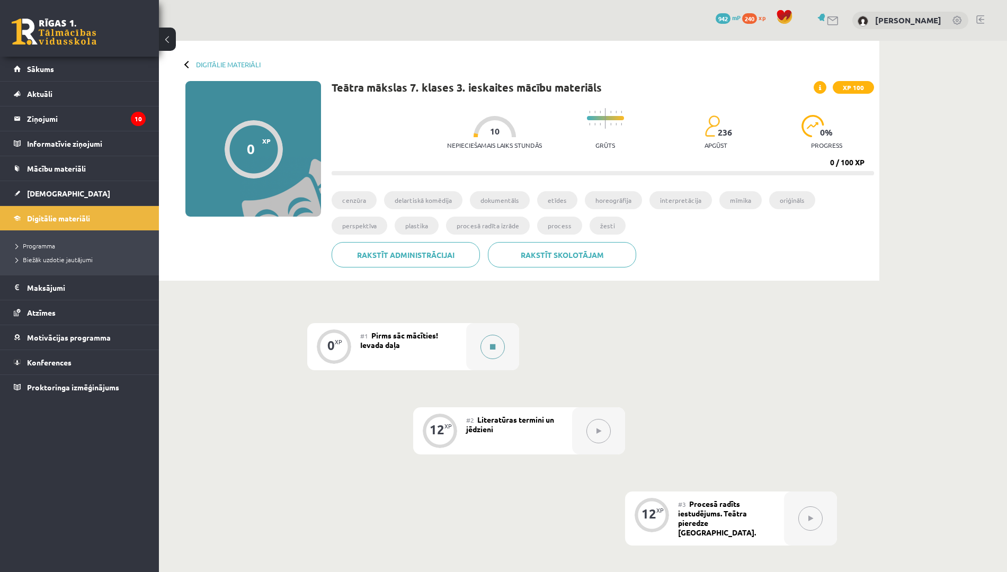
click at [495, 351] on button at bounding box center [493, 347] width 24 height 24
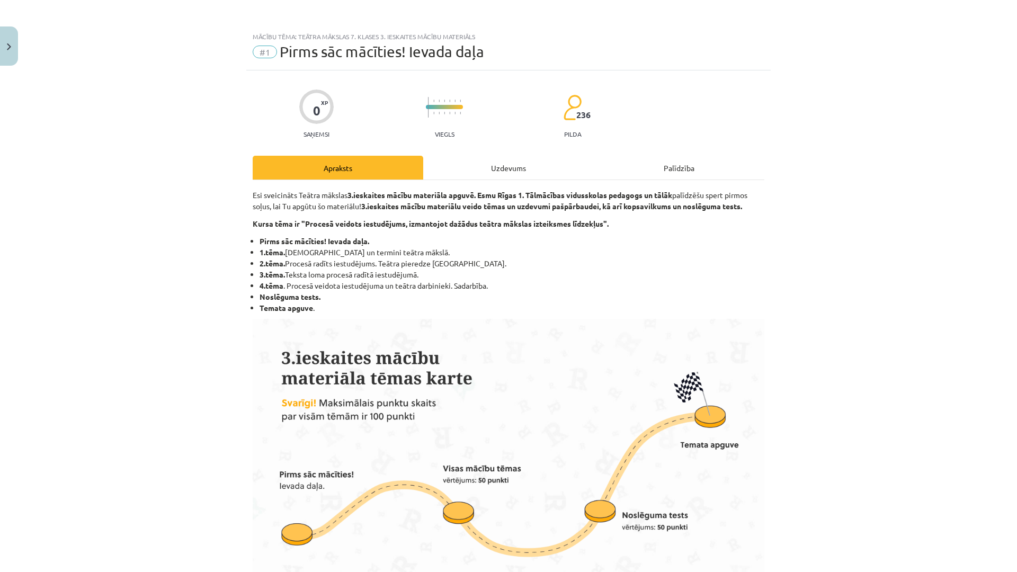
click at [474, 159] on div "Uzdevums" at bounding box center [508, 168] width 171 height 24
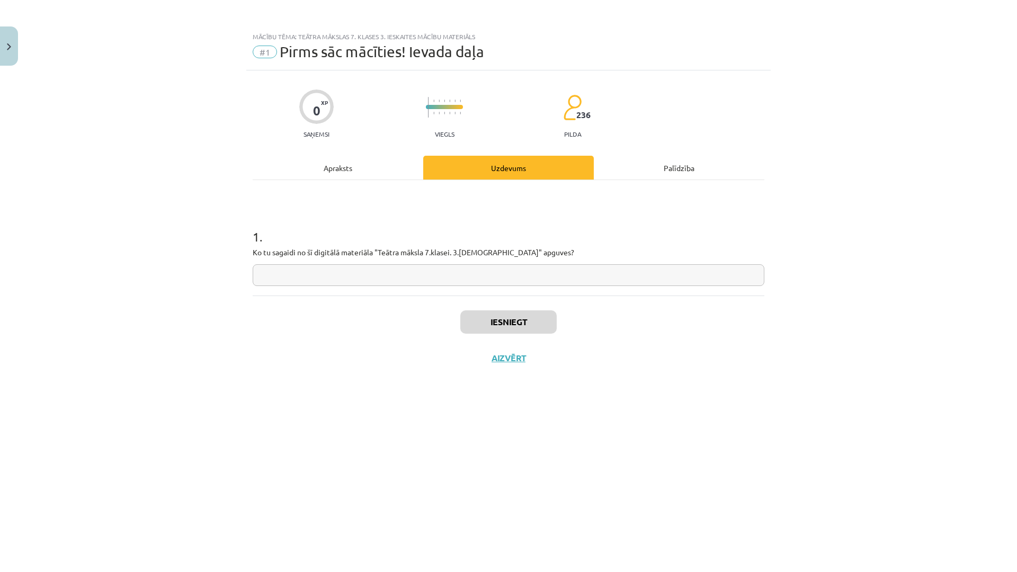
click at [355, 158] on div "Apraksts" at bounding box center [338, 168] width 171 height 24
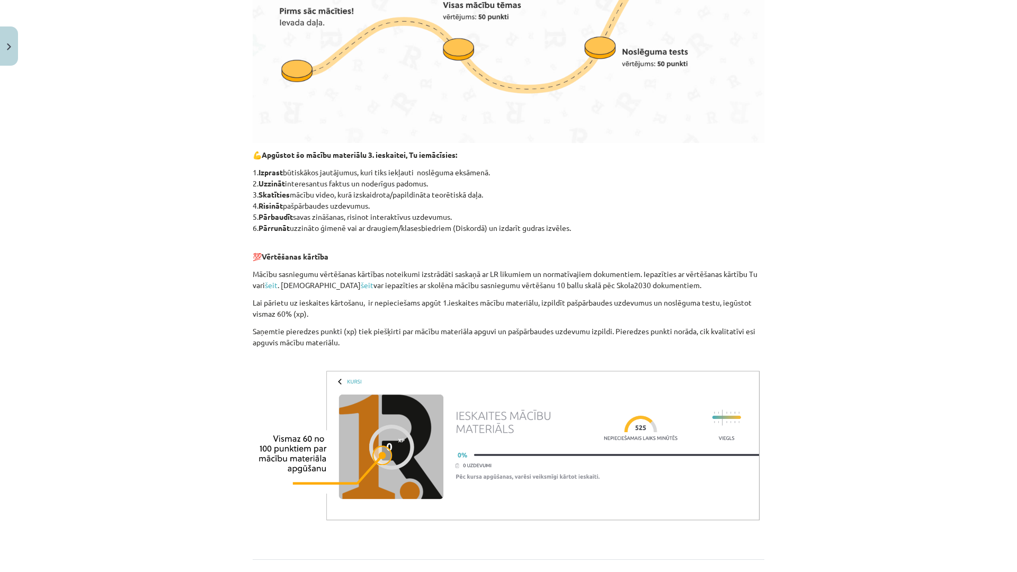
scroll to position [558, 0]
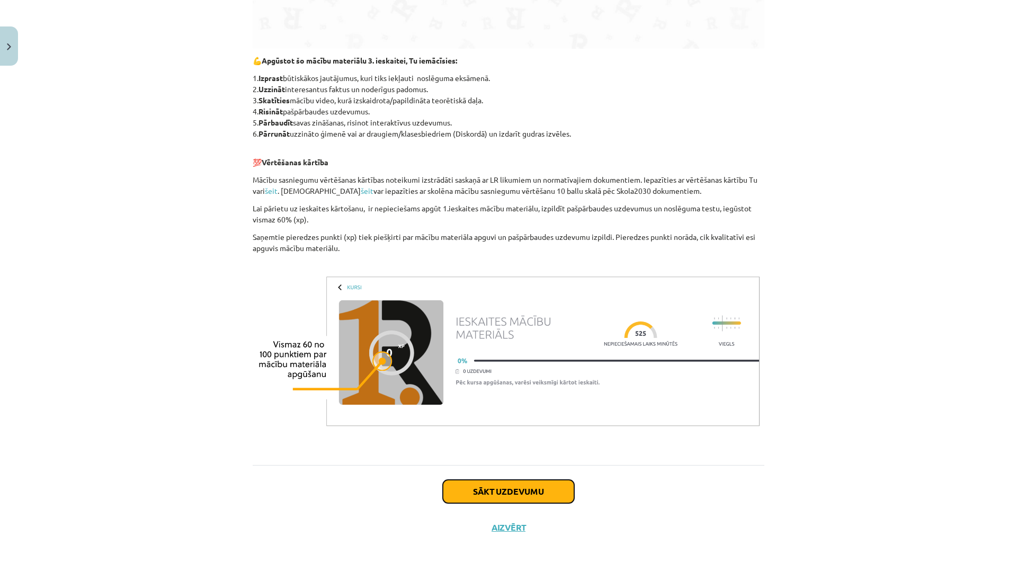
click at [500, 482] on button "Sākt uzdevumu" at bounding box center [508, 491] width 131 height 23
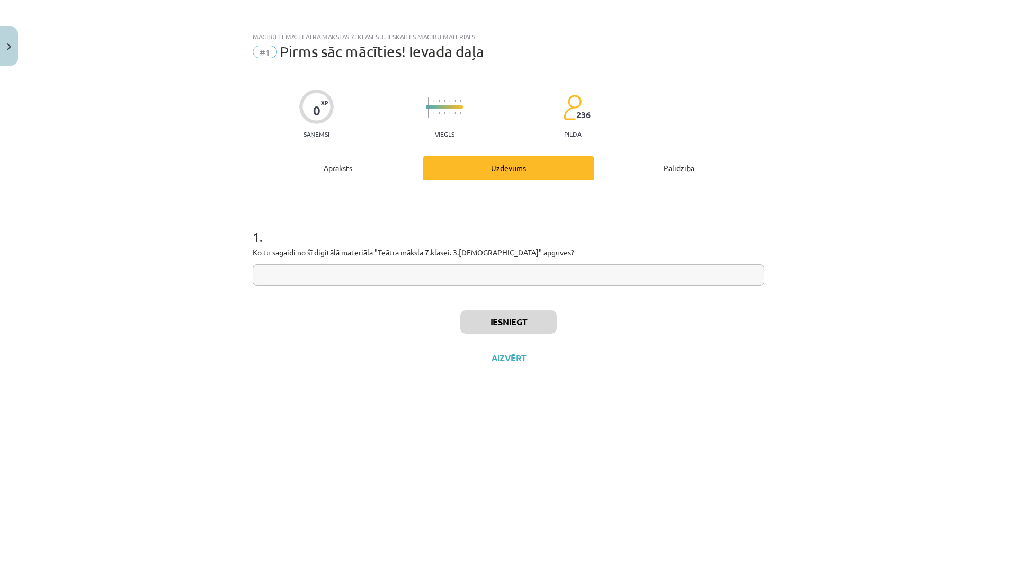
drag, startPoint x: 459, startPoint y: 257, endPoint x: 450, endPoint y: 285, distance: 28.8
click at [454, 275] on div "1 . Ko tu sagaidi no šī digitālā materiāla "Teātra māksla 7.klasei. 3.ieskaite"…" at bounding box center [509, 248] width 512 height 75
click at [450, 285] on input "text" at bounding box center [509, 275] width 512 height 22
type input "**"
click at [499, 331] on button "Iesniegt" at bounding box center [508, 321] width 96 height 23
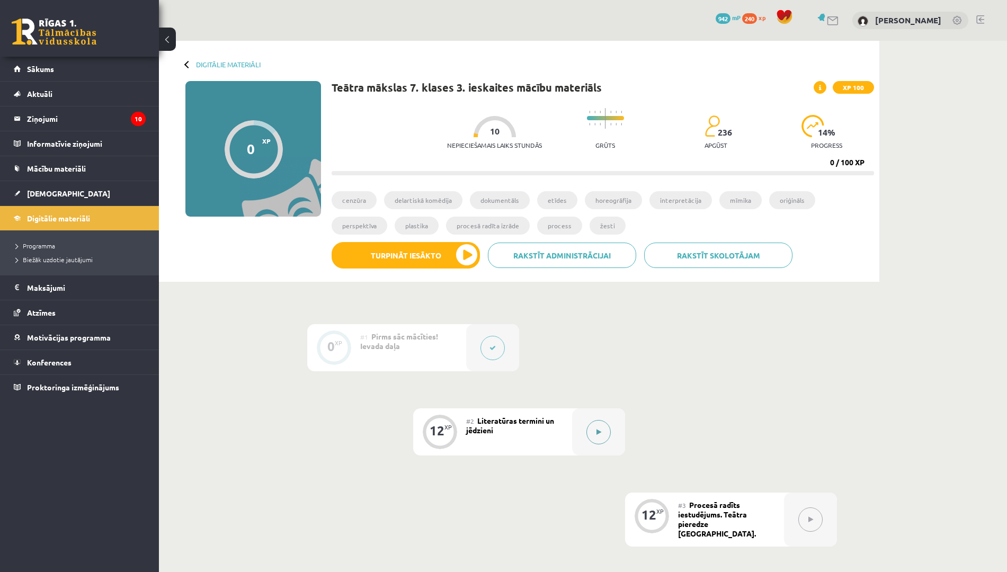
click at [580, 433] on div at bounding box center [598, 431] width 53 height 47
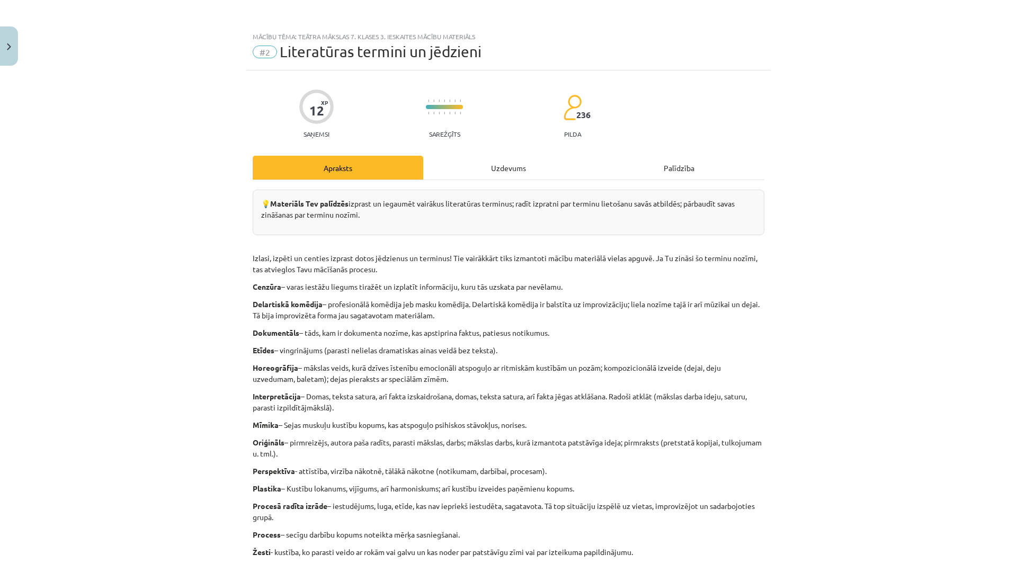
click at [505, 158] on div "Uzdevums" at bounding box center [508, 168] width 171 height 24
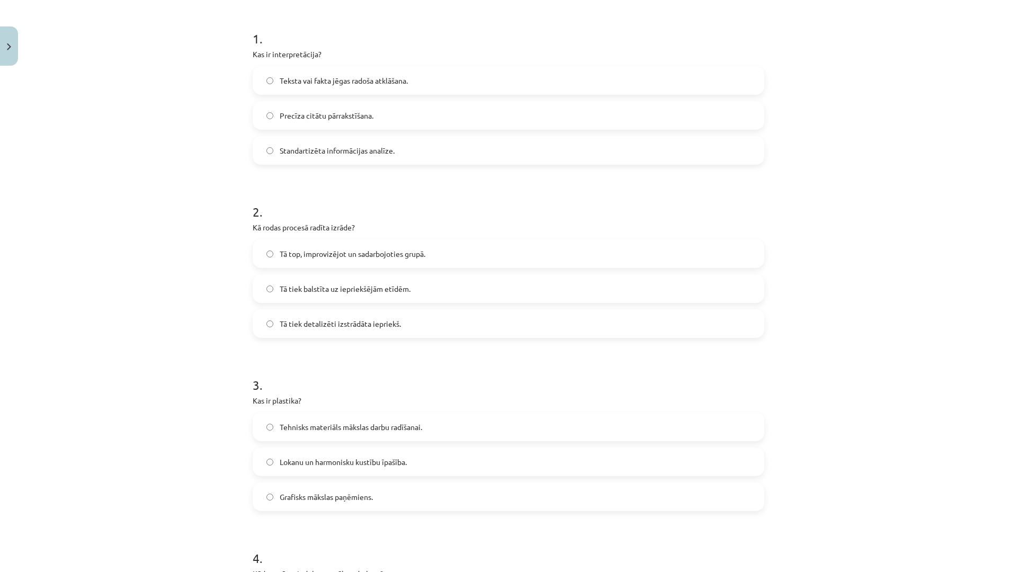
scroll to position [199, 0]
click at [340, 72] on label "Teksta vai fakta jēgas radoša atklāšana." at bounding box center [509, 80] width 510 height 26
click at [340, 256] on span "Tā top, improvizējot un sadarbojoties grupā." at bounding box center [353, 253] width 146 height 11
click at [328, 464] on span "Lokanu un harmonisku kustību īpašība." at bounding box center [343, 461] width 127 height 11
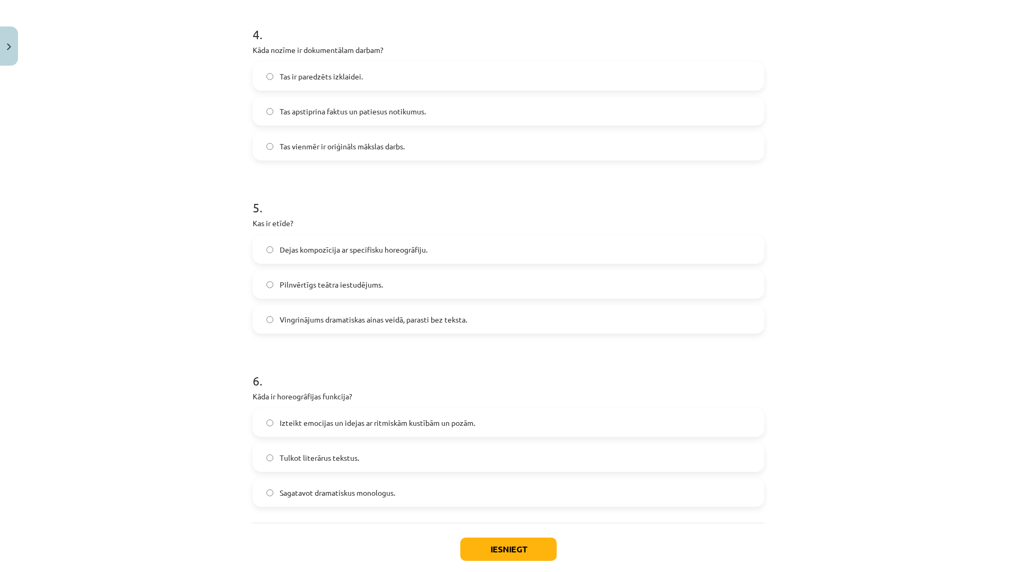
scroll to position [728, 0]
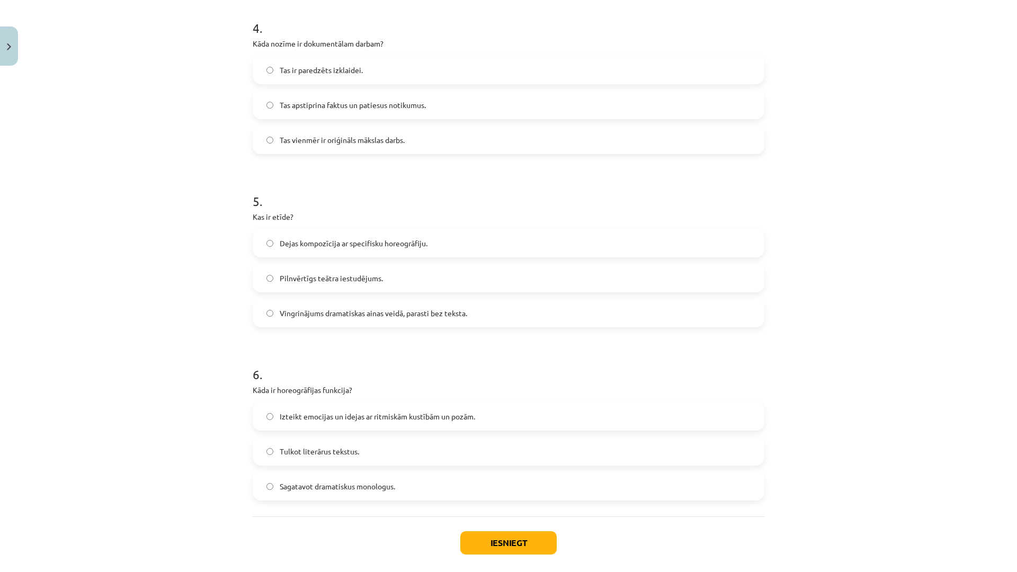
click at [299, 98] on label "Tas apstiprina faktus un patiesus notikumus." at bounding box center [509, 105] width 510 height 26
click at [341, 308] on span "Vingrinājums dramatiskas ainas veidā, parasti bez teksta." at bounding box center [374, 313] width 188 height 11
click at [326, 417] on span "Izteikt emocijas un idejas ar ritmiskām kustībām un pozām." at bounding box center [377, 416] width 195 height 11
click at [477, 535] on button "Iesniegt" at bounding box center [508, 542] width 96 height 23
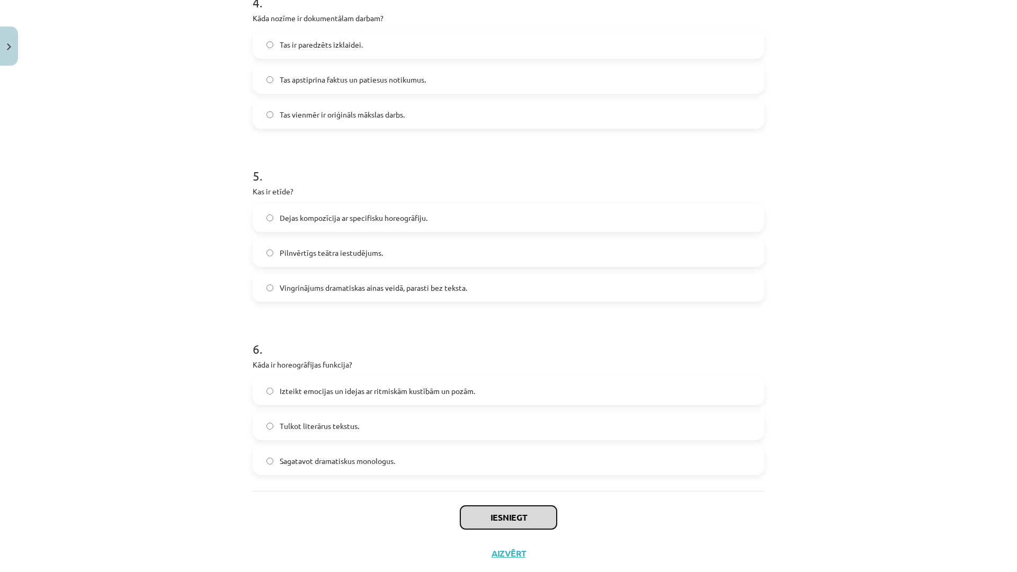
scroll to position [780, 0]
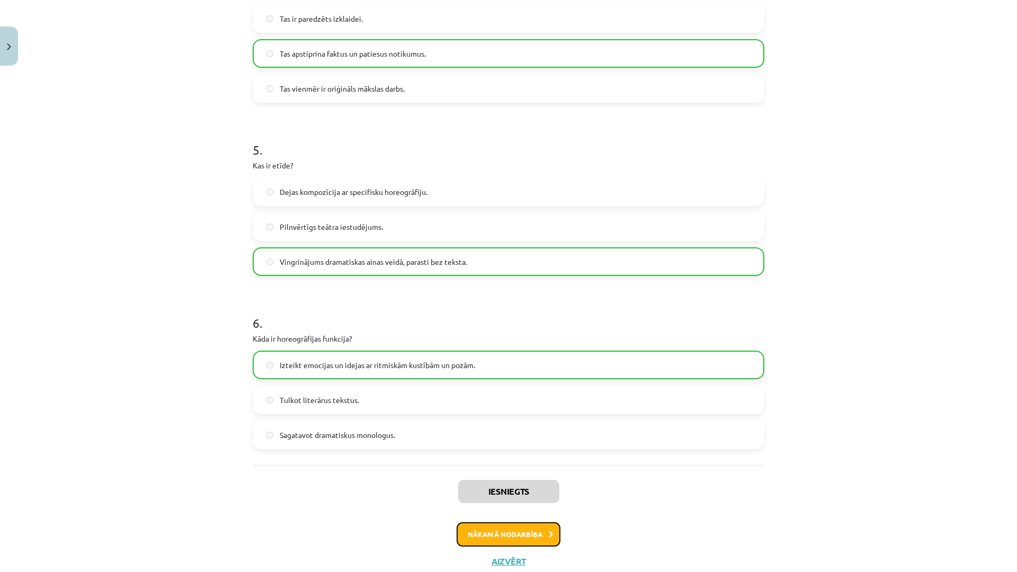
click at [490, 529] on button "Nākamā nodarbība" at bounding box center [509, 534] width 104 height 24
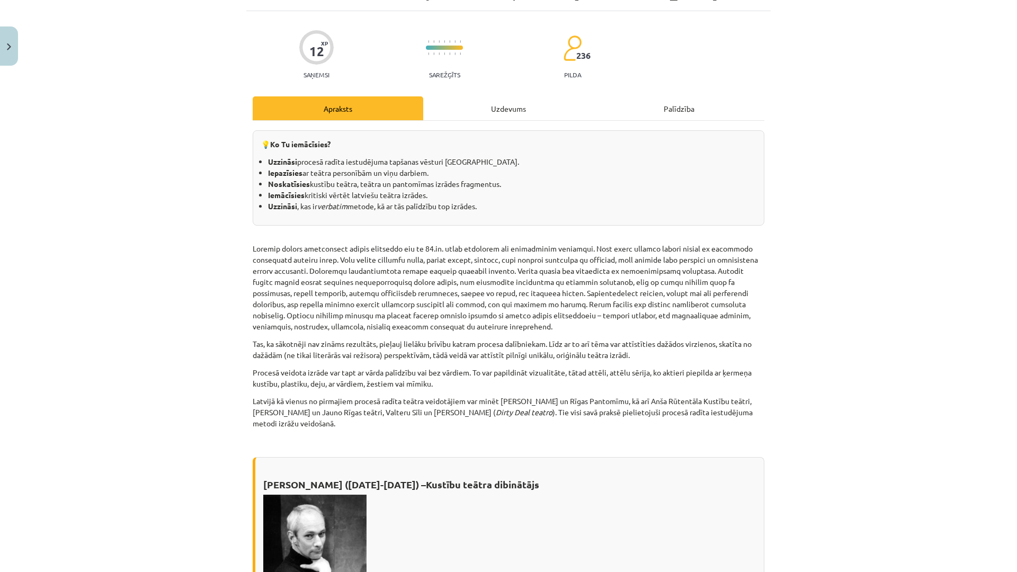
scroll to position [26, 0]
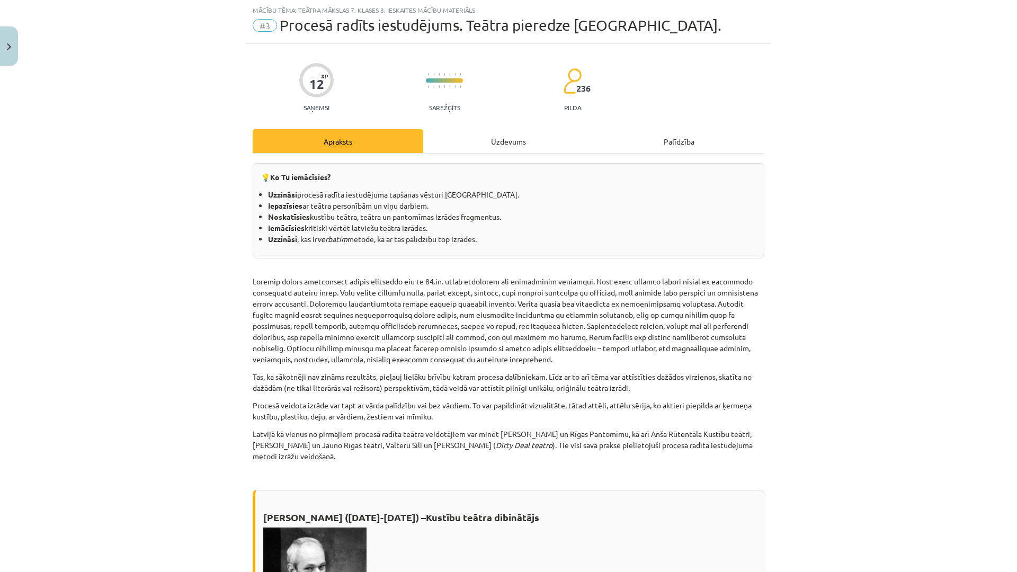
click at [518, 147] on div "Uzdevums" at bounding box center [508, 141] width 171 height 24
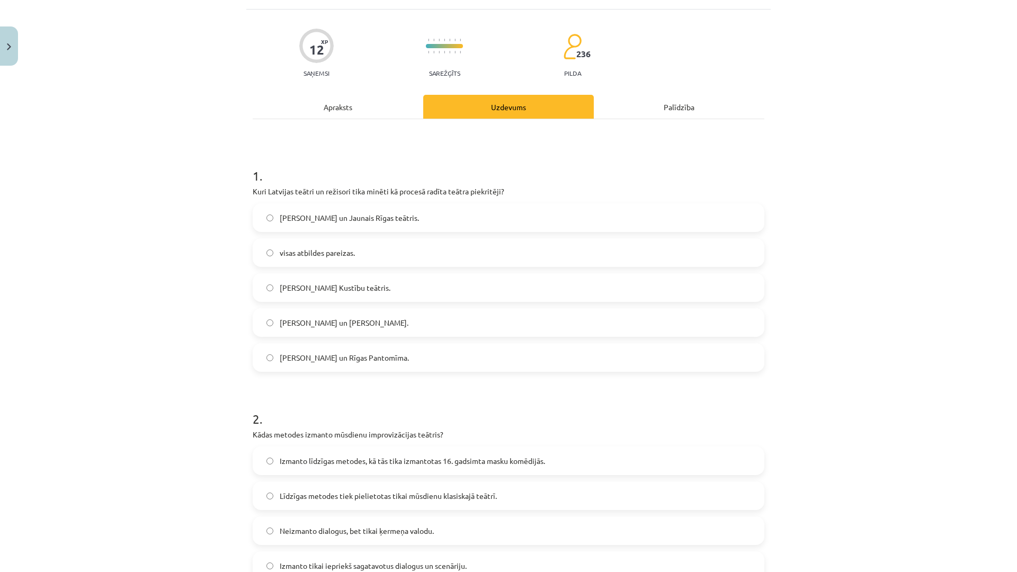
scroll to position [0, 0]
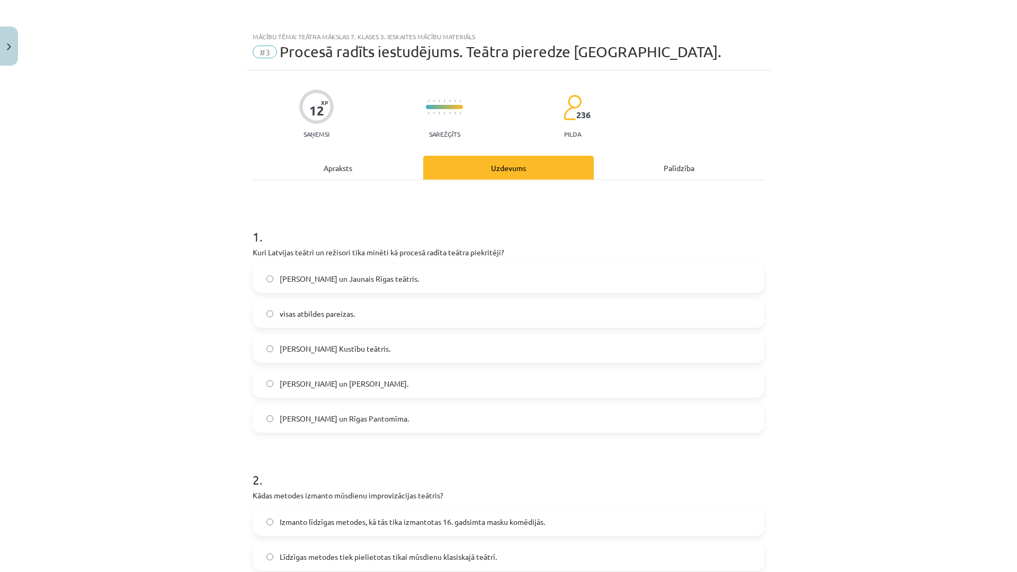
click at [357, 320] on label "visas atbildes pareizas." at bounding box center [509, 313] width 510 height 26
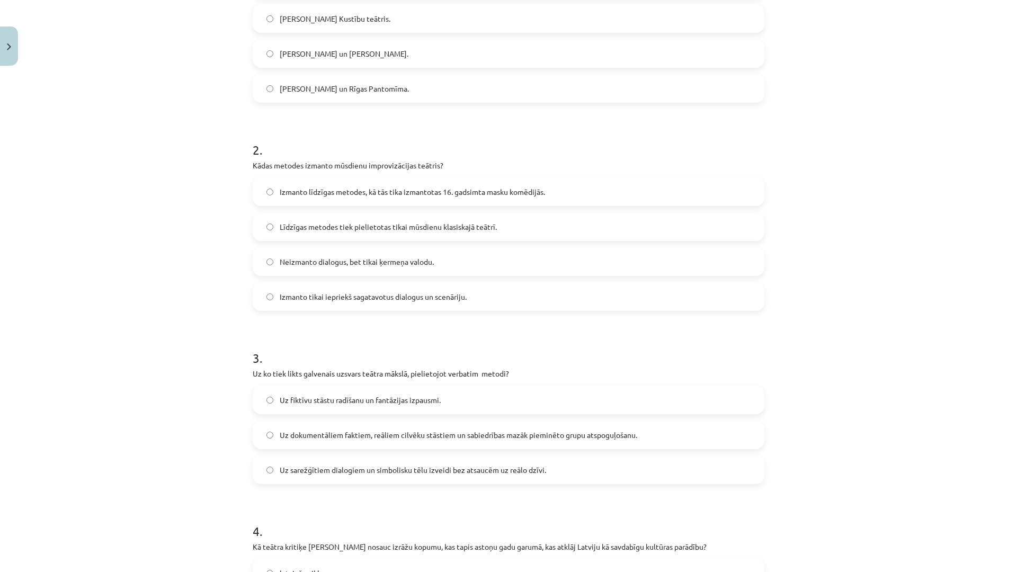
scroll to position [331, 0]
click at [399, 195] on span "Izmanto līdzīgas metodes, kā tās tika izmantotas 16. gadsimta masku komēdijās." at bounding box center [412, 190] width 265 height 11
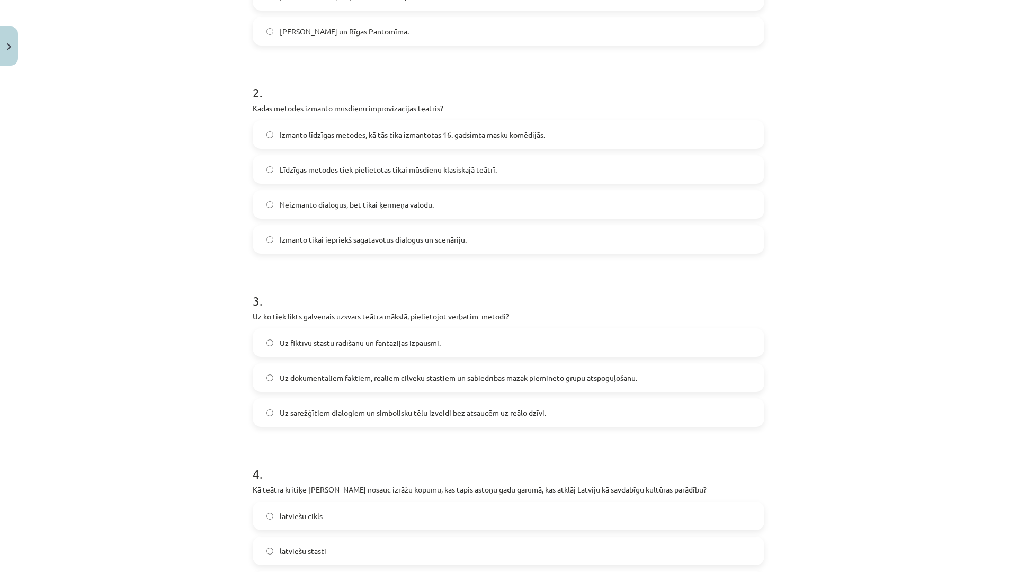
scroll to position [538, 0]
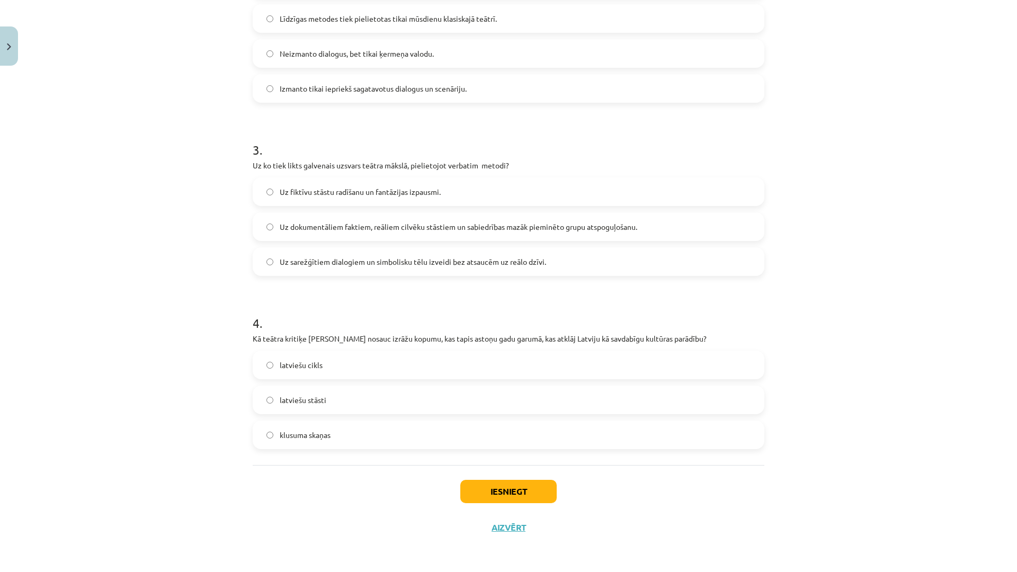
click at [399, 223] on span "Uz dokumentāliem faktiem, reāliem cilvēku stāstiem un sabiedrības mazāk pieminē…" at bounding box center [459, 226] width 358 height 11
click at [300, 369] on span "latviešu cikls" at bounding box center [301, 365] width 43 height 11
click at [500, 484] on button "Iesniegt" at bounding box center [508, 491] width 96 height 23
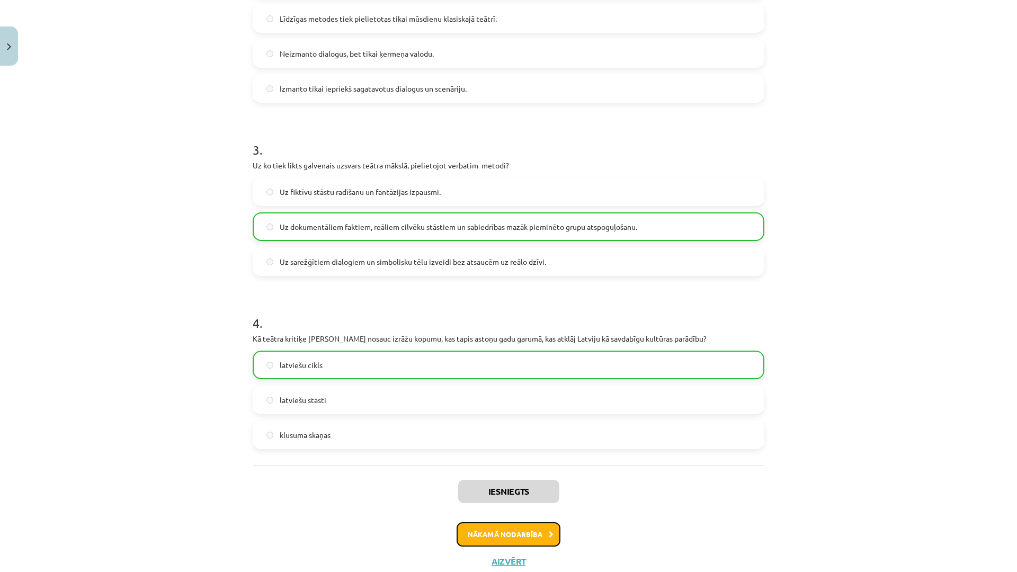
click at [506, 536] on button "Nākamā nodarbība" at bounding box center [509, 534] width 104 height 24
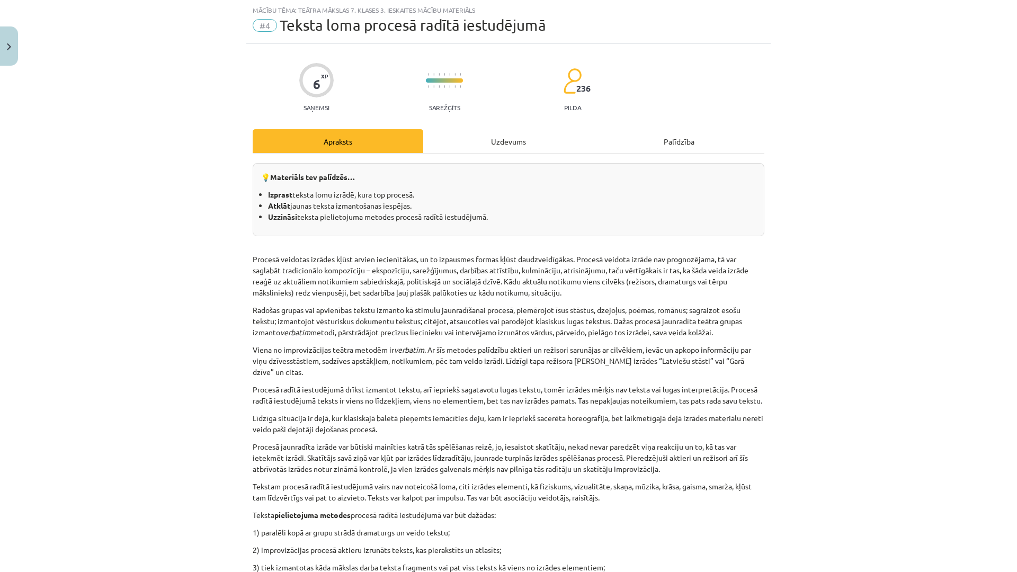
scroll to position [319, 0]
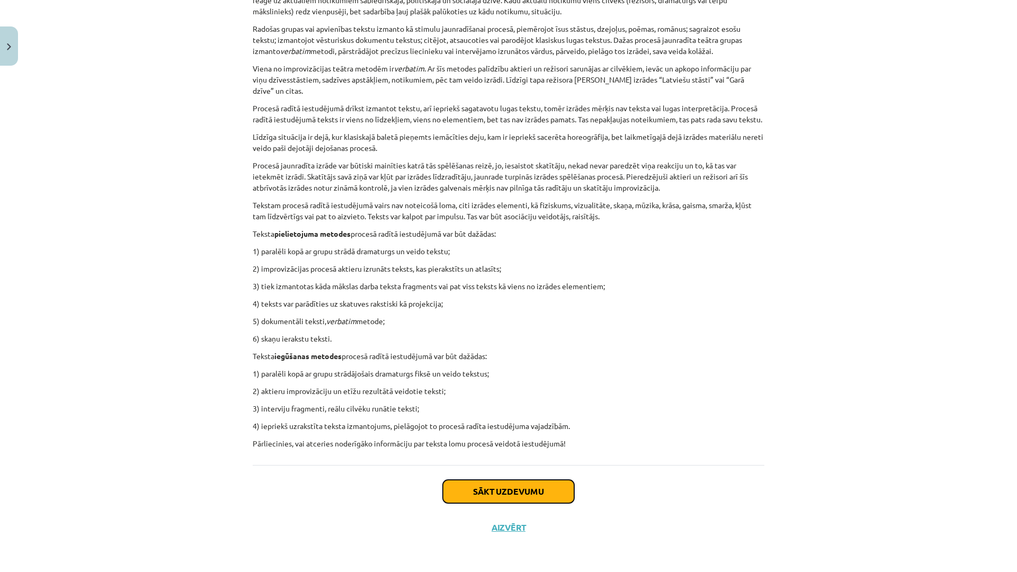
click at [541, 495] on button "Sākt uzdevumu" at bounding box center [508, 491] width 131 height 23
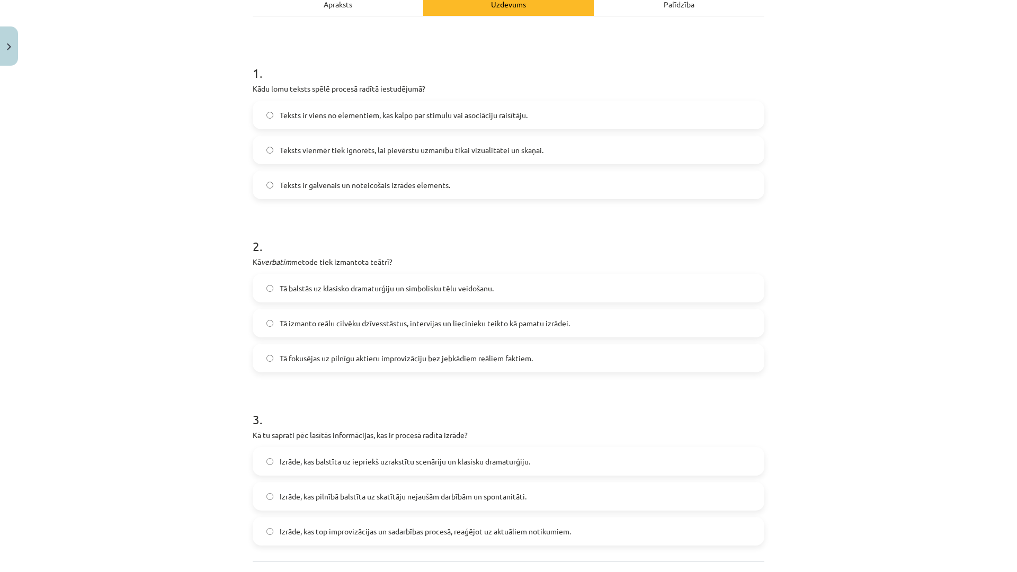
scroll to position [194, 0]
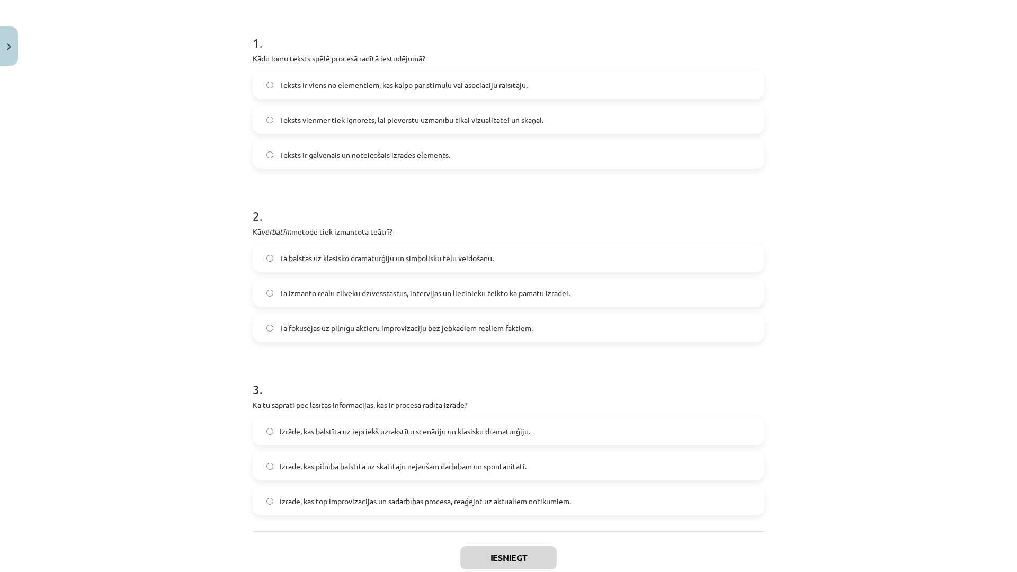
click at [508, 85] on span "Teksts ir viens no elementiem, kas kalpo par stimulu vai asociāciju raisītāju." at bounding box center [404, 84] width 248 height 11
click at [431, 301] on label "Tā izmanto reālu cilvēku dzīvesstāstus, intervijas un liecinieku teikto kā pama…" at bounding box center [509, 293] width 510 height 26
click at [341, 505] on span "Izrāde, kas top improvizācijas un sadarbības procesā, reaģējot uz aktuāliem not…" at bounding box center [425, 501] width 291 height 11
click at [501, 565] on button "Iesniegt" at bounding box center [508, 557] width 96 height 23
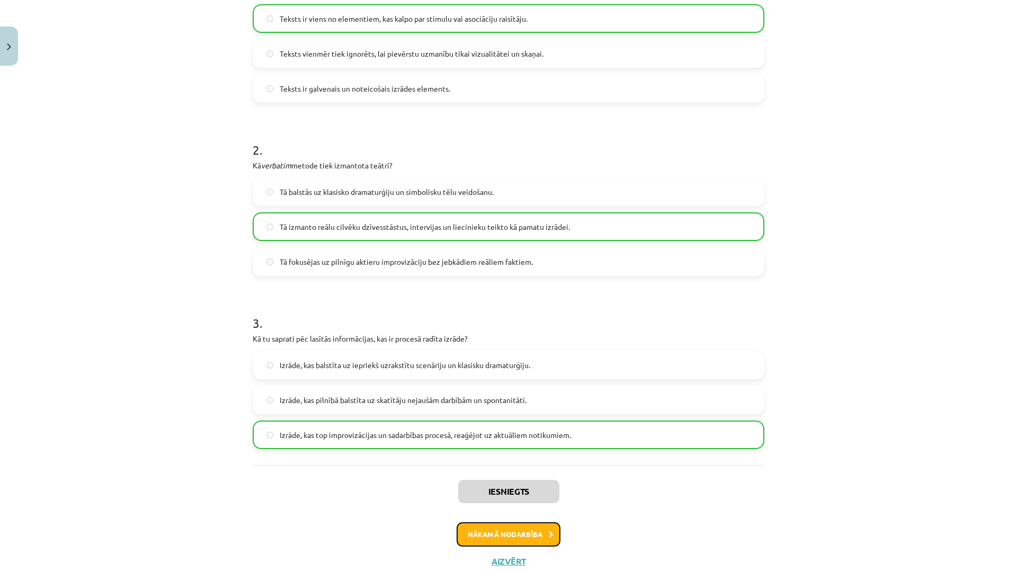
click at [509, 530] on button "Nākamā nodarbība" at bounding box center [509, 534] width 104 height 24
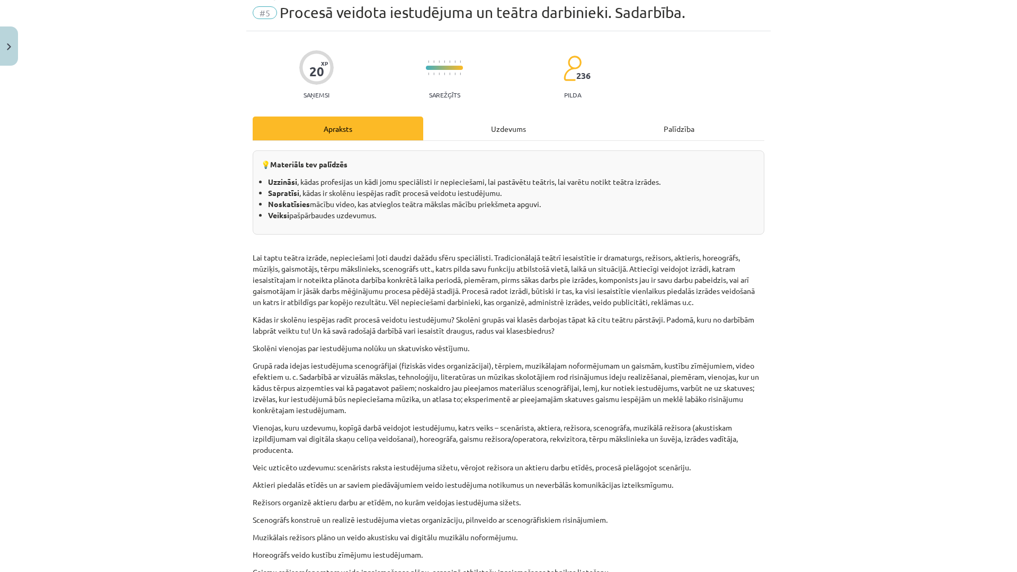
scroll to position [26, 0]
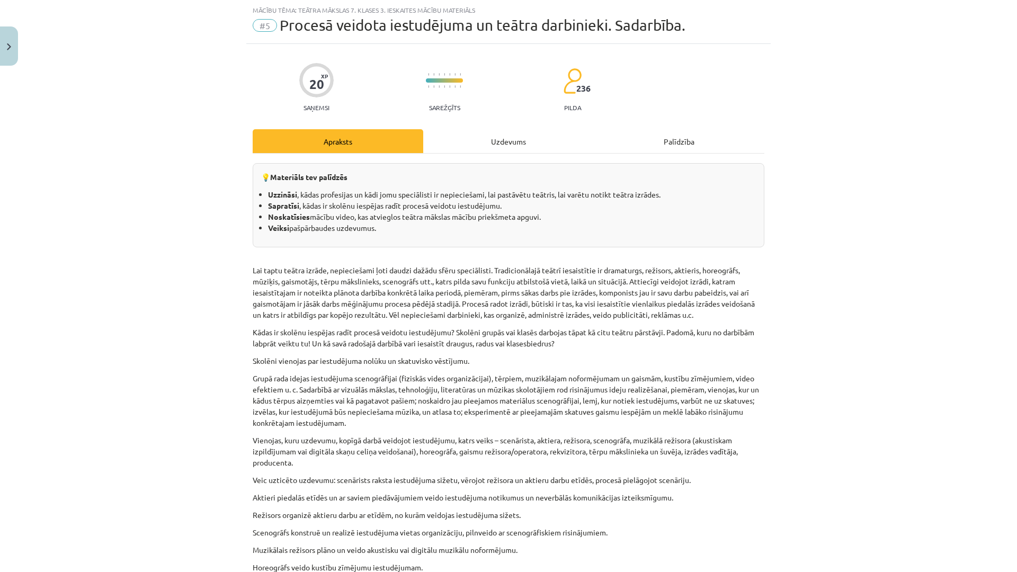
click at [493, 146] on div "Uzdevums" at bounding box center [508, 141] width 171 height 24
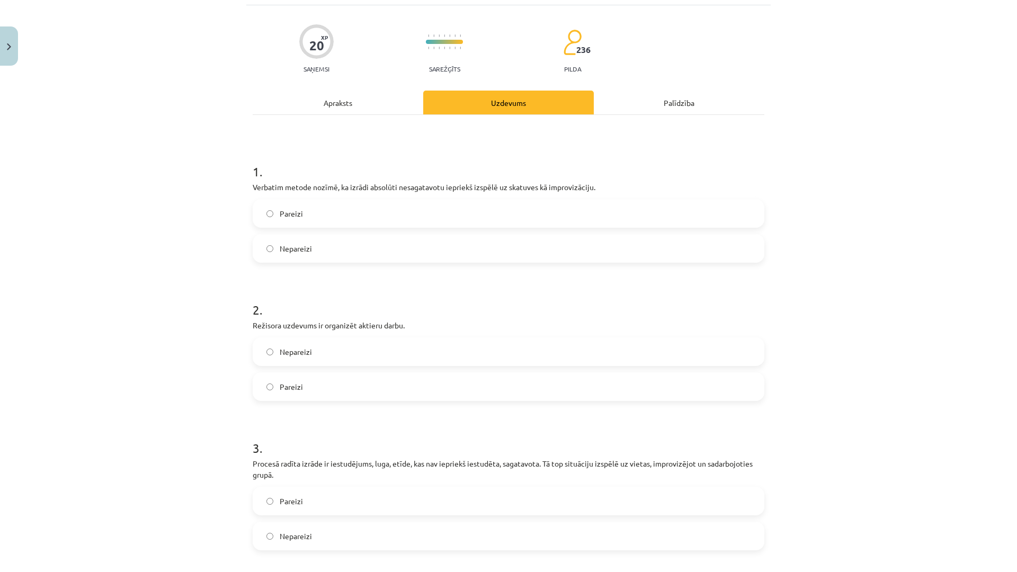
scroll to position [0, 0]
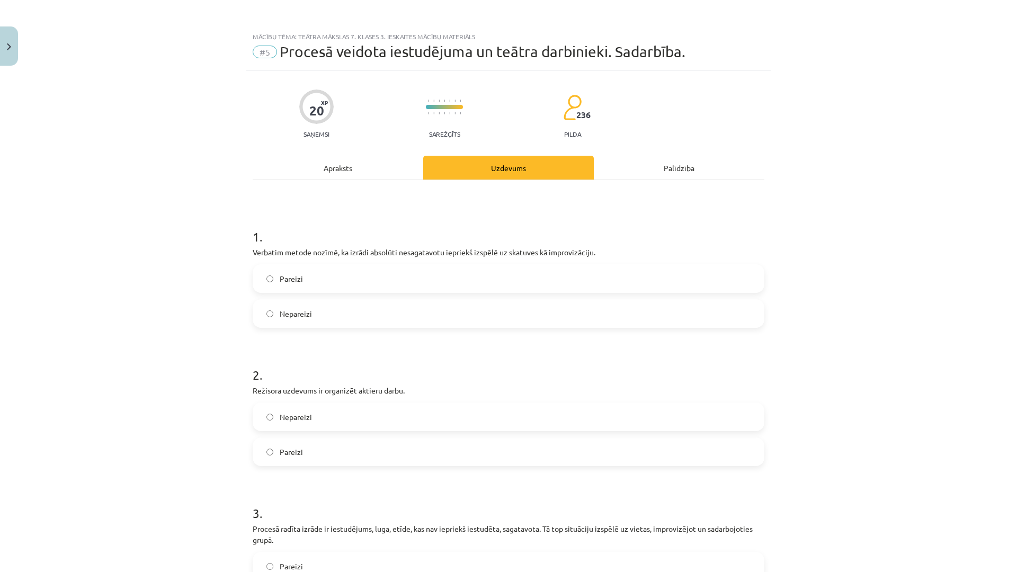
click at [503, 314] on label "Nepareizi" at bounding box center [509, 313] width 510 height 26
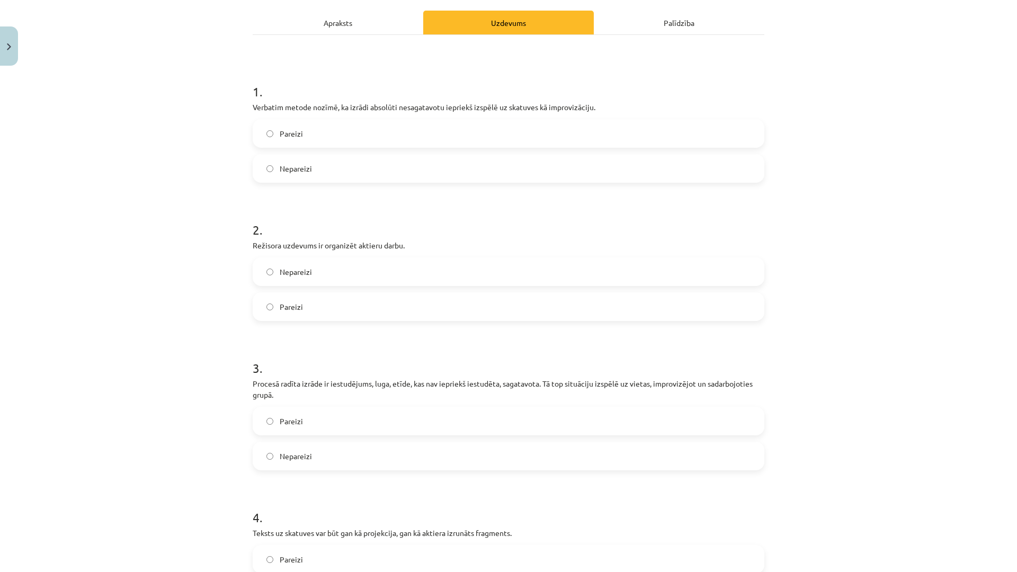
scroll to position [199, 0]
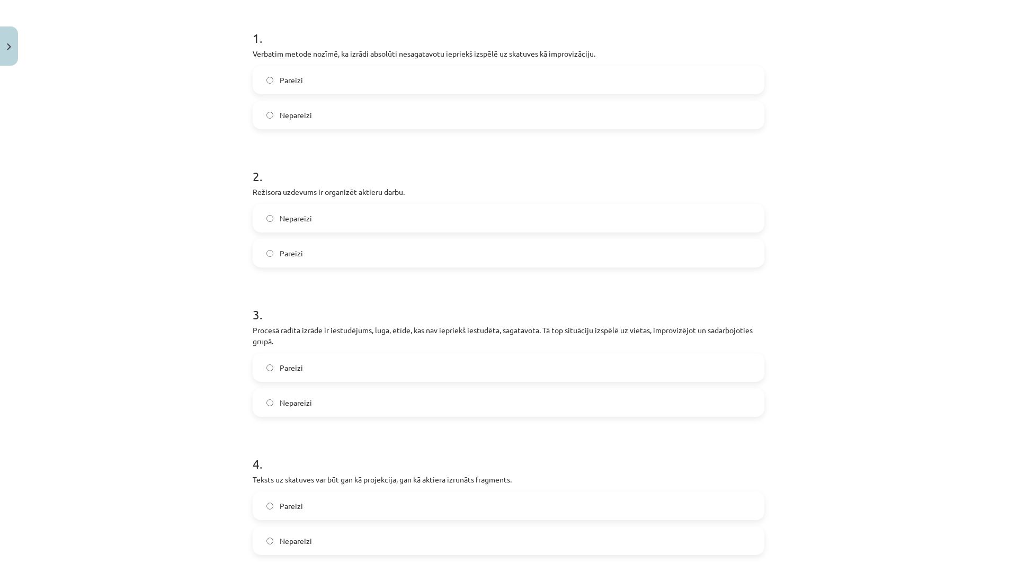
click at [461, 260] on label "Pareizi" at bounding box center [509, 253] width 510 height 26
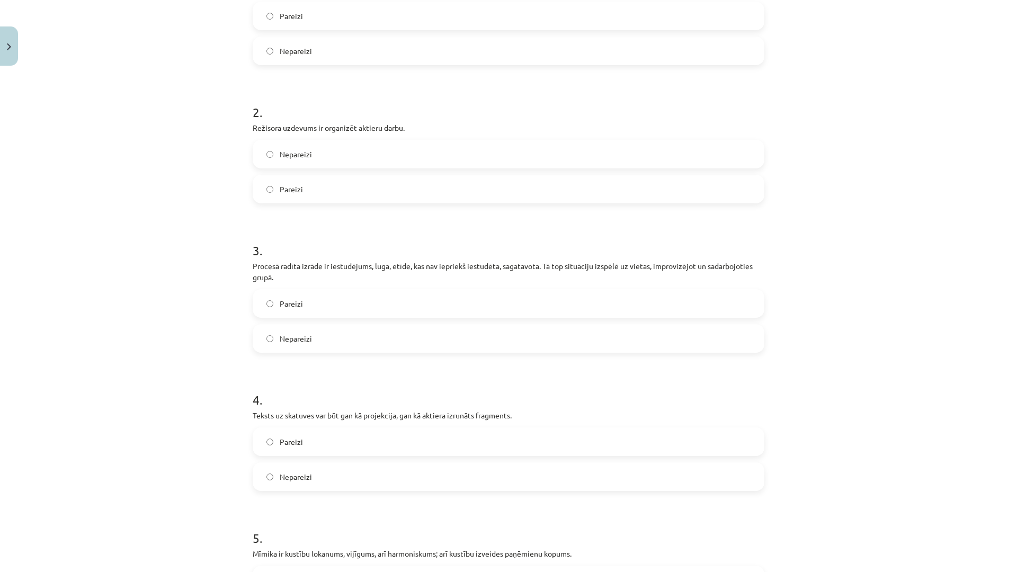
scroll to position [397, 0]
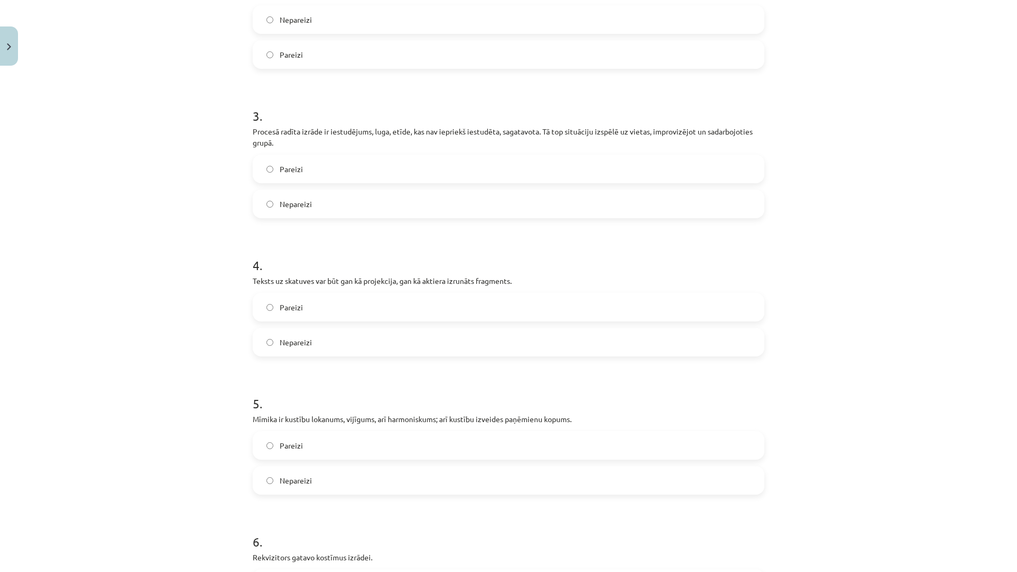
click at [408, 173] on label "Pareizi" at bounding box center [509, 169] width 510 height 26
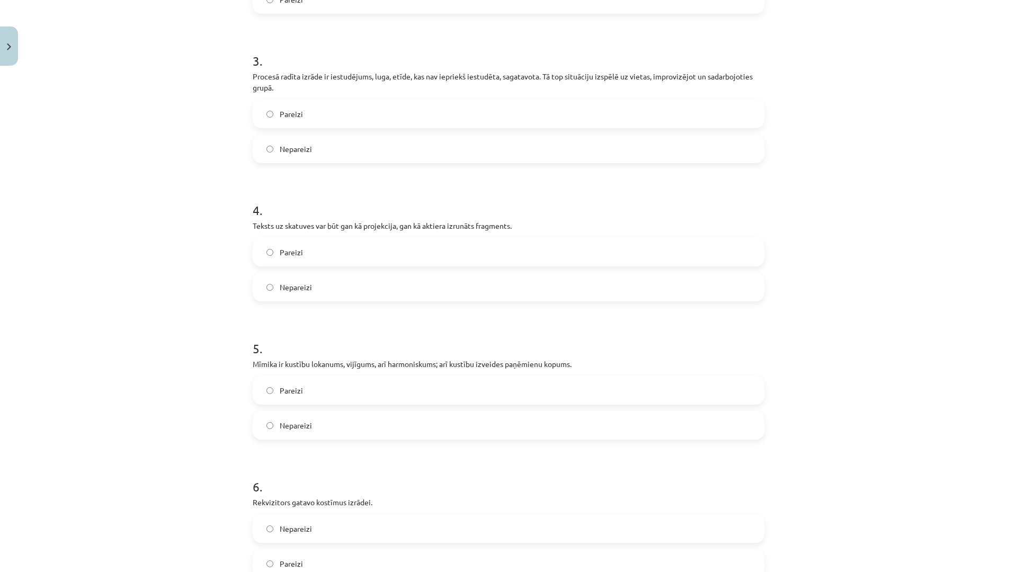
scroll to position [530, 0]
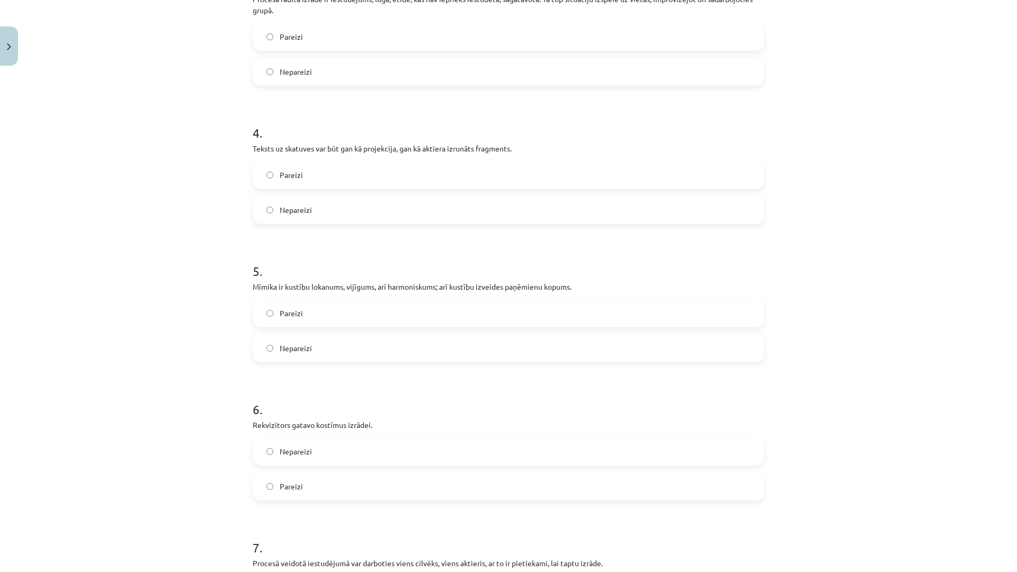
click at [433, 170] on label "Pareizi" at bounding box center [509, 175] width 510 height 26
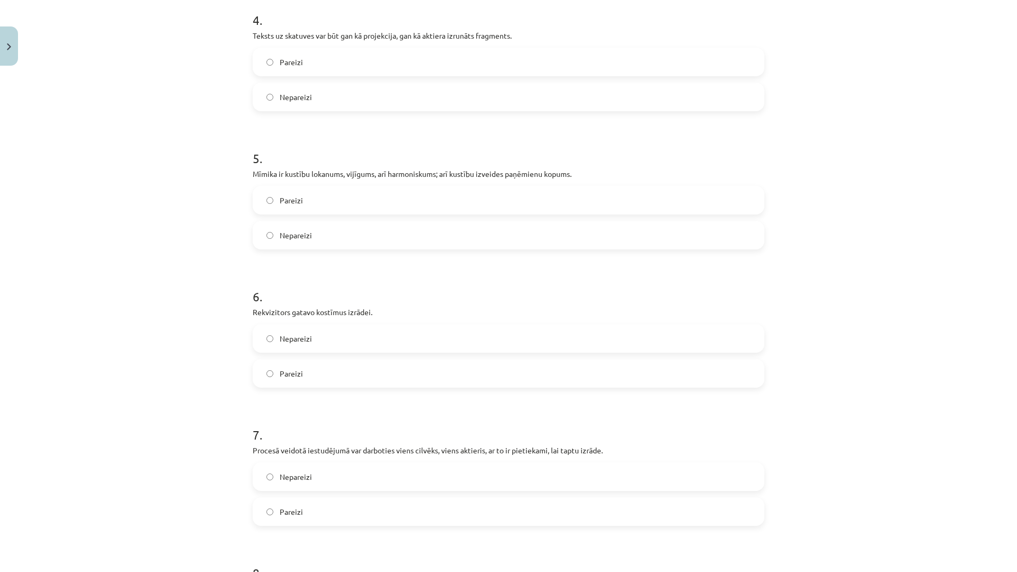
scroll to position [662, 0]
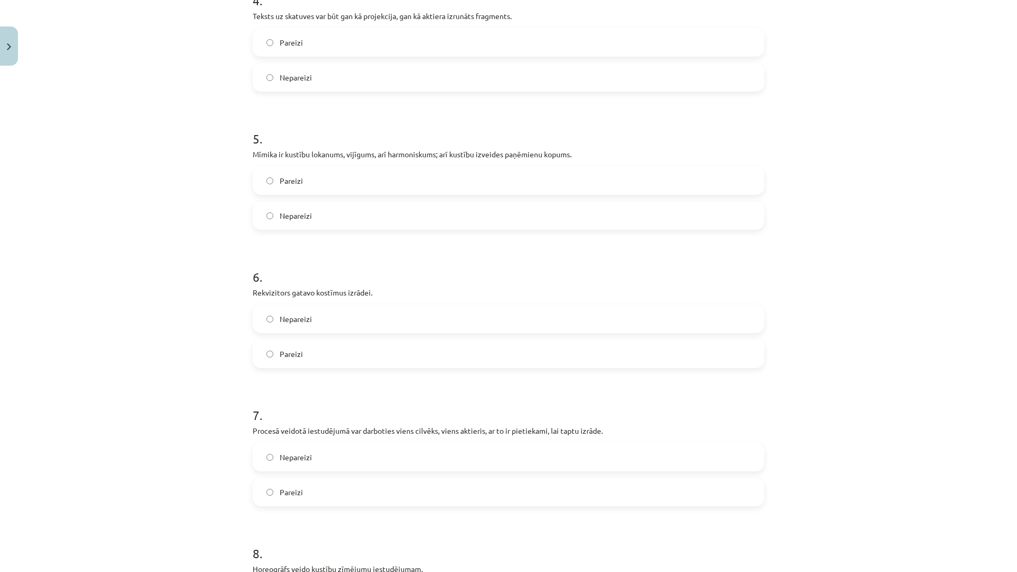
click at [363, 221] on label "Nepareizi" at bounding box center [509, 215] width 510 height 26
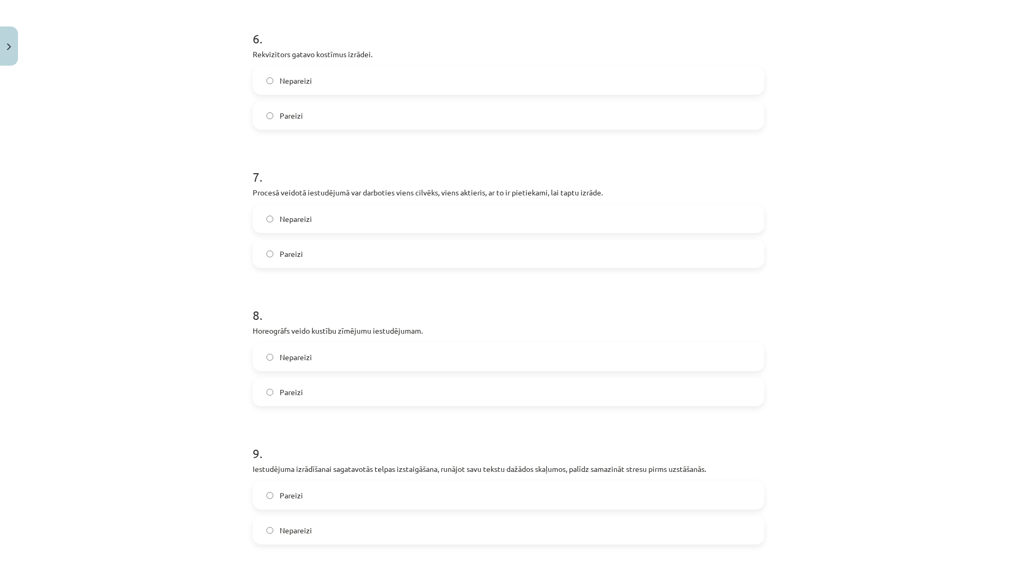
scroll to position [927, 0]
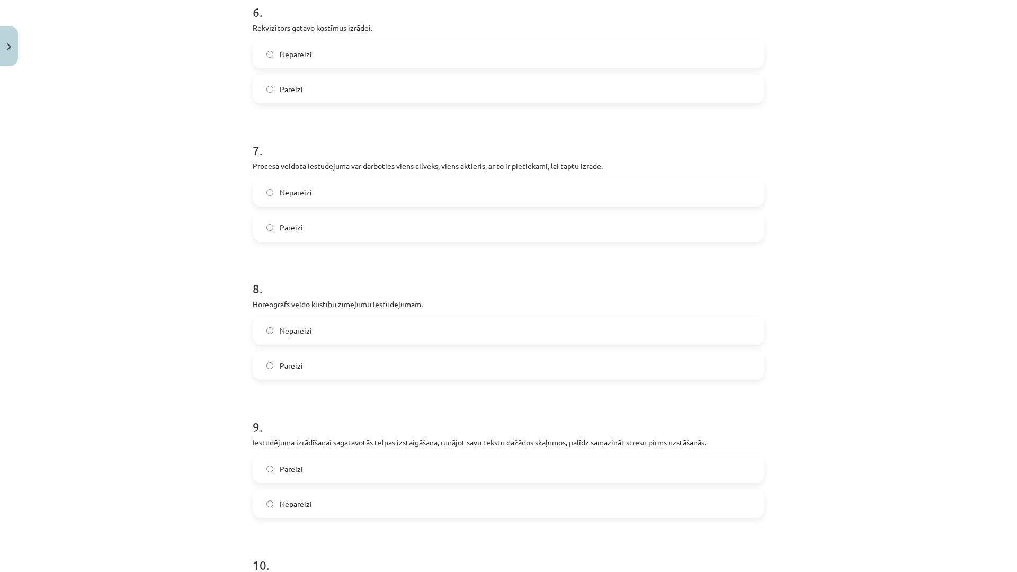
click at [349, 51] on label "Nepareizi" at bounding box center [509, 54] width 510 height 26
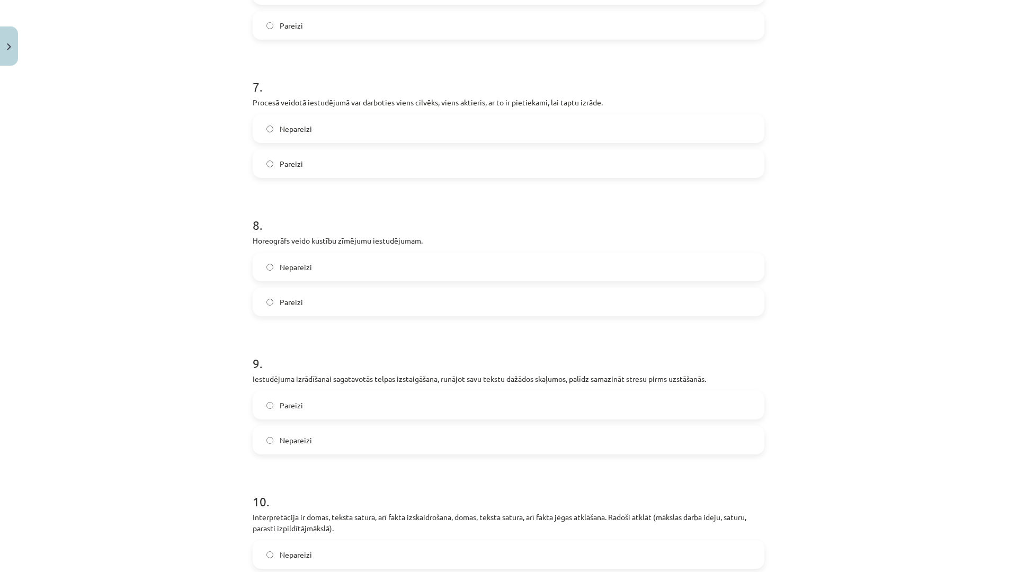
scroll to position [993, 0]
click at [335, 148] on label "Pareizi" at bounding box center [509, 161] width 510 height 26
click at [309, 305] on label "Pareizi" at bounding box center [509, 299] width 510 height 26
click at [306, 403] on label "Pareizi" at bounding box center [509, 402] width 510 height 26
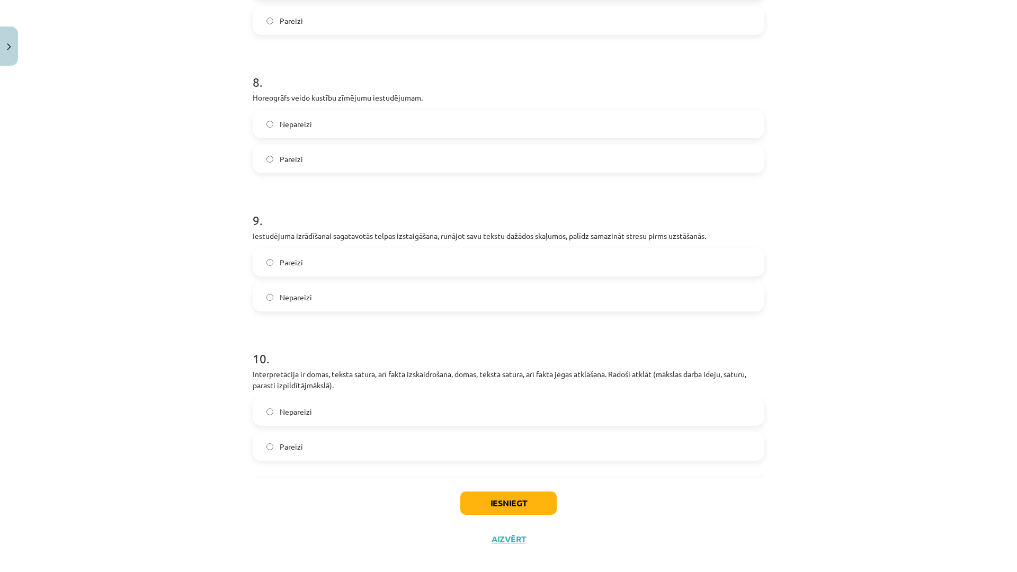
scroll to position [1145, 0]
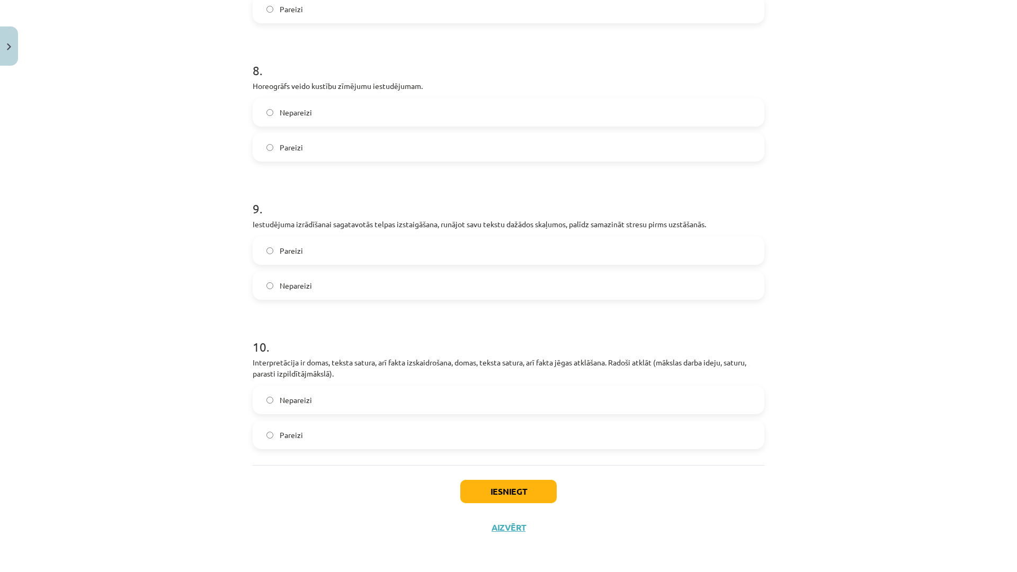
click at [304, 429] on label "Pareizi" at bounding box center [509, 435] width 510 height 26
click at [509, 493] on button "Iesniegt" at bounding box center [508, 491] width 96 height 23
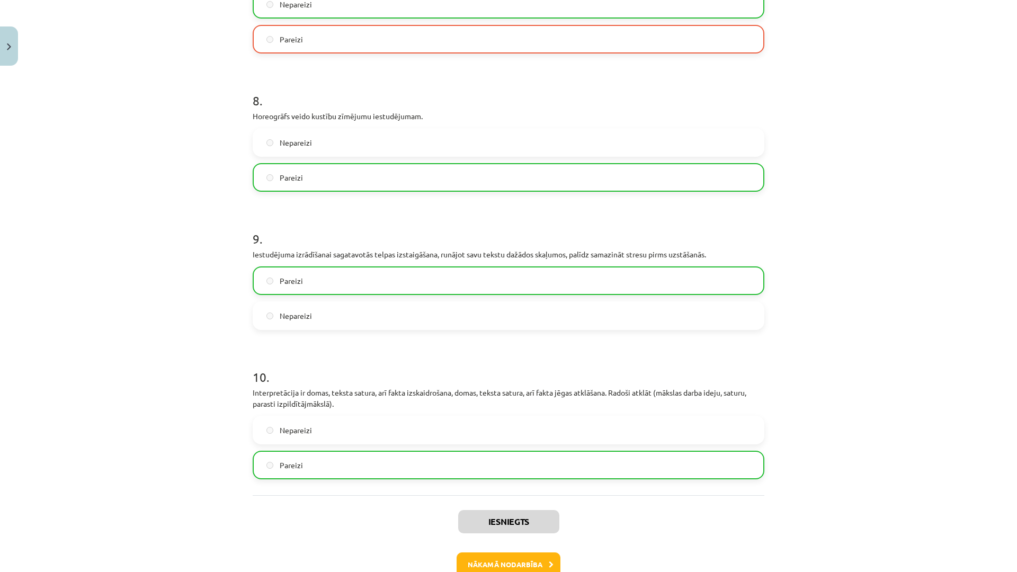
scroll to position [1179, 0]
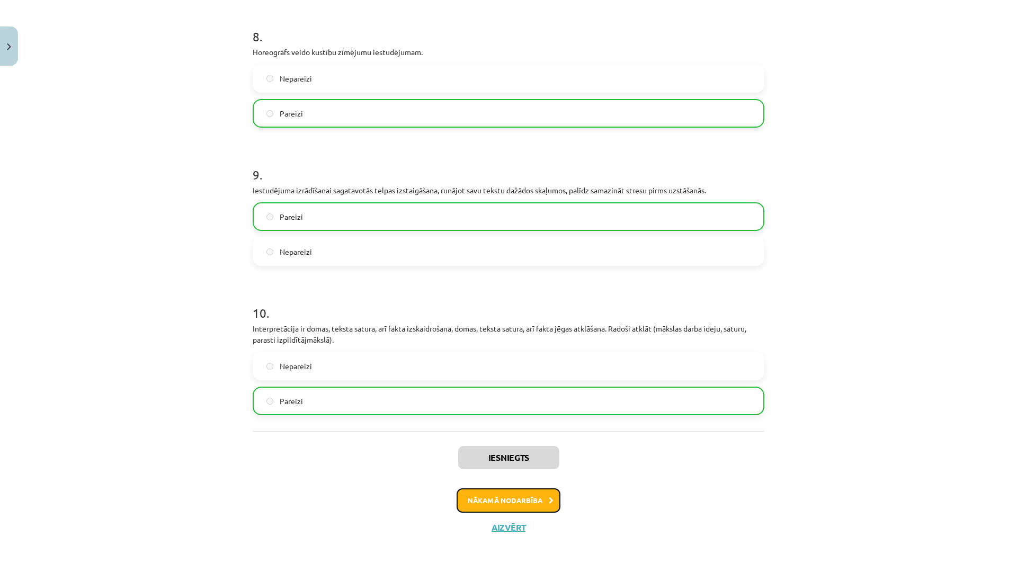
click at [511, 490] on button "Nākamā nodarbība" at bounding box center [509, 500] width 104 height 24
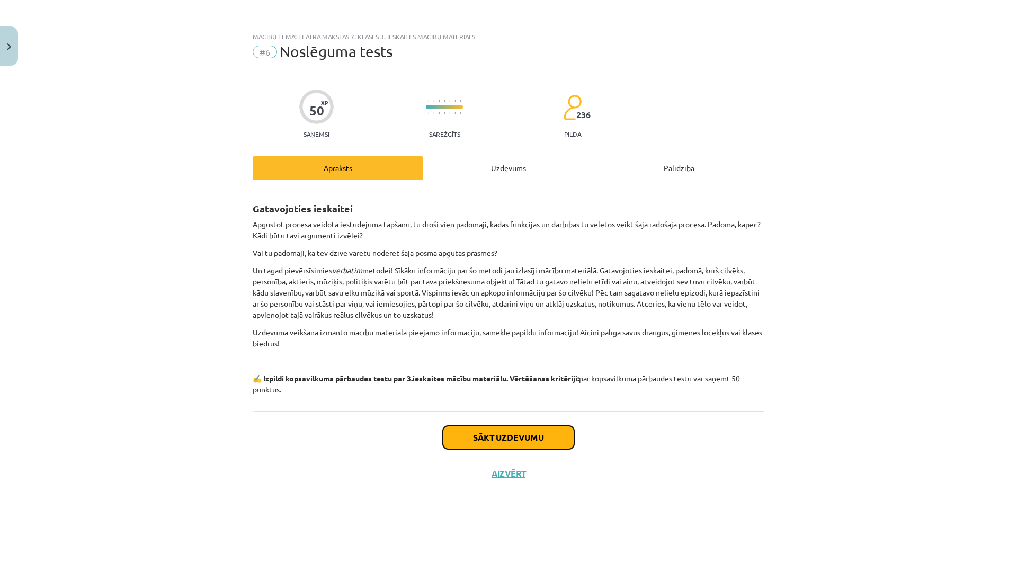
click at [526, 431] on button "Sākt uzdevumu" at bounding box center [508, 437] width 131 height 23
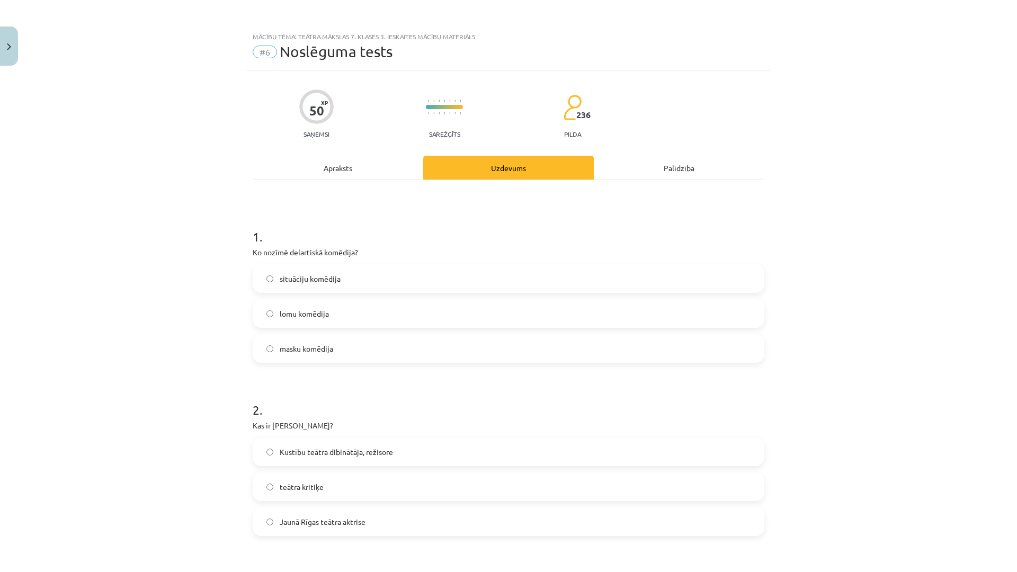
click at [619, 345] on label "masku komēdija" at bounding box center [509, 348] width 510 height 26
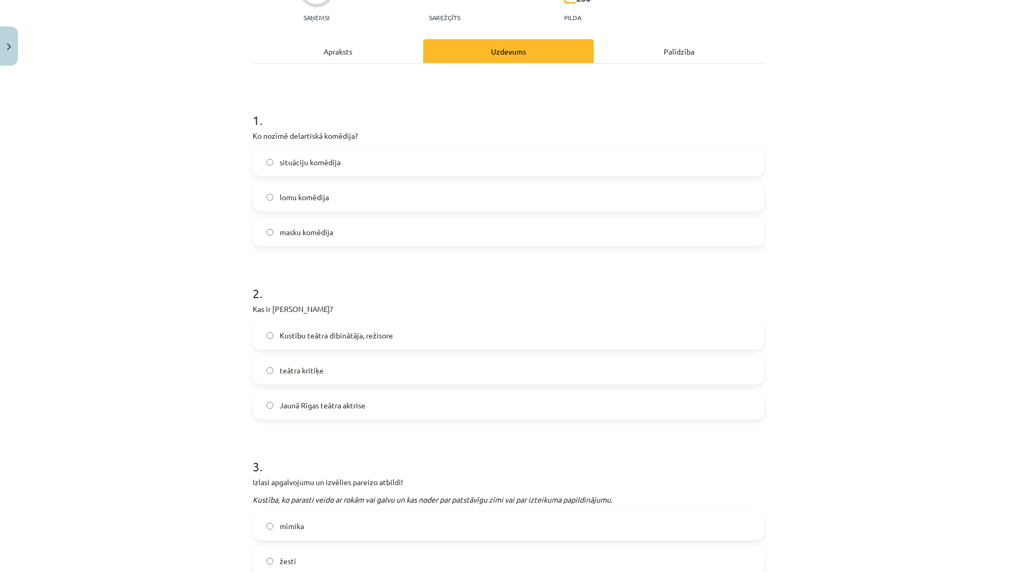
scroll to position [265, 0]
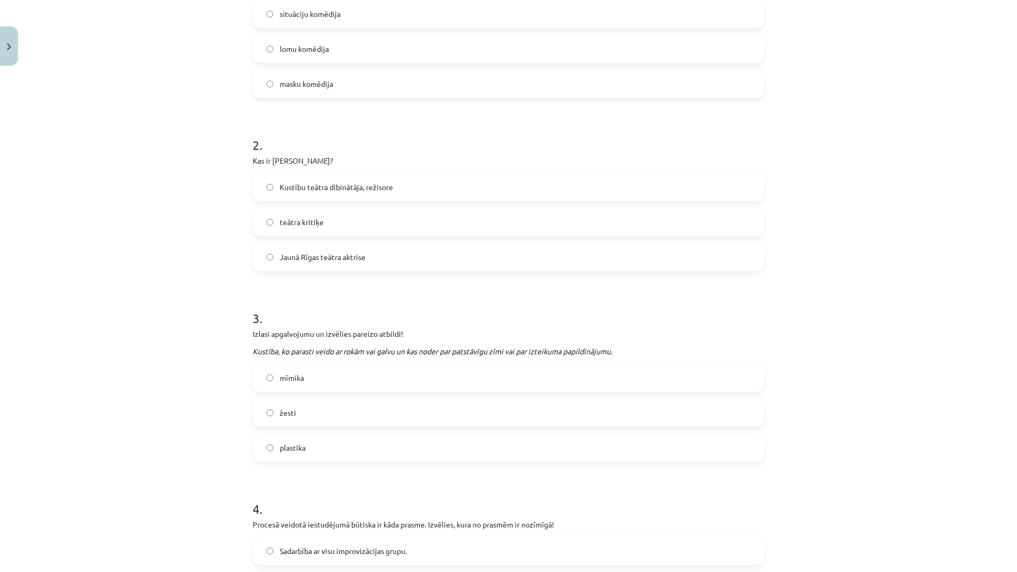
click at [375, 212] on label "teātra kritiķe" at bounding box center [509, 222] width 510 height 26
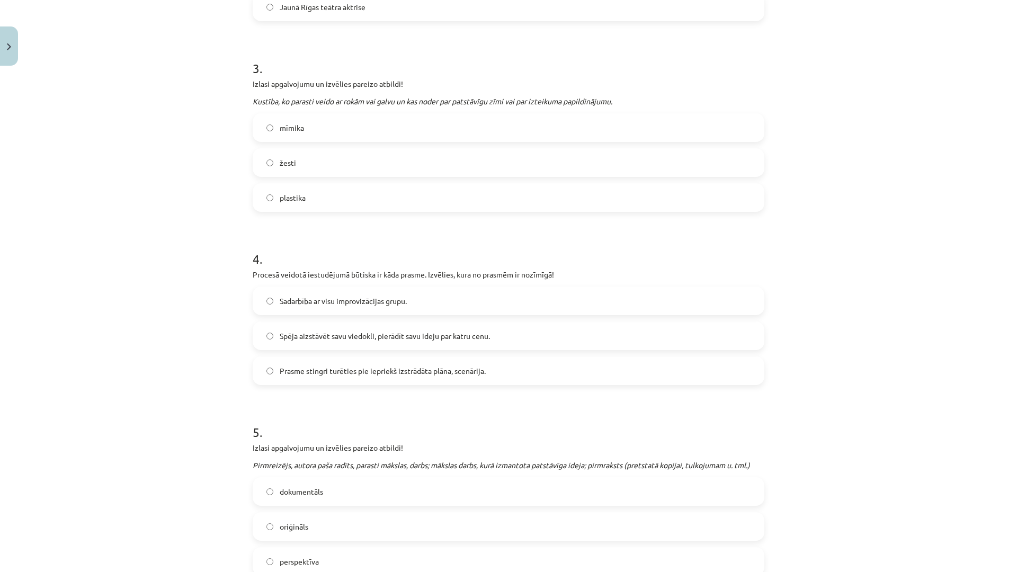
scroll to position [530, 0]
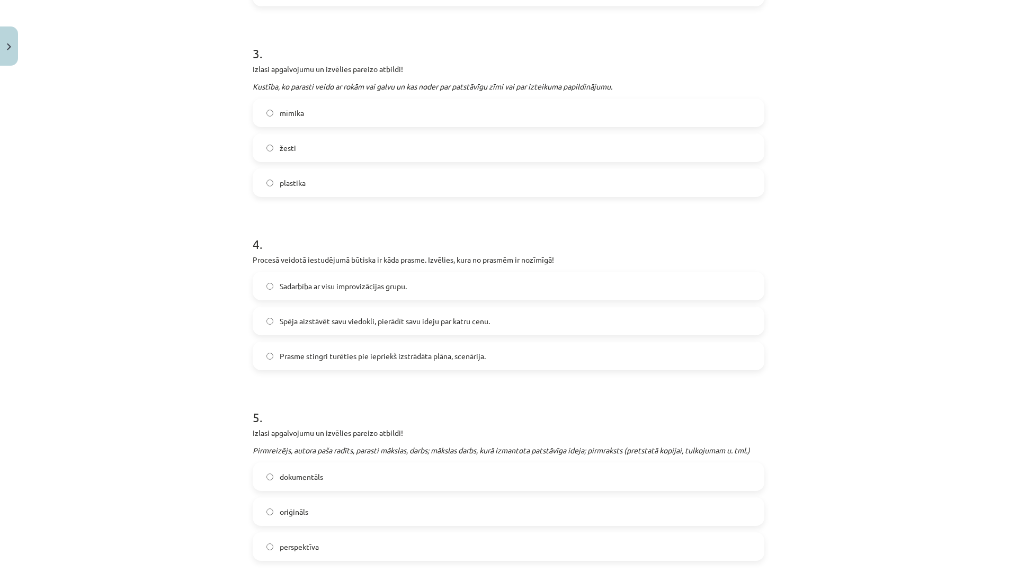
click at [376, 145] on label "žesti" at bounding box center [509, 148] width 510 height 26
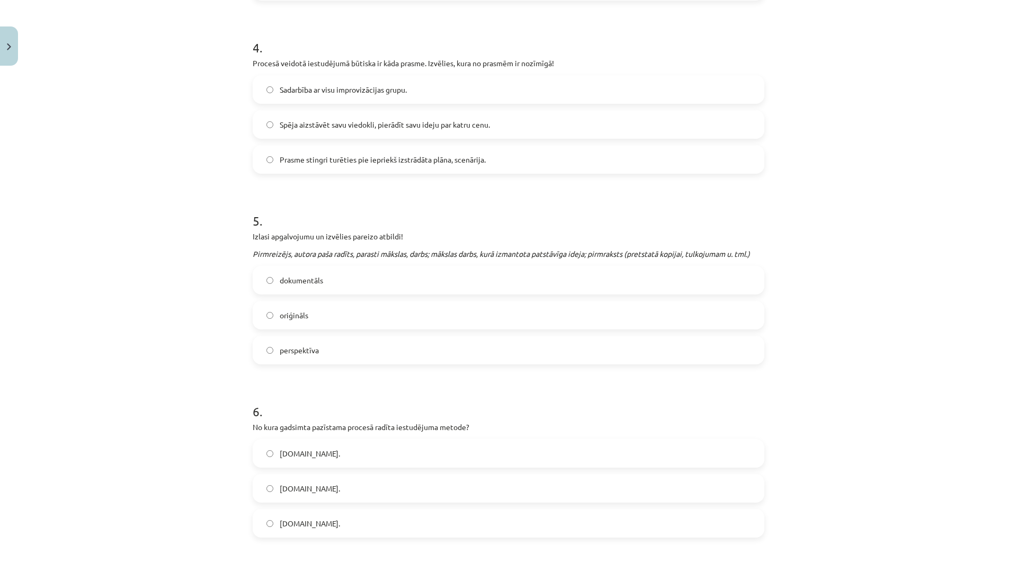
scroll to position [728, 0]
click at [396, 87] on span "Sadarbība ar visu improvizācijas grupu." at bounding box center [343, 87] width 127 height 11
click at [325, 309] on label "oriģināls" at bounding box center [509, 313] width 510 height 26
click at [299, 449] on label "[DOMAIN_NAME]." at bounding box center [509, 451] width 510 height 26
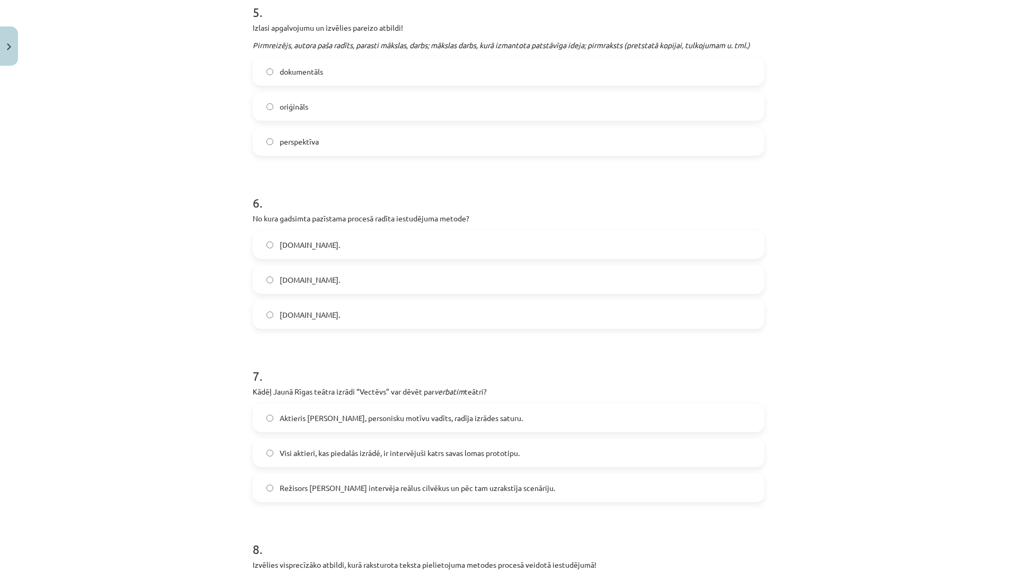
scroll to position [993, 0]
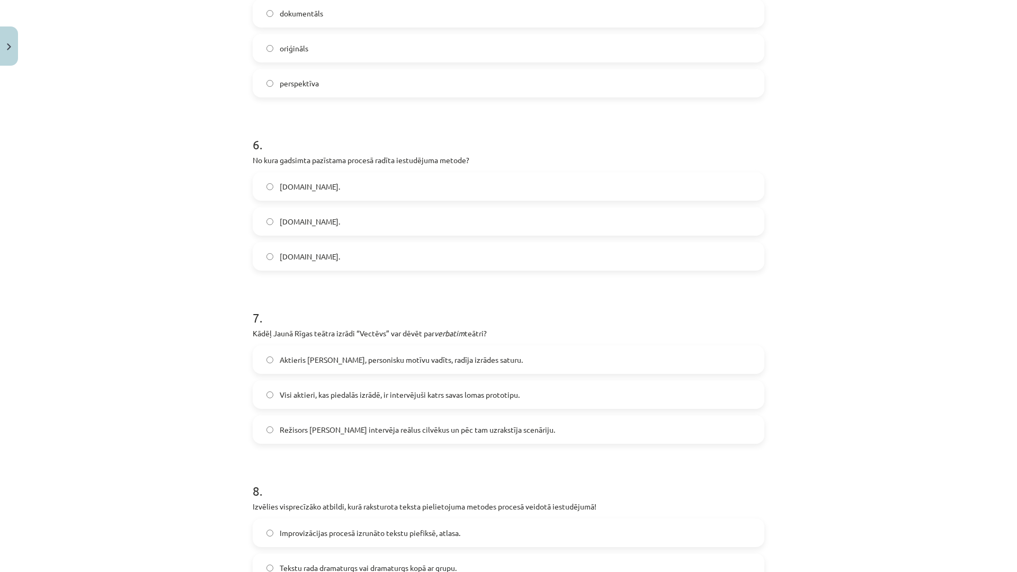
click at [323, 389] on span "Visi aktieri, kas piedalās izrādē, ir intervējuši katrs savas lomas prototipu." at bounding box center [400, 394] width 240 height 11
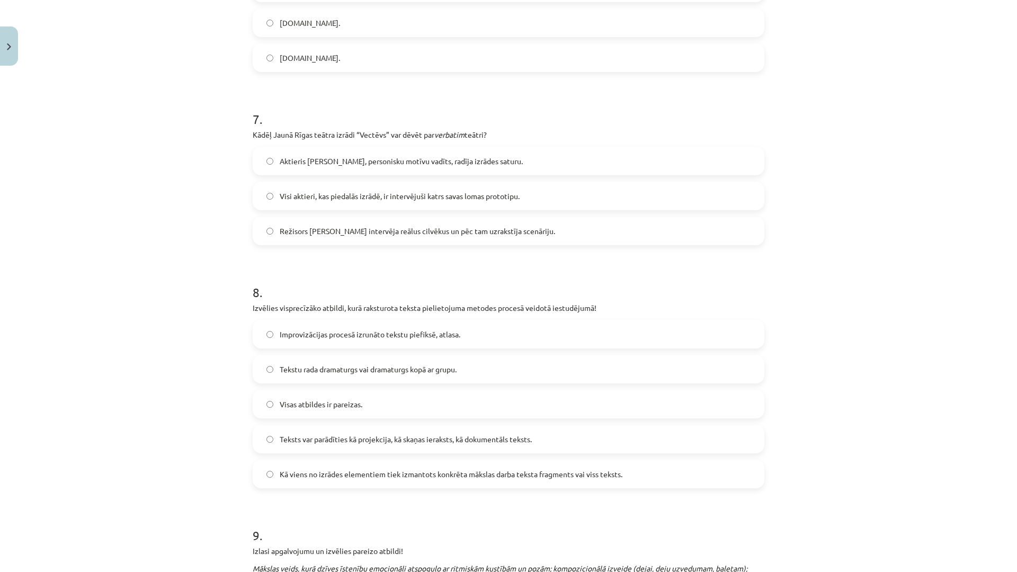
scroll to position [1258, 0]
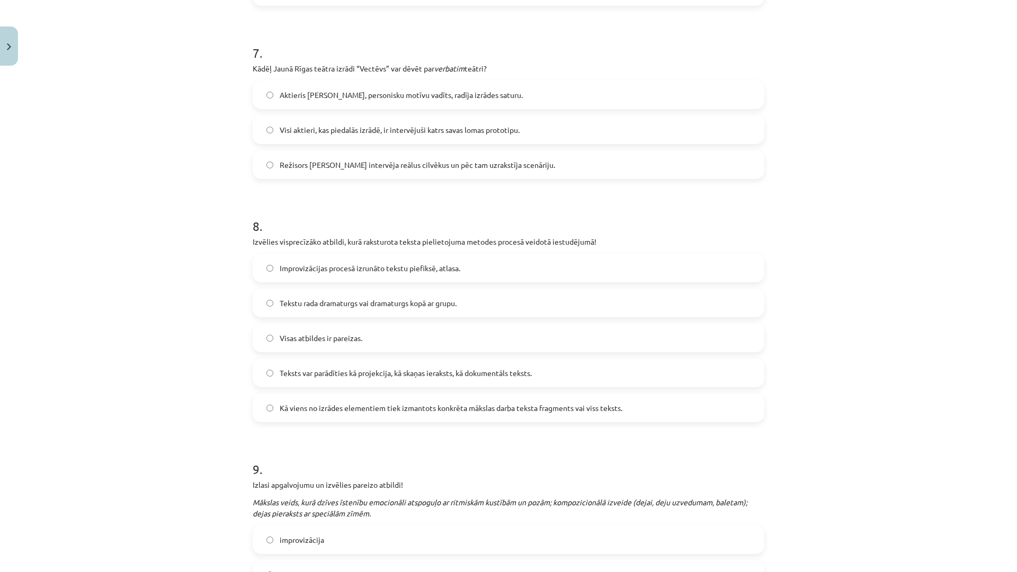
click at [325, 335] on span "Visas atbildes ir pareizas." at bounding box center [321, 338] width 83 height 11
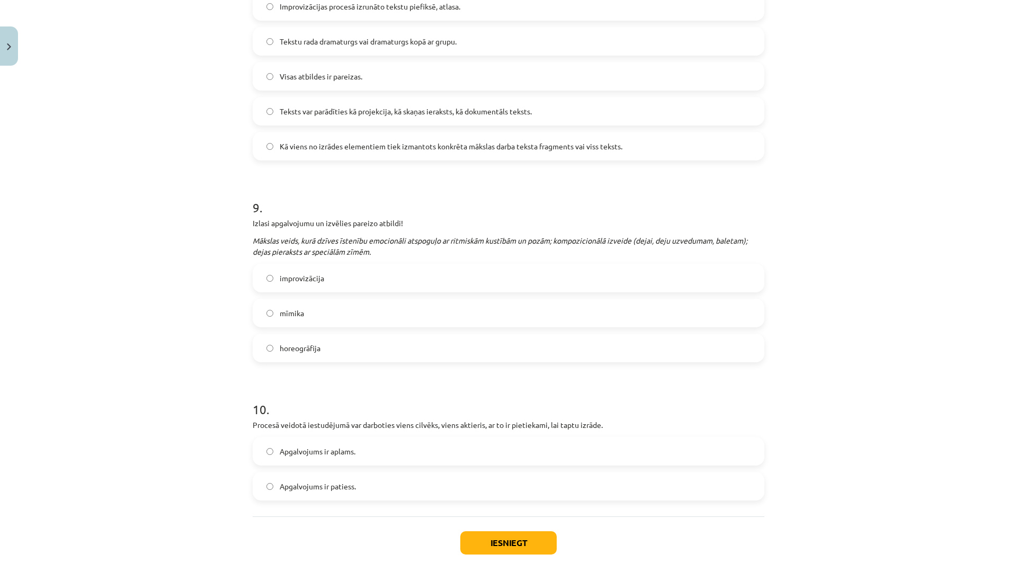
scroll to position [1523, 0]
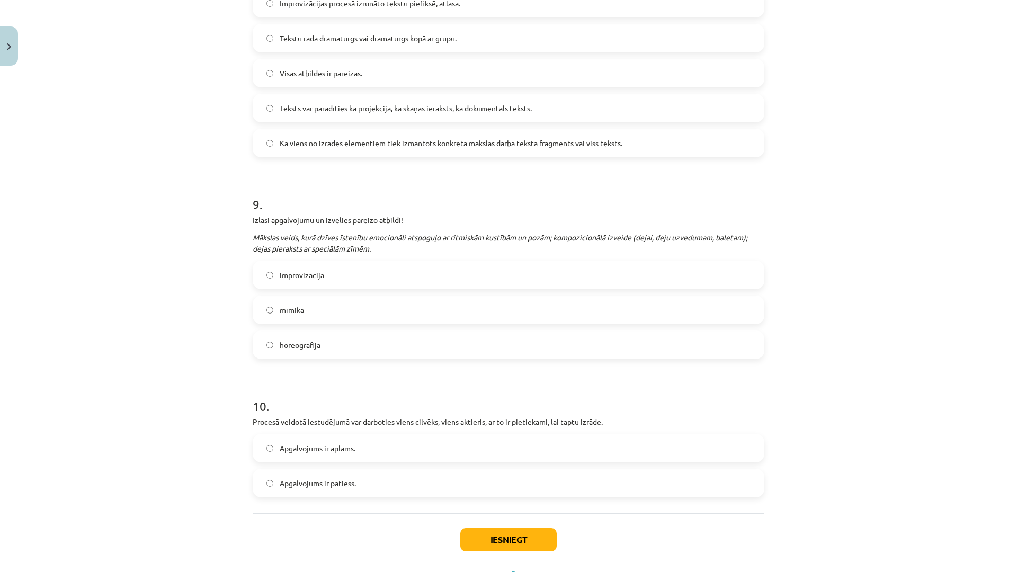
click at [298, 345] on span "horeogrāfija" at bounding box center [300, 345] width 41 height 11
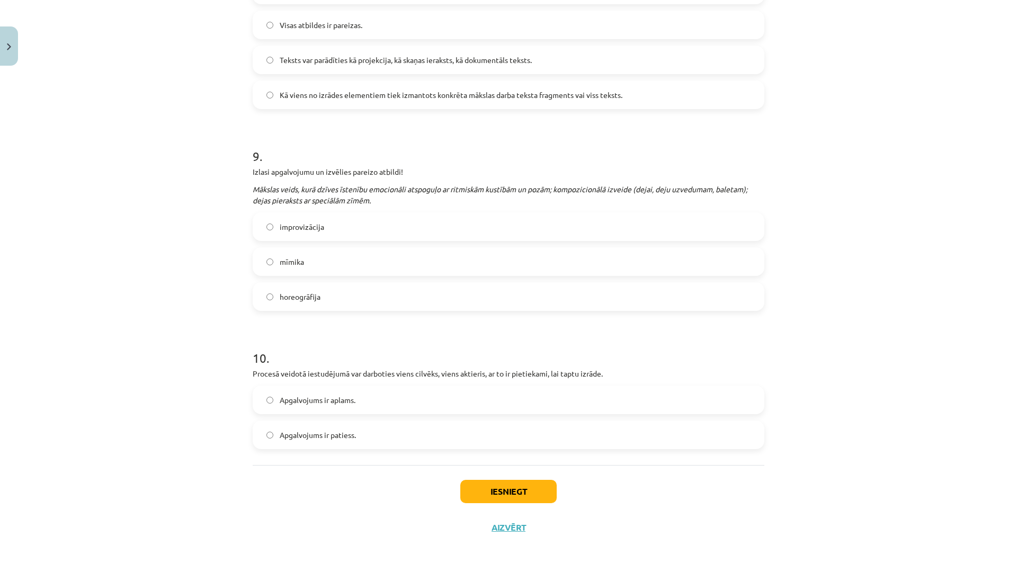
click at [296, 431] on span "Apgalvojums ir patiess." at bounding box center [318, 435] width 76 height 11
click at [477, 491] on button "Iesniegt" at bounding box center [508, 491] width 96 height 23
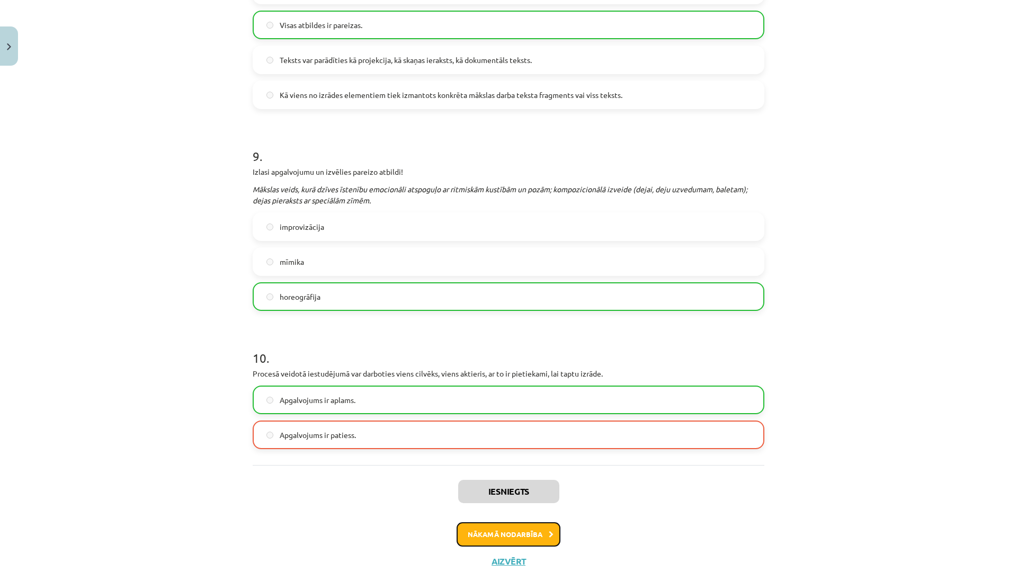
click at [485, 535] on button "Nākamā nodarbība" at bounding box center [509, 534] width 104 height 24
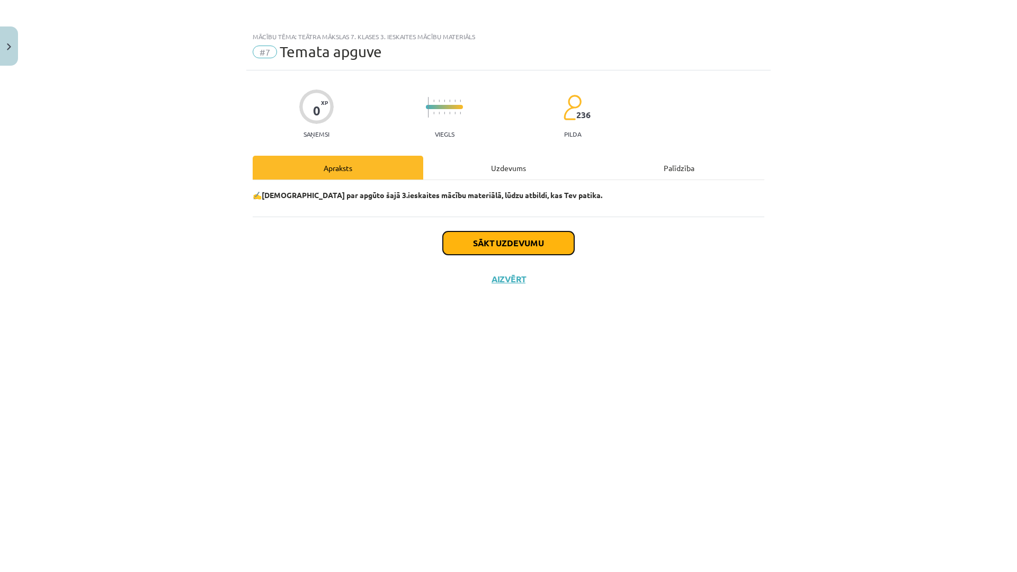
click at [532, 248] on button "Sākt uzdevumu" at bounding box center [508, 243] width 131 height 23
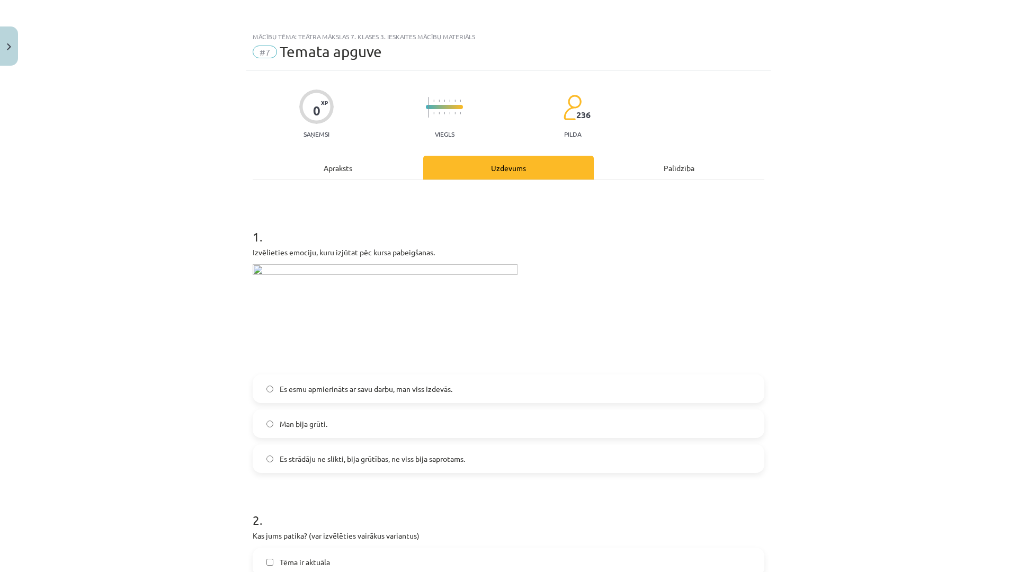
click at [326, 460] on span "Es strādāju ne slikti, bija grūtības, ne viss bija saprotams." at bounding box center [372, 458] width 185 height 11
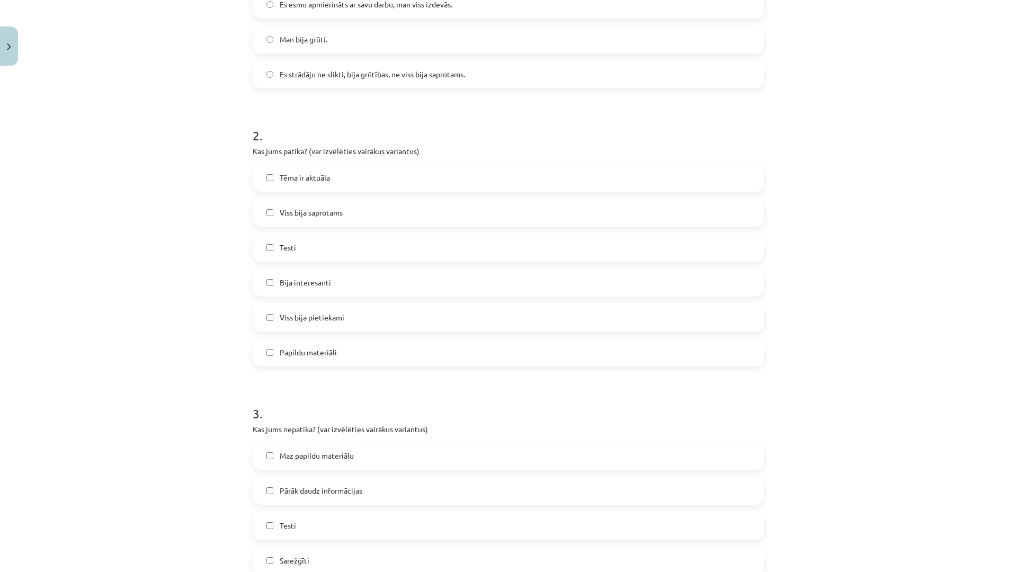
scroll to position [397, 0]
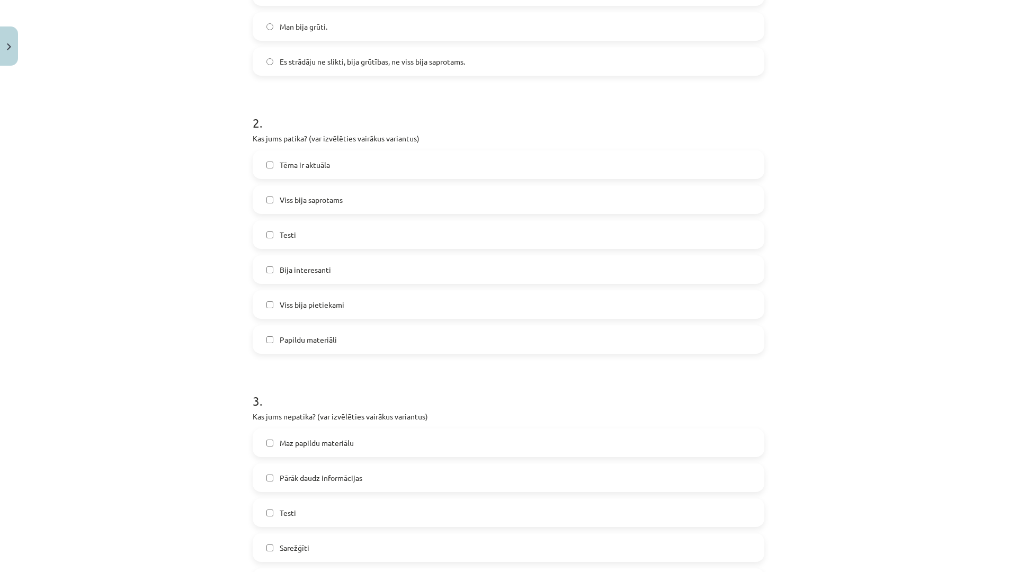
click at [389, 305] on label "Viss bija pietiekami" at bounding box center [509, 304] width 510 height 26
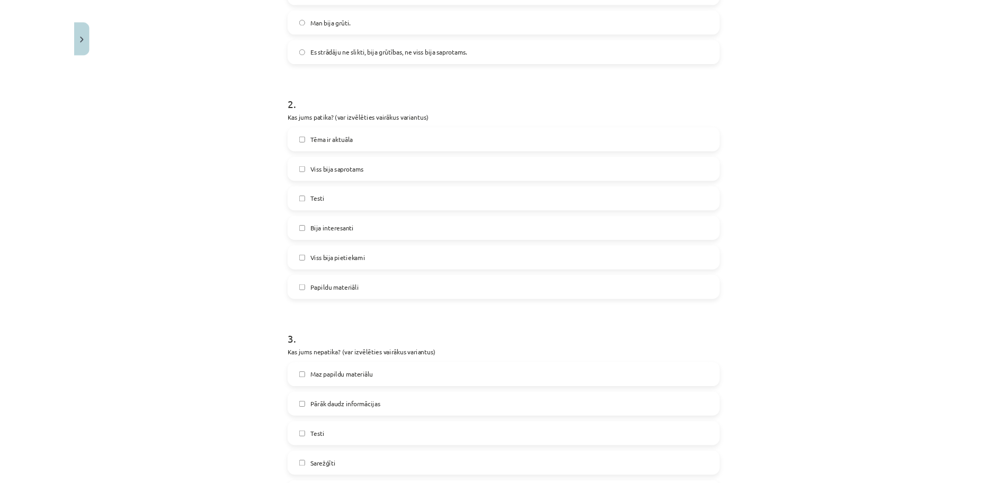
scroll to position [580, 0]
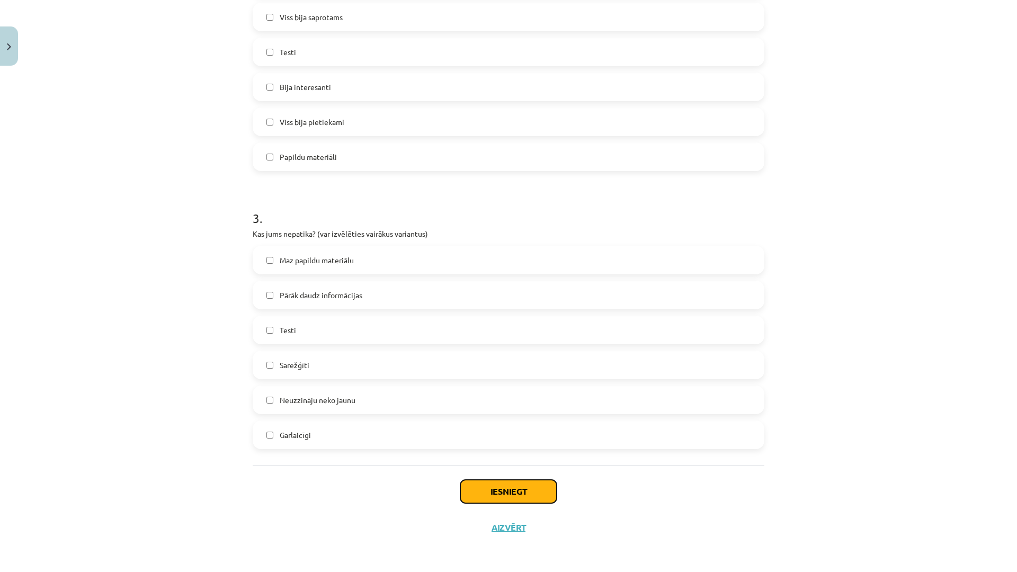
click at [487, 485] on button "Iesniegt" at bounding box center [508, 491] width 96 height 23
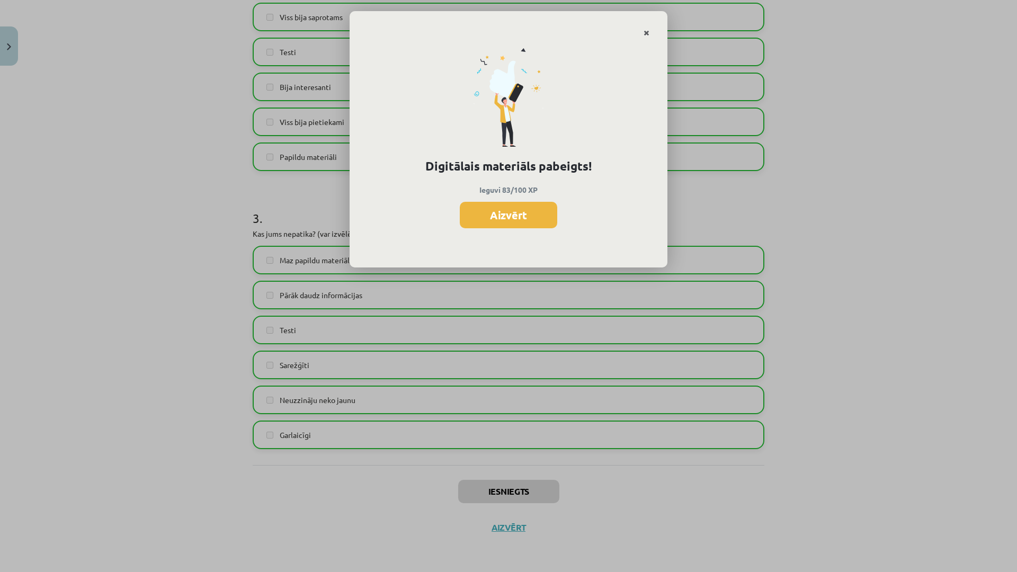
click at [644, 33] on icon "Close" at bounding box center [647, 33] width 6 height 7
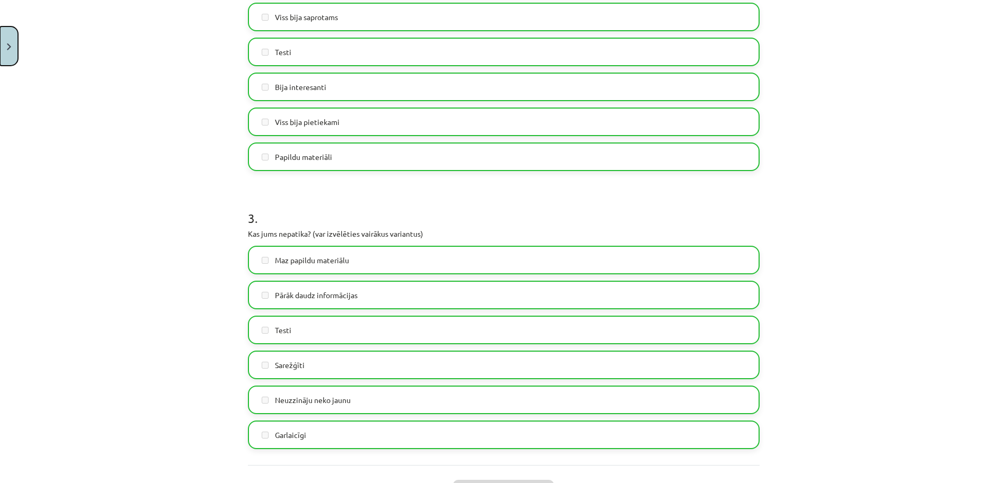
click at [16, 52] on button "Close" at bounding box center [9, 45] width 18 height 39
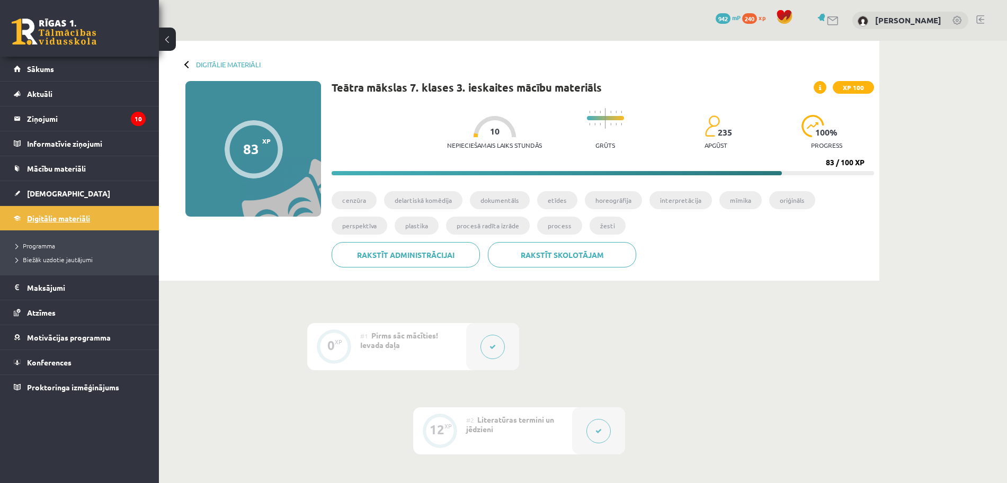
click at [75, 217] on span "Digitālie materiāli" at bounding box center [58, 219] width 63 height 10
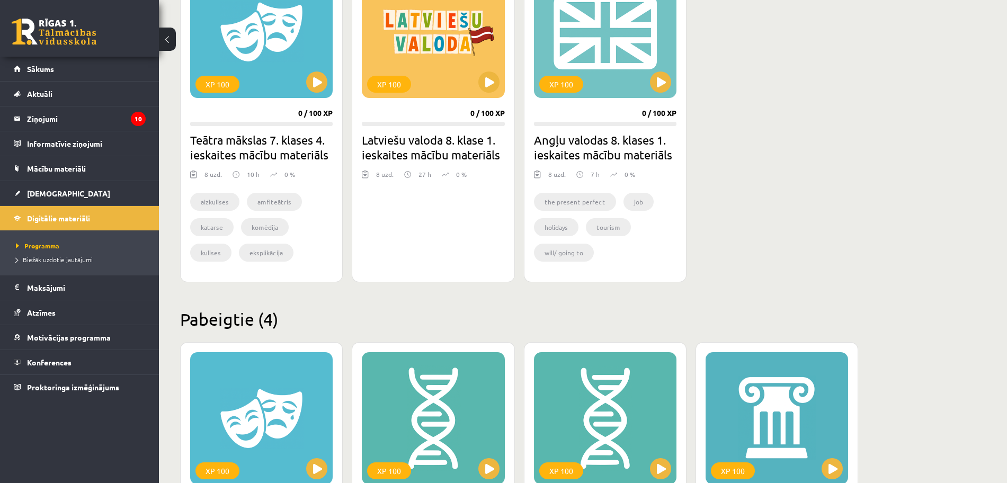
scroll to position [132, 0]
